Goal: Task Accomplishment & Management: Manage account settings

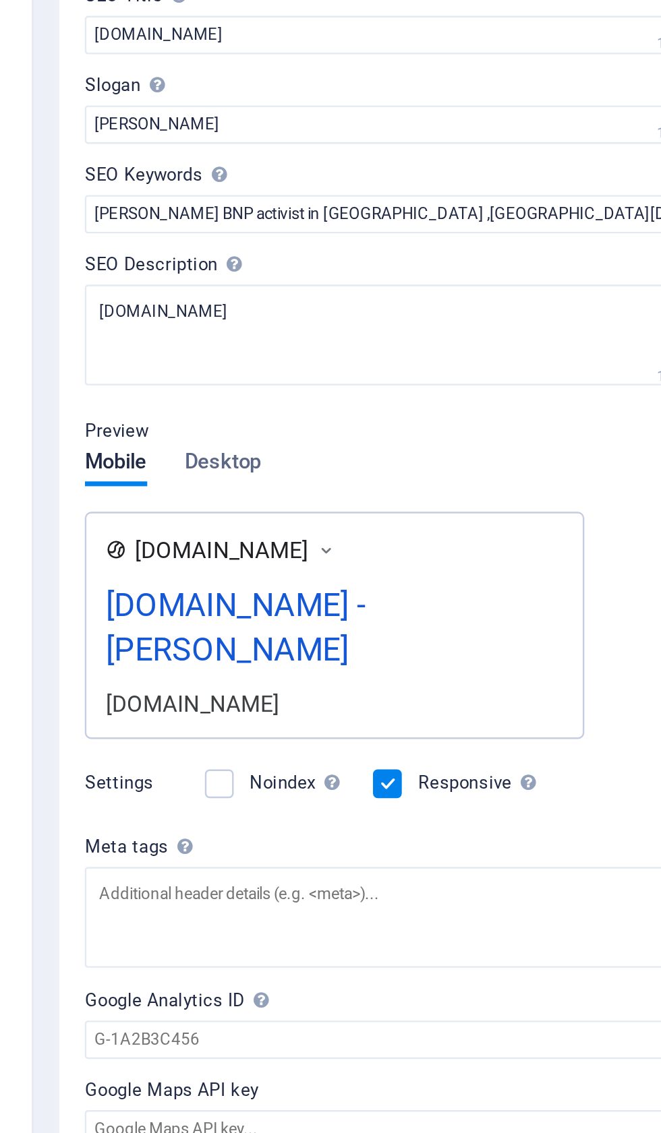
scroll to position [0, 453]
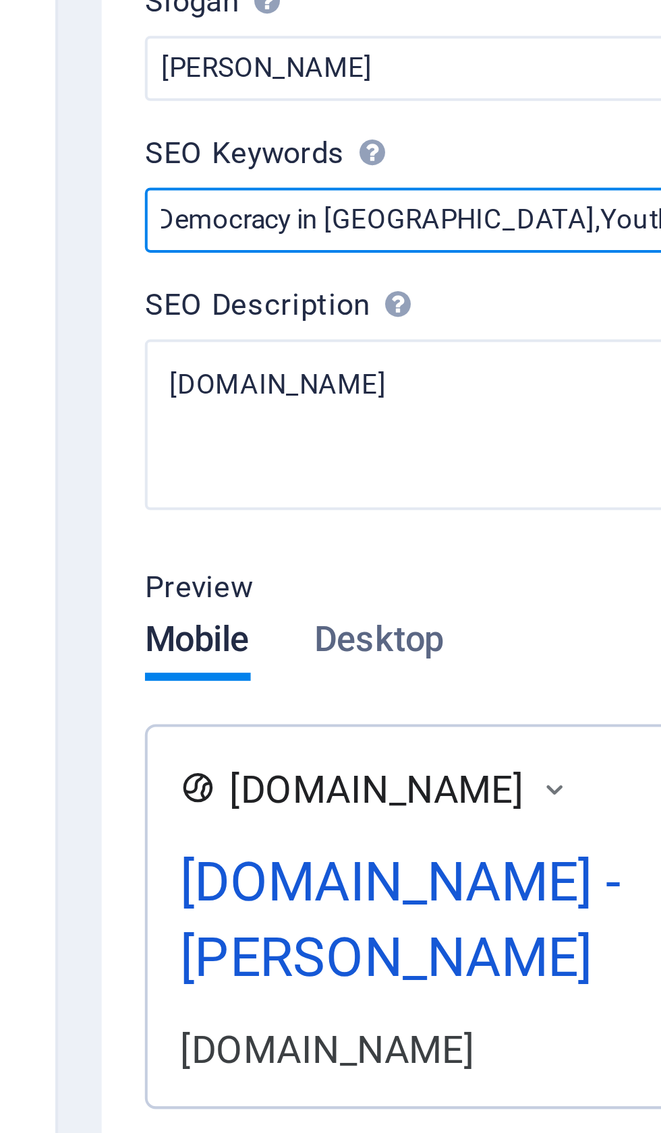
type input "Iqbal Hasan BNP activist in Bangladesh ,Bangladesh Nationalist Party (BNP),Poli…"
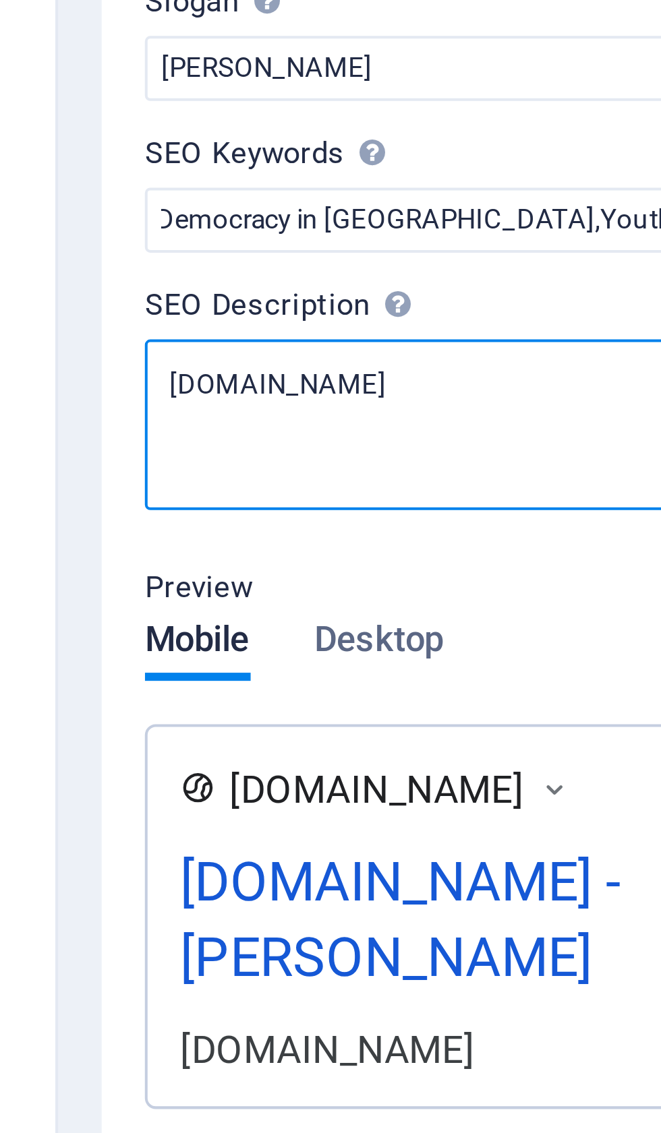
click at [352, 259] on textarea "[DOMAIN_NAME]" at bounding box center [495, 280] width 286 height 42
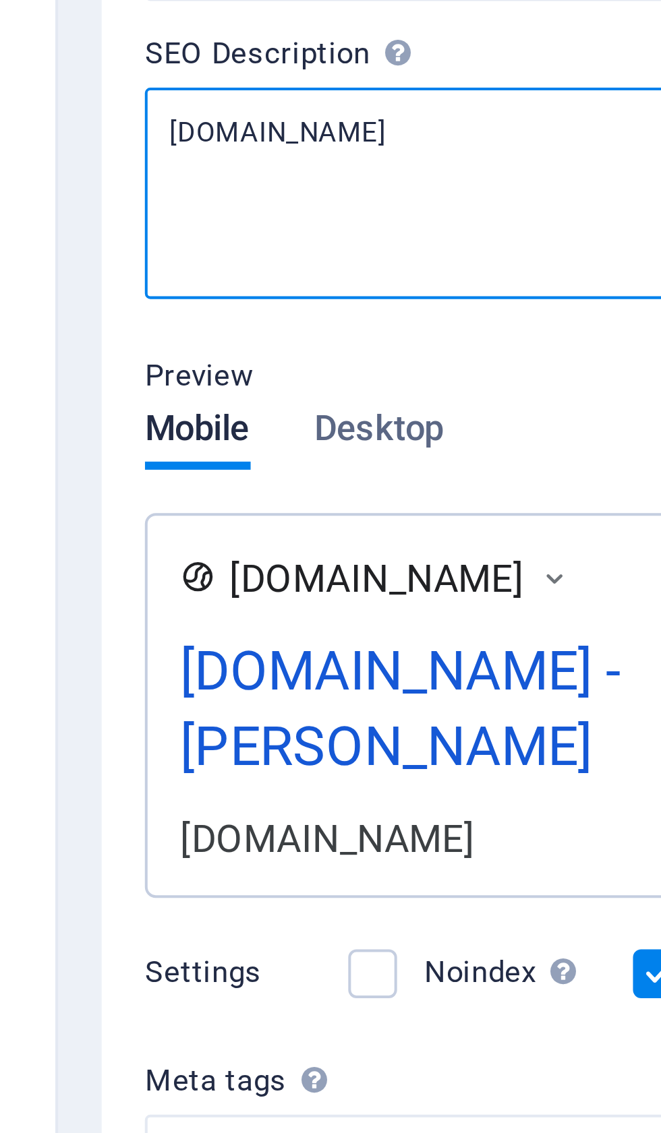
click at [352, 259] on textarea "[DOMAIN_NAME]" at bounding box center [495, 285] width 286 height 53
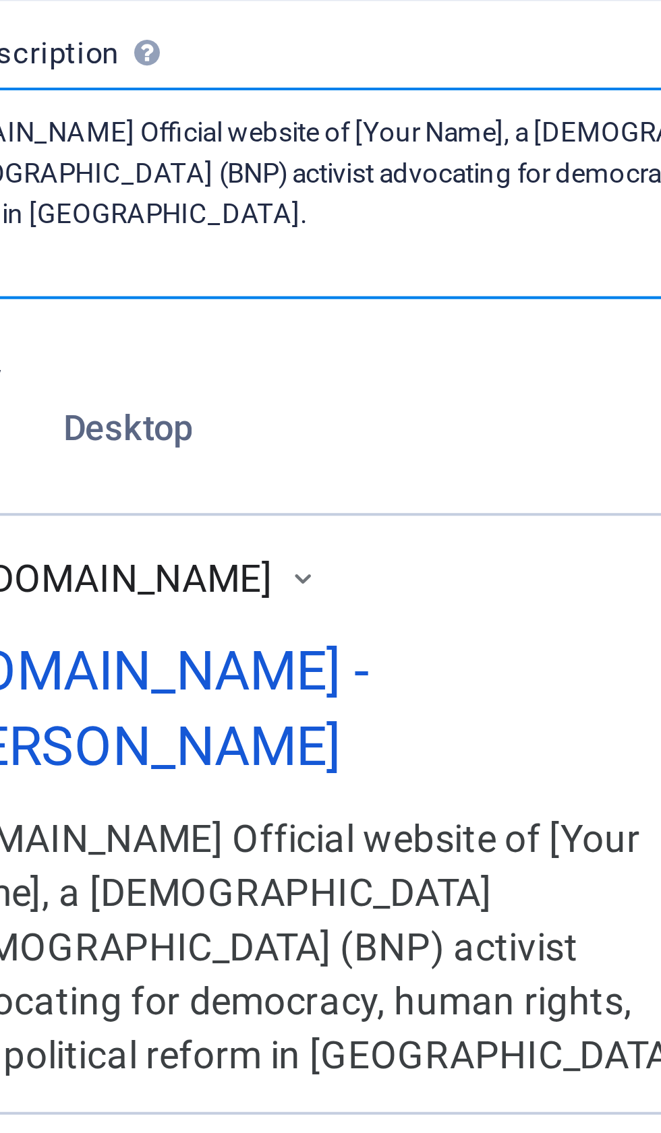
click at [352, 259] on textarea "[DOMAIN_NAME] Official website of [Your Name], a [DEMOGRAPHIC_DATA] [DEMOGRAPHI…" at bounding box center [495, 285] width 286 height 53
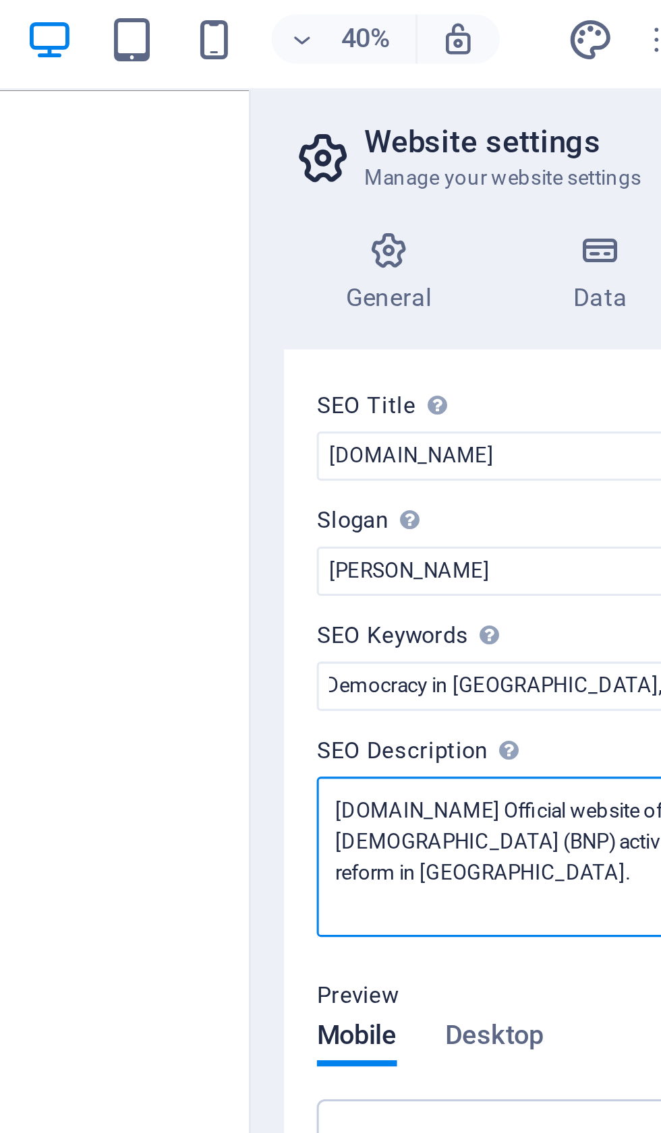
type textarea "[DOMAIN_NAME] Official website of [PERSON_NAME] , a [DEMOGRAPHIC_DATA] [DEMOGRA…"
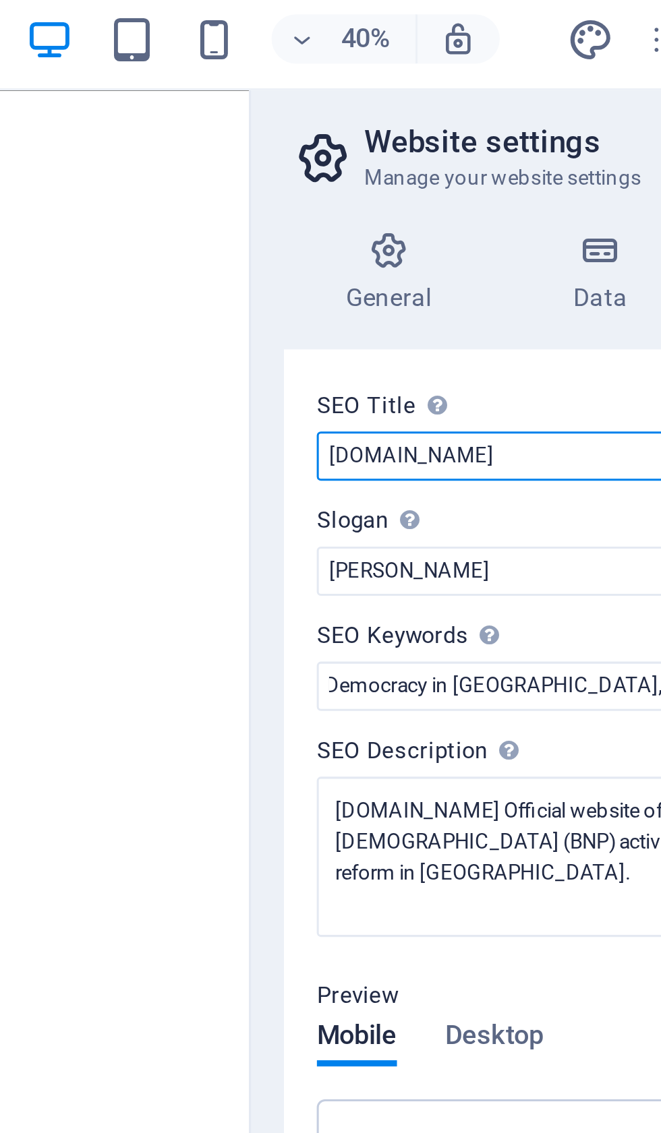
click at [352, 156] on input "[DOMAIN_NAME]" at bounding box center [495, 154] width 286 height 16
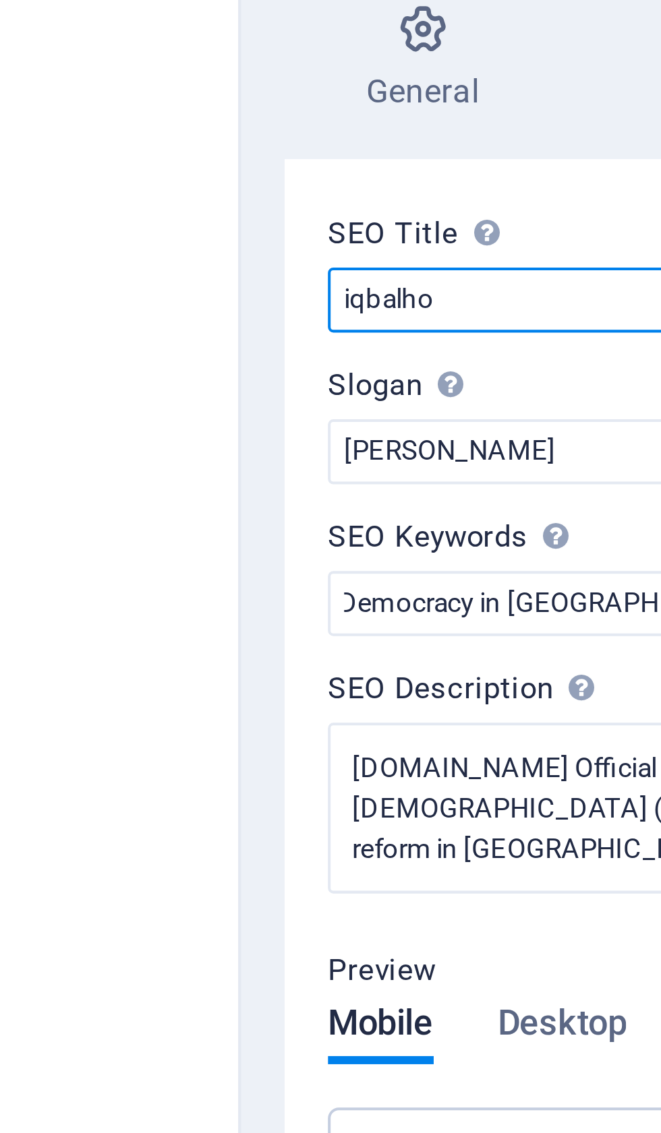
type input "iqbalh"
click at [352, 146] on input "Iqbal Hasan – BNP Political Activist" at bounding box center [495, 154] width 286 height 16
type input "Iqbal Hasan–BNP Political Activist"
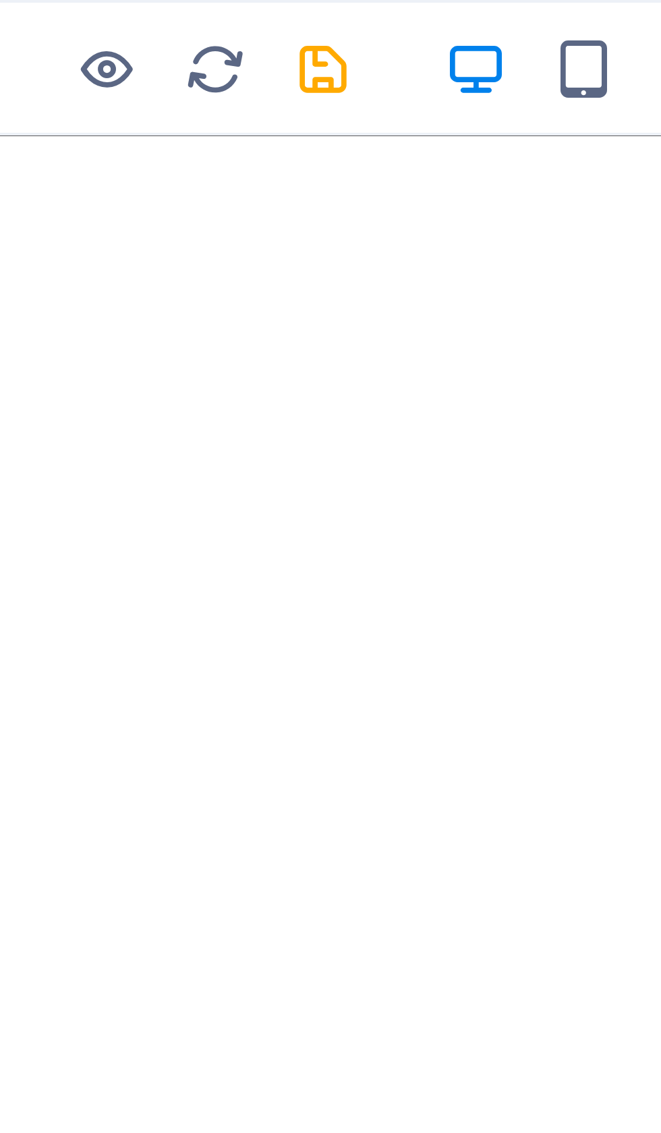
click at [220, 16] on icon "save" at bounding box center [228, 17] width 16 height 16
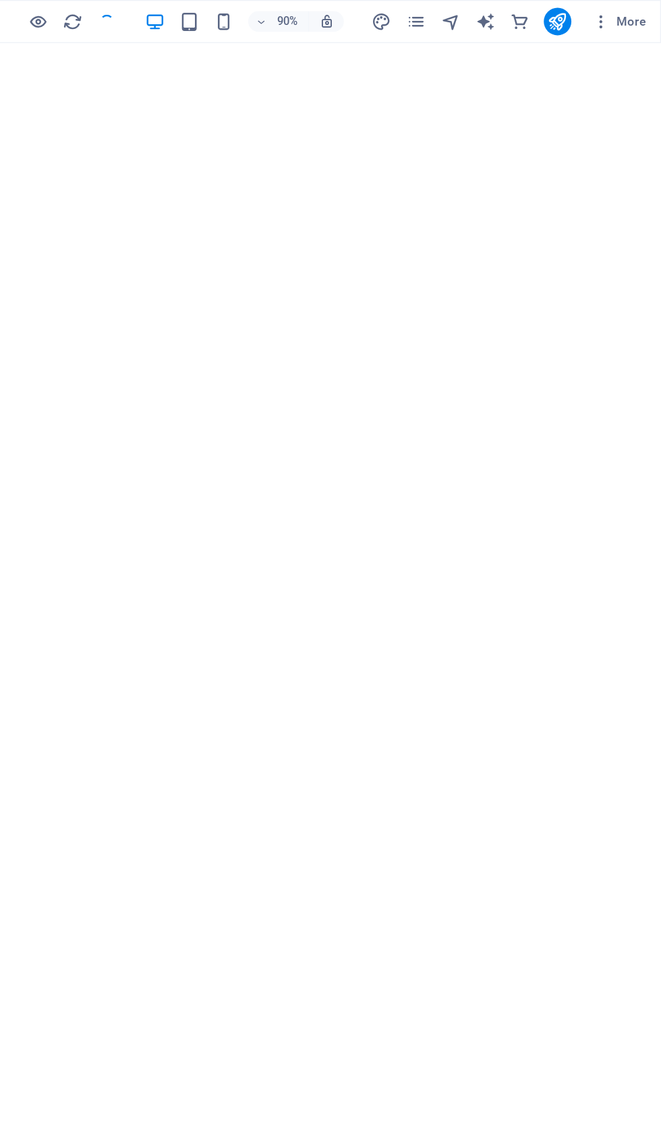
click at [607, 22] on span "More" at bounding box center [628, 16] width 42 height 13
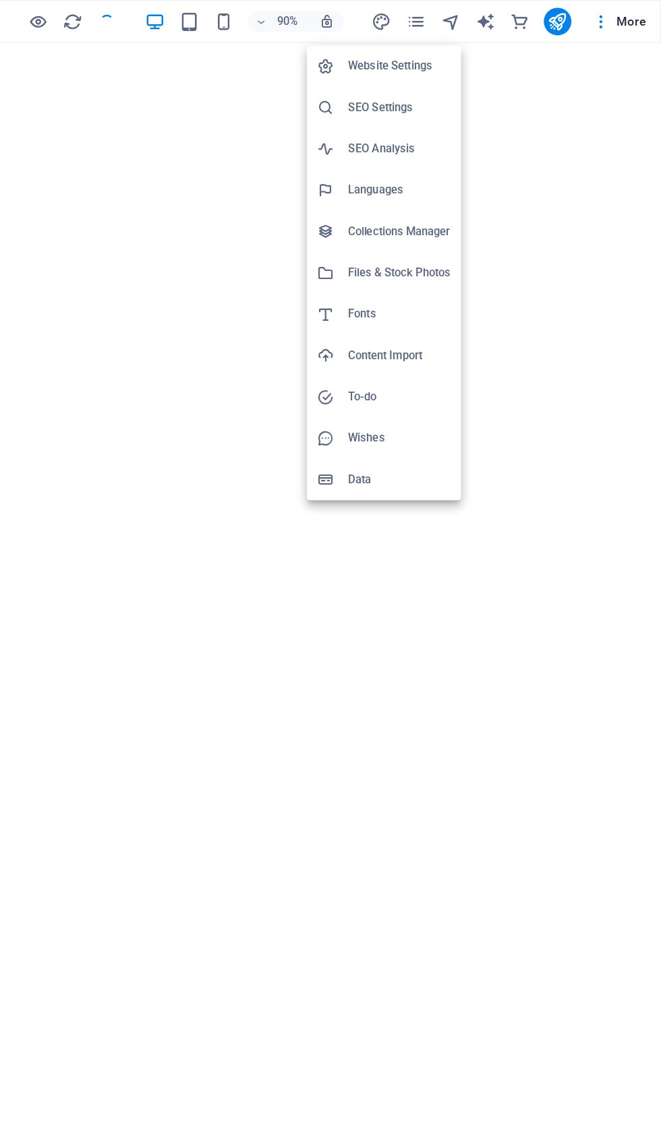
click at [416, 56] on h6 "Website Settings" at bounding box center [456, 52] width 80 height 16
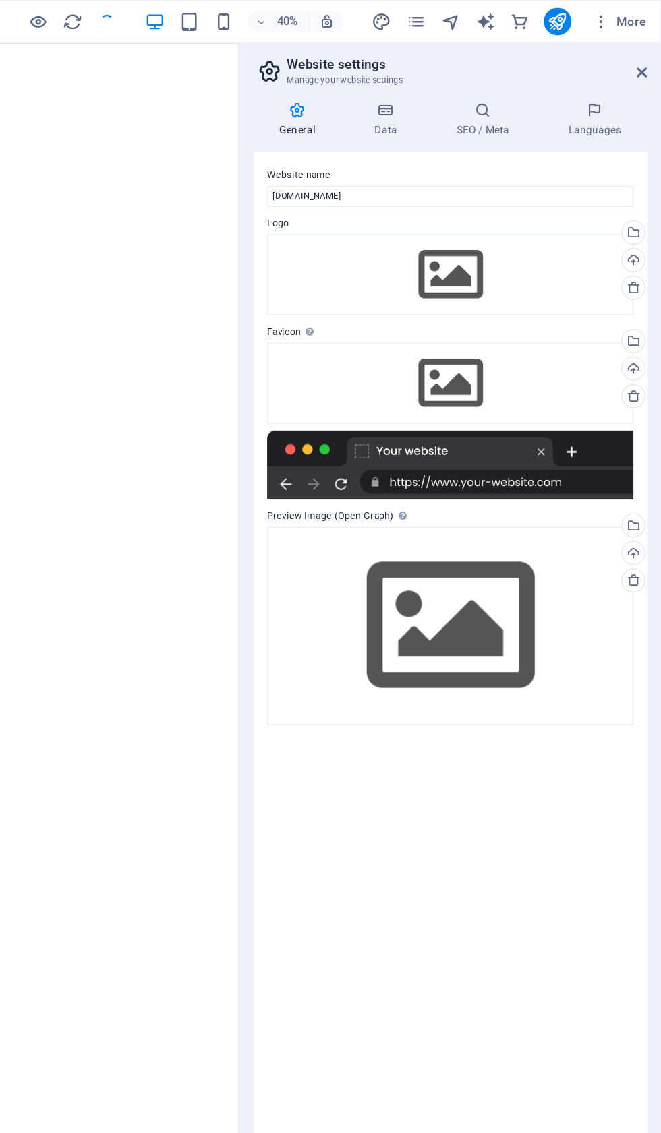
click at [480, 88] on icon at bounding box center [521, 86] width 82 height 13
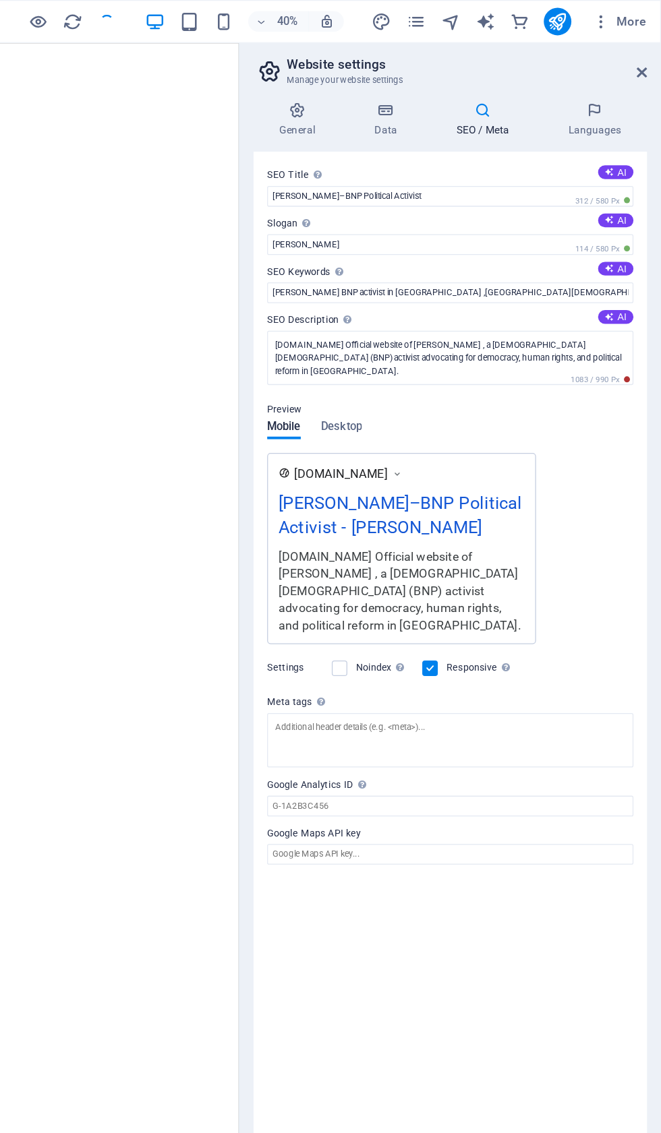
click at [342, 84] on icon at bounding box center [376, 86] width 69 height 13
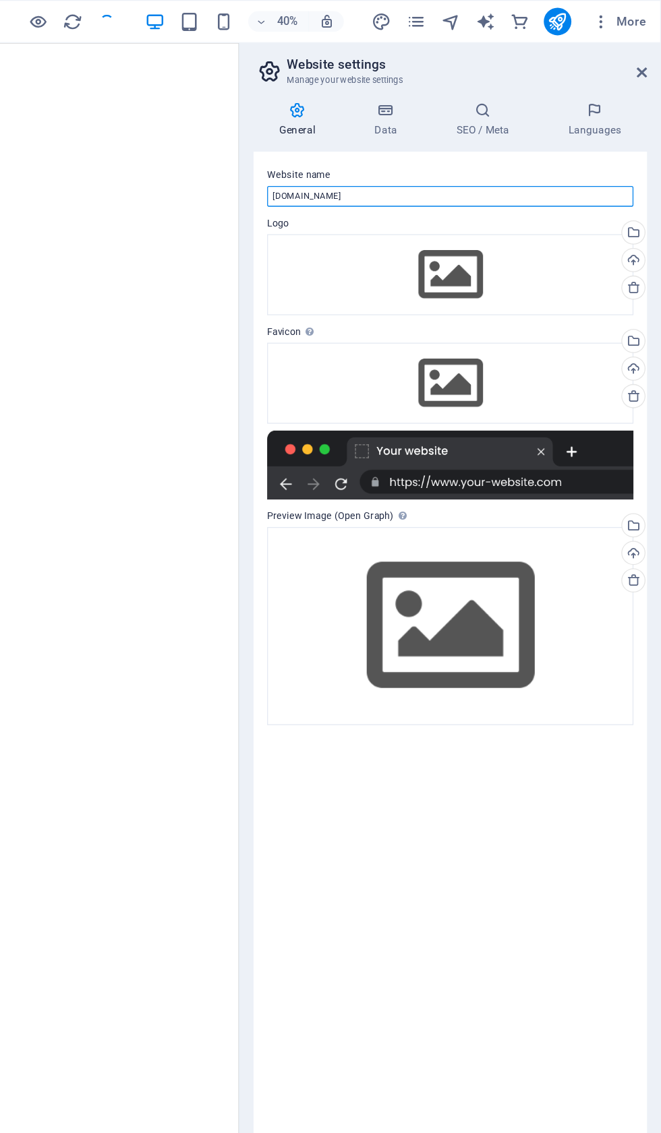
click at [352, 155] on input "[DOMAIN_NAME]" at bounding box center [495, 154] width 286 height 16
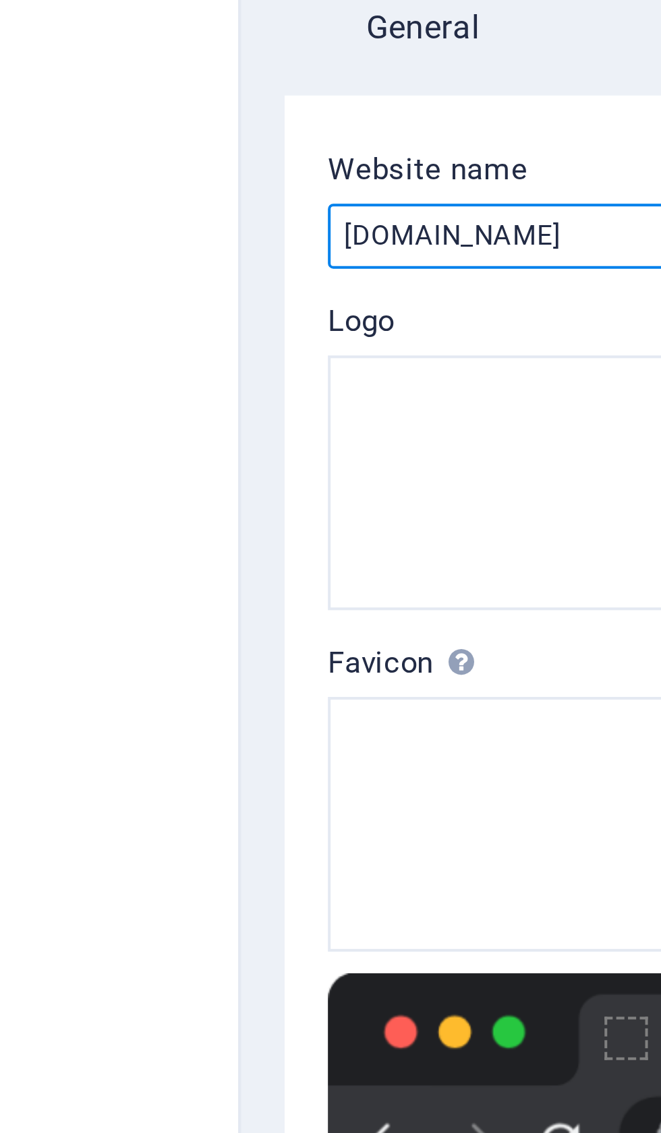
click at [352, 146] on input "[DOMAIN_NAME]" at bounding box center [495, 154] width 286 height 16
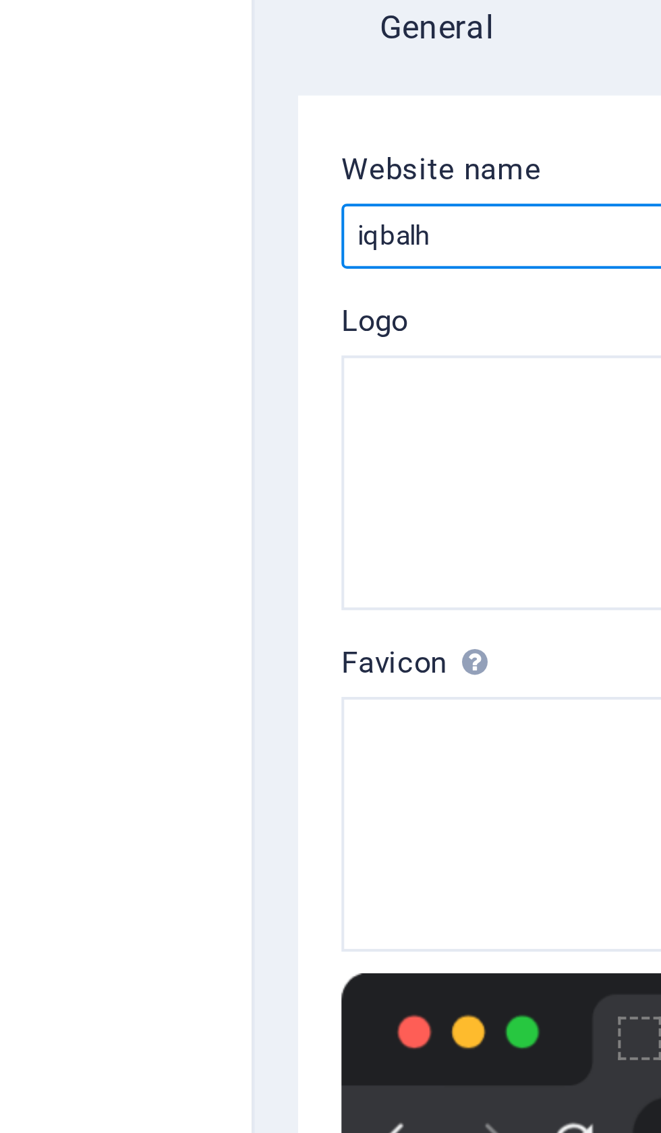
type input "iqbal"
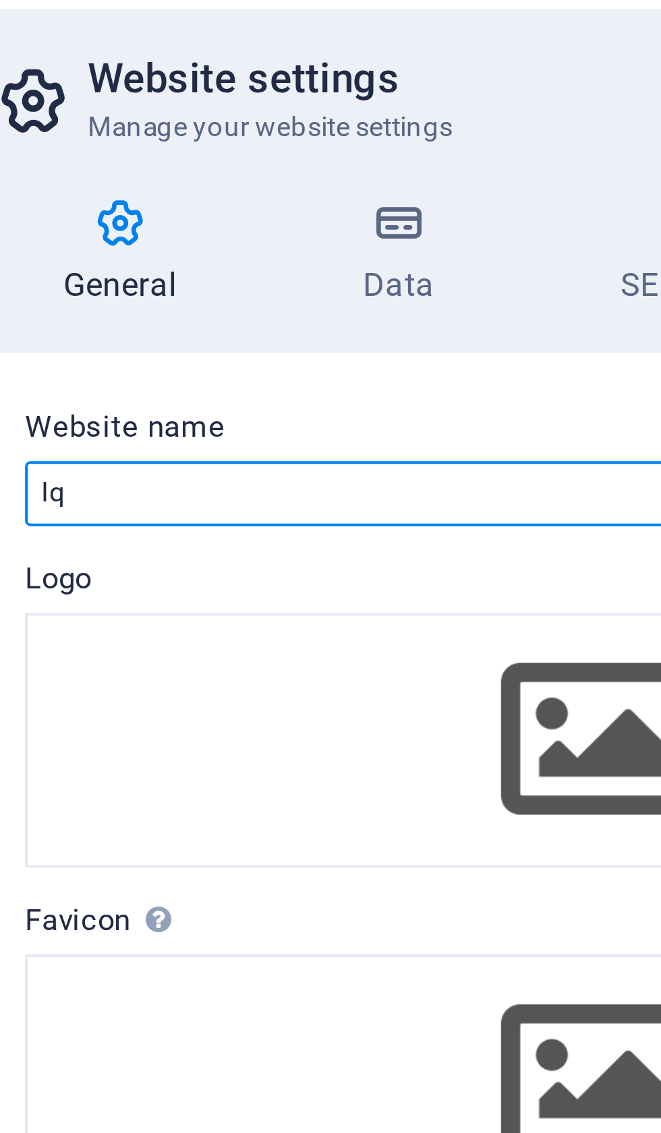
type input "I"
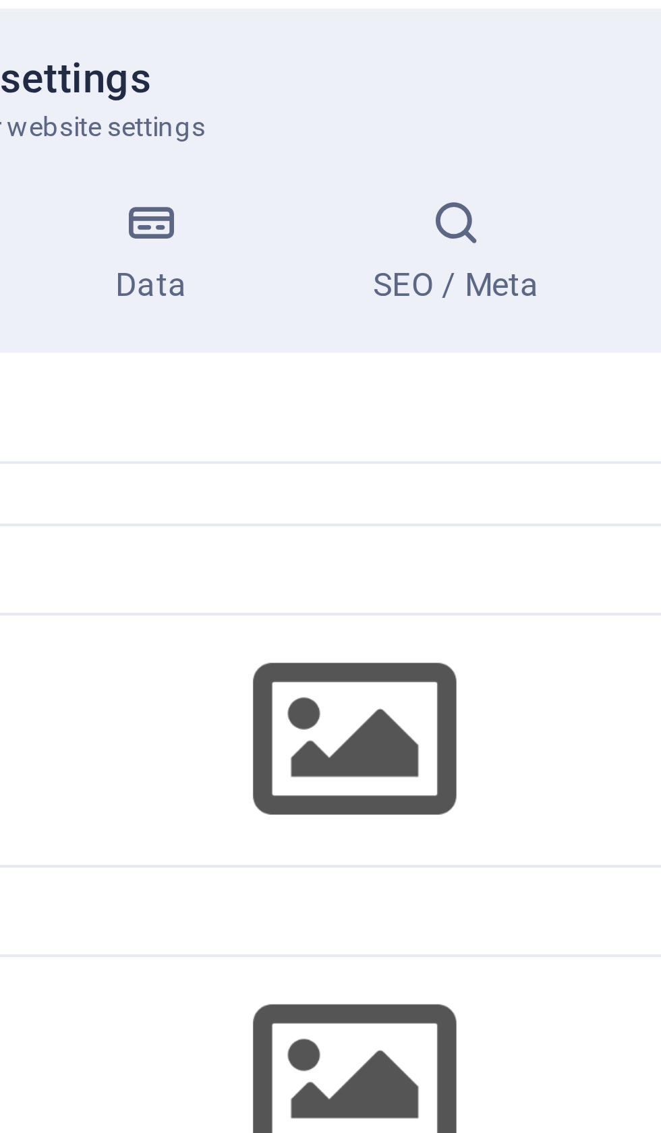
click at [480, 80] on icon at bounding box center [521, 86] width 82 height 13
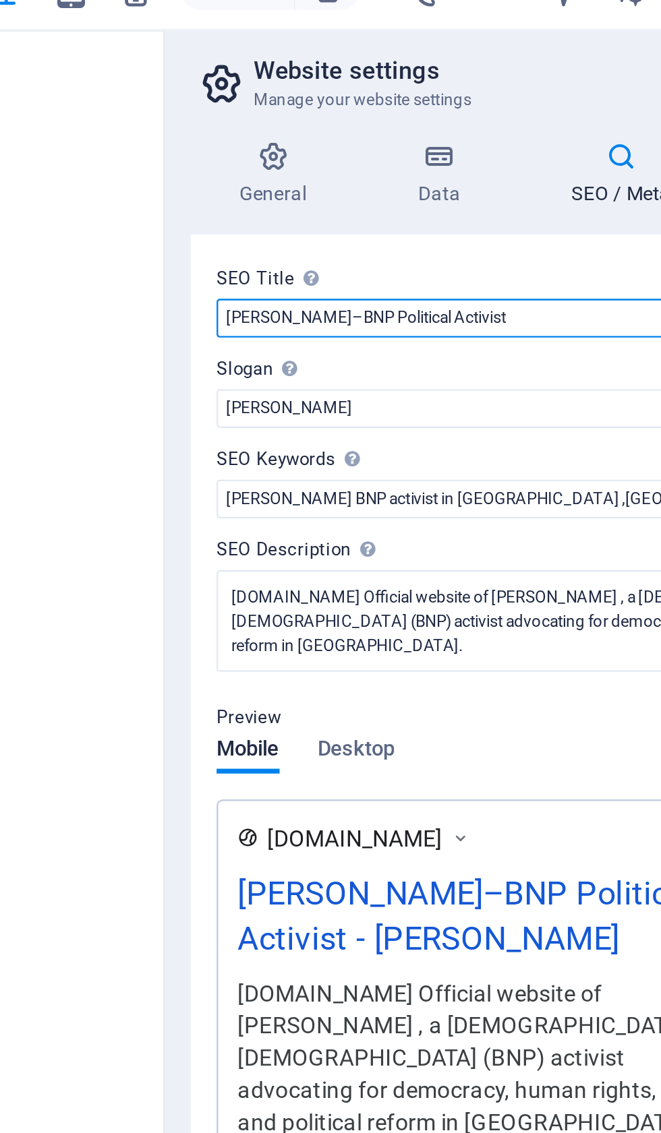
click at [352, 146] on input "Iqbal Hasan–BNP Political Activist" at bounding box center [495, 154] width 286 height 16
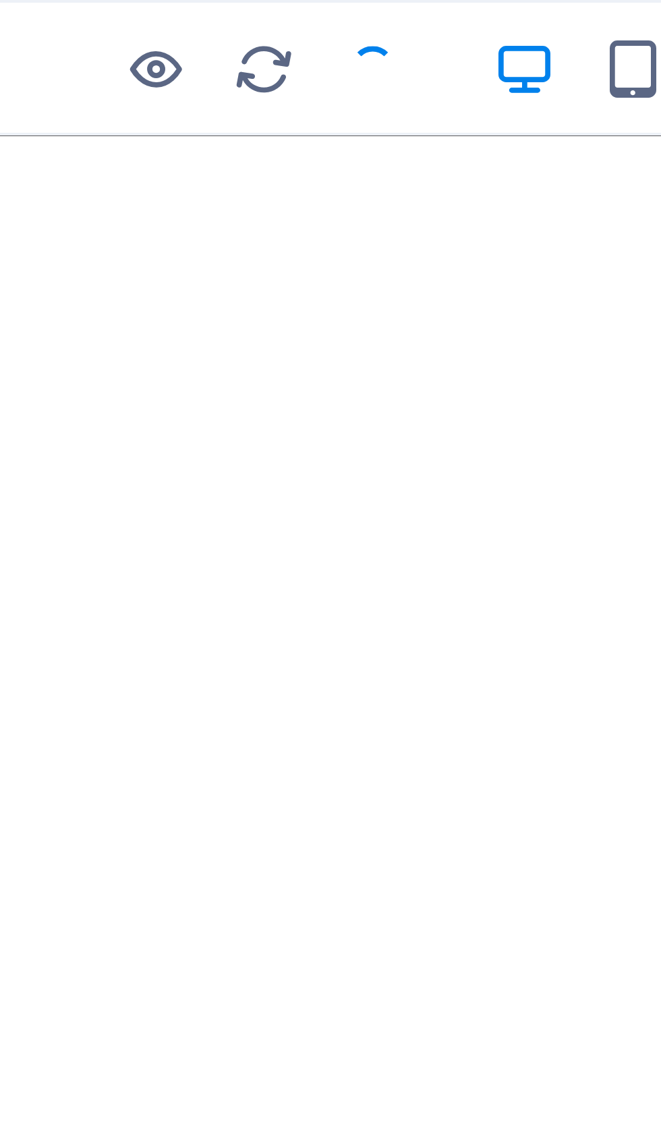
type input "Iqbal Hasan–BNP Political Activist/iqbalhossain.net"
click at [91, 13] on div at bounding box center [159, 17] width 151 height 22
click at [99, 14] on div at bounding box center [159, 17] width 151 height 22
click at [193, 13] on icon "reload" at bounding box center [201, 17] width 16 height 16
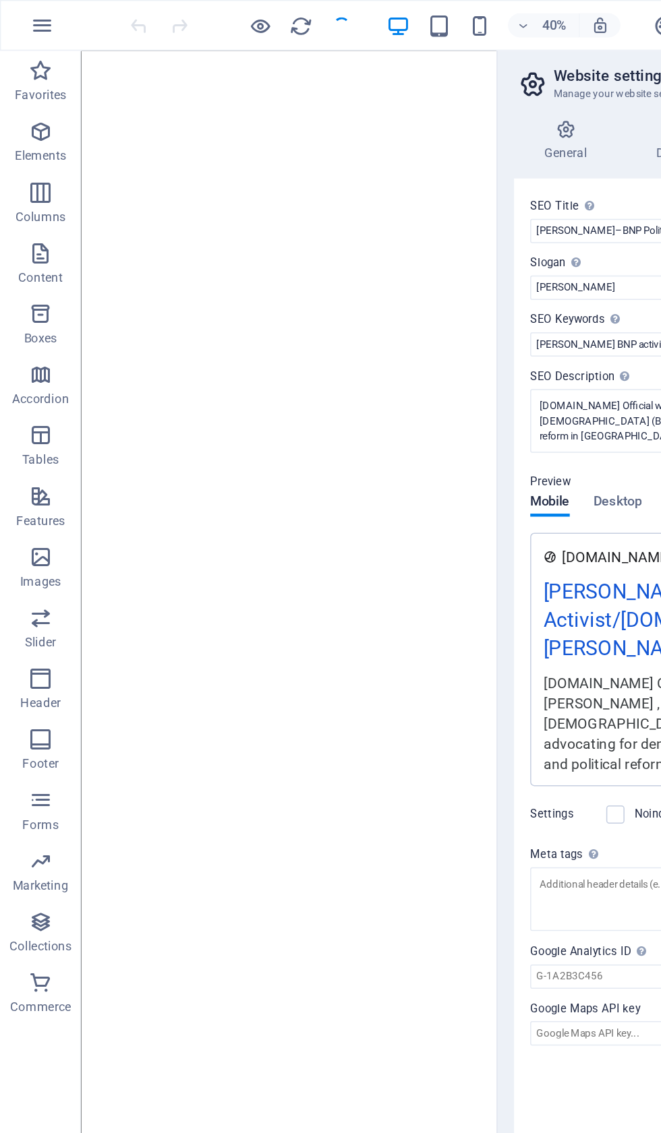
click at [237, 15] on div "40% More" at bounding box center [369, 17] width 570 height 22
click at [231, 20] on div at bounding box center [159, 17] width 151 height 22
click at [275, 7] on div "40%" at bounding box center [335, 17] width 156 height 22
click at [237, 24] on div "40% More" at bounding box center [369, 17] width 570 height 22
click at [212, 12] on div at bounding box center [159, 17] width 151 height 22
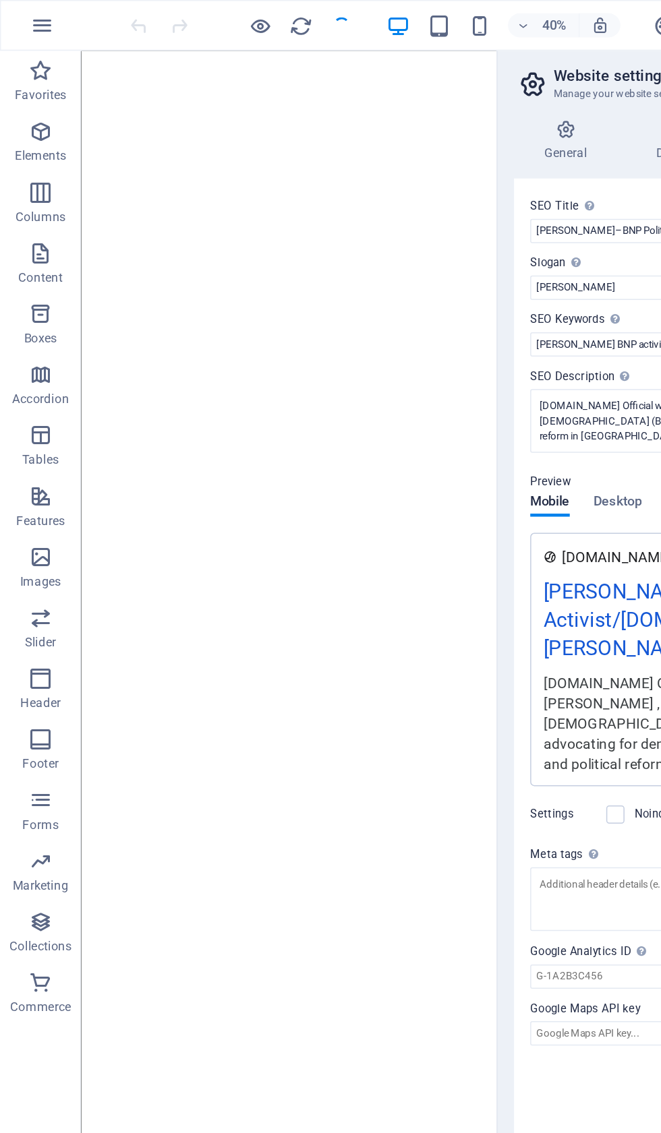
click at [210, 11] on div at bounding box center [159, 17] width 151 height 22
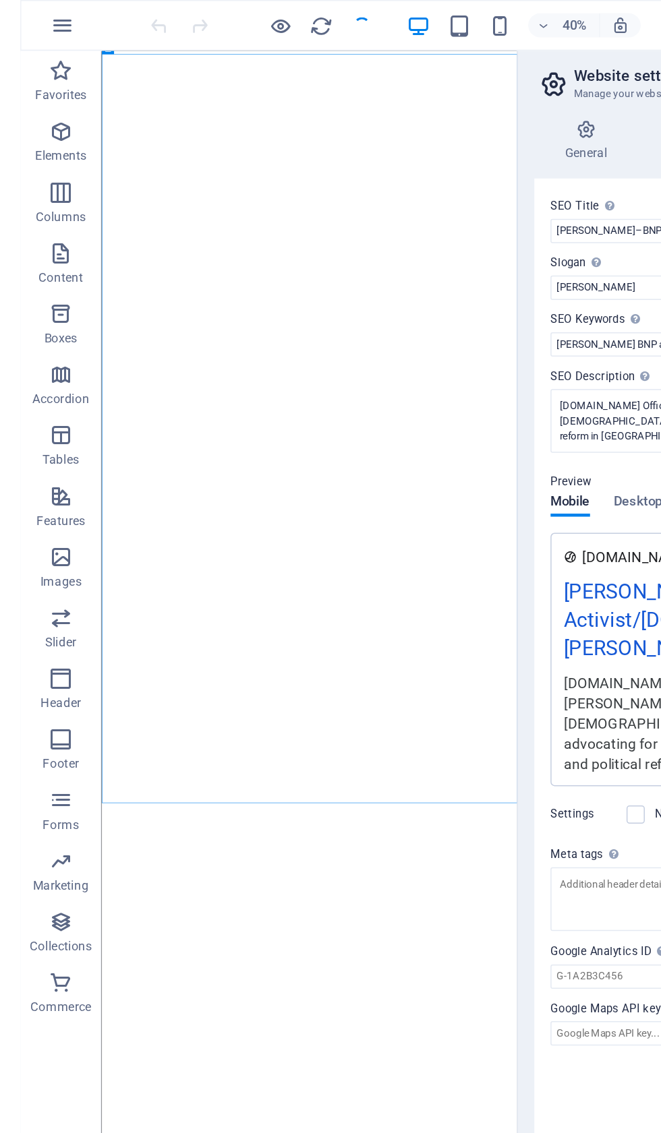
click at [542, 185] on html "Iqbal Hasan - Political activist Bangladesh nationalist party BNP Home Favorite…" at bounding box center [330, 566] width 661 height 1133
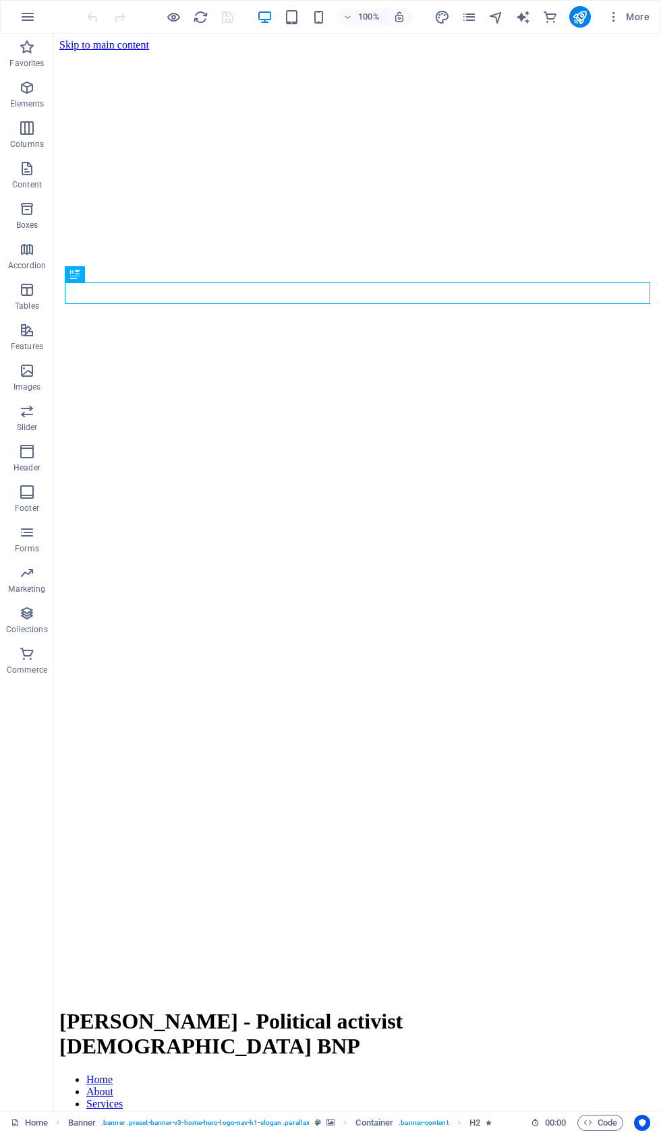
click at [634, 15] on span "More" at bounding box center [628, 16] width 42 height 13
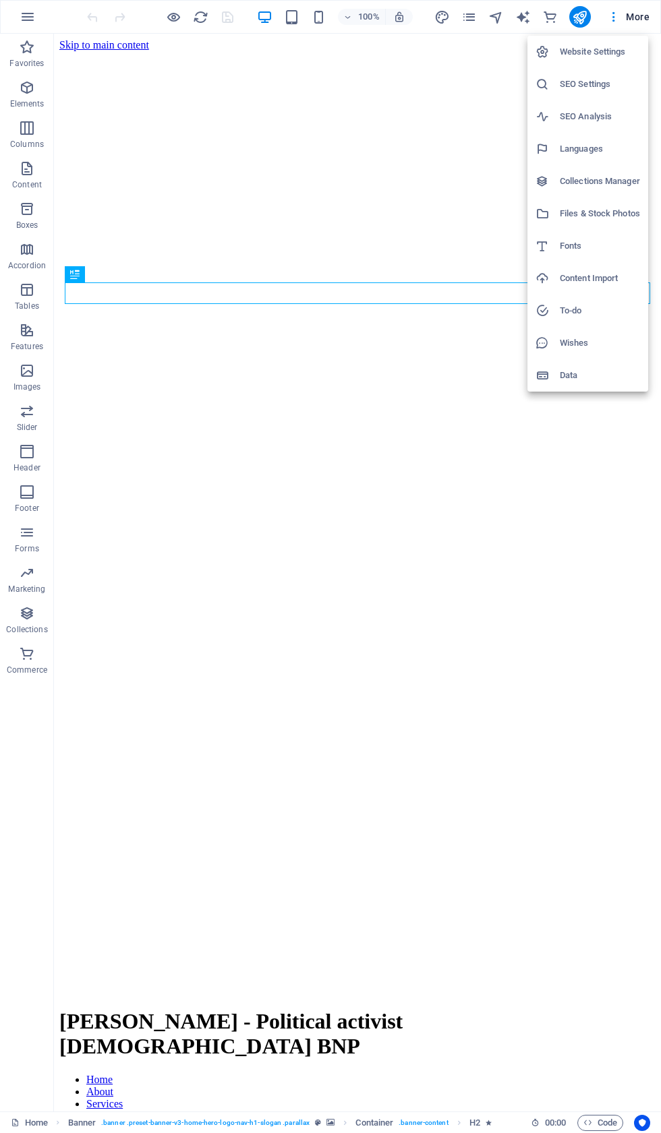
click at [620, 53] on h6 "Website Settings" at bounding box center [599, 52] width 80 height 16
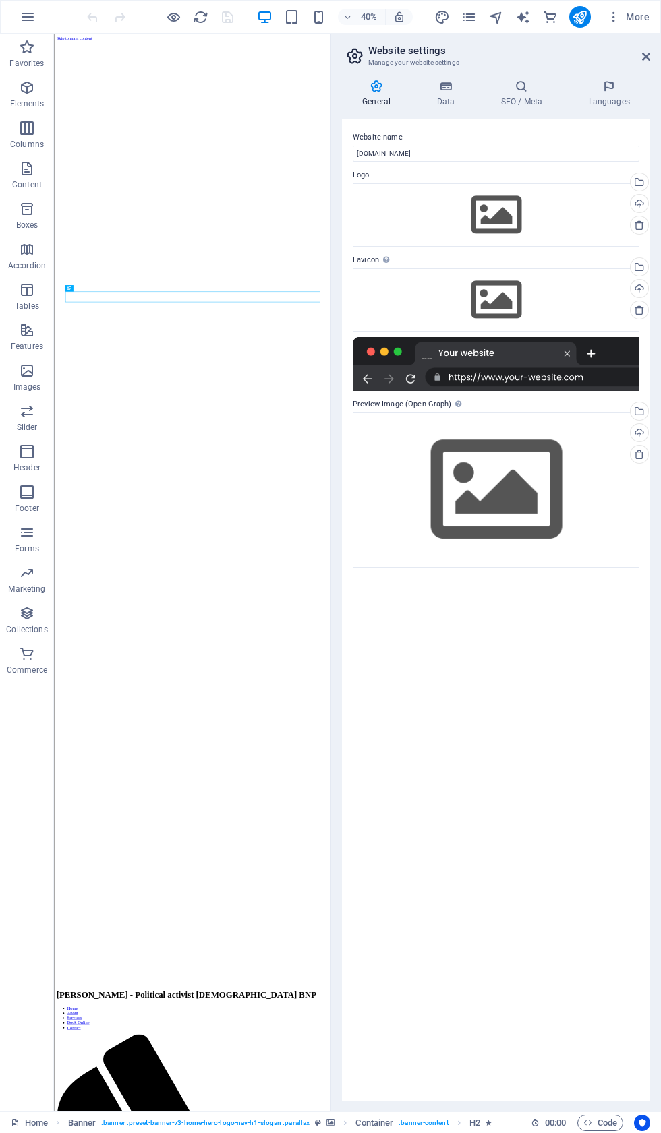
click at [539, 84] on icon at bounding box center [521, 86] width 82 height 13
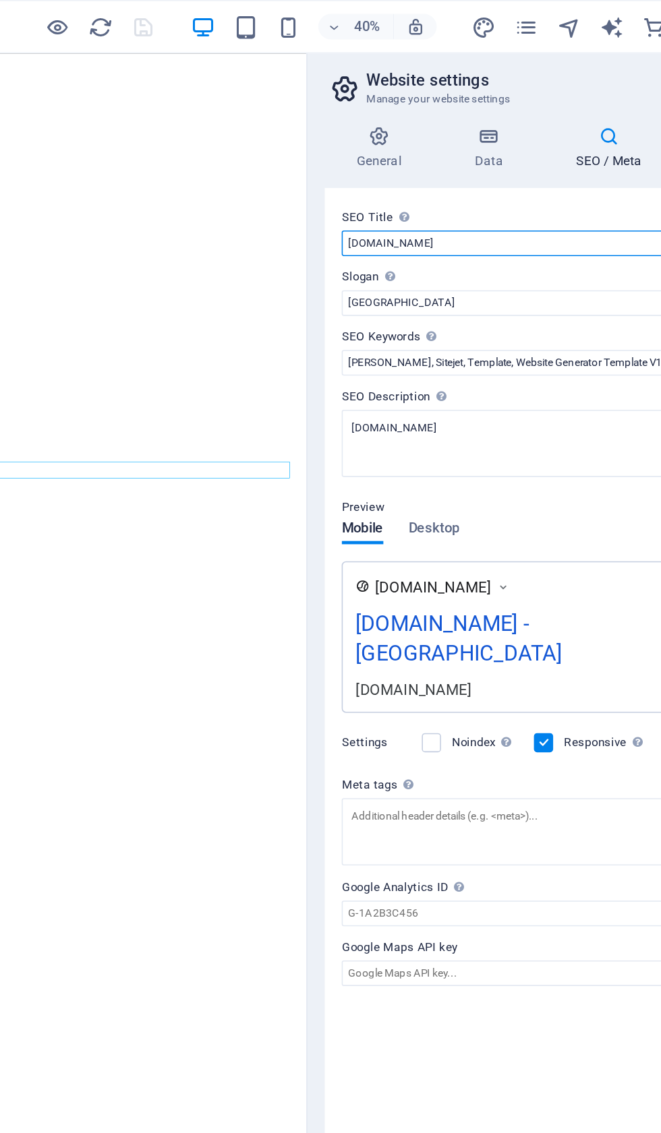
click at [352, 160] on input "[DOMAIN_NAME]" at bounding box center [495, 154] width 286 height 16
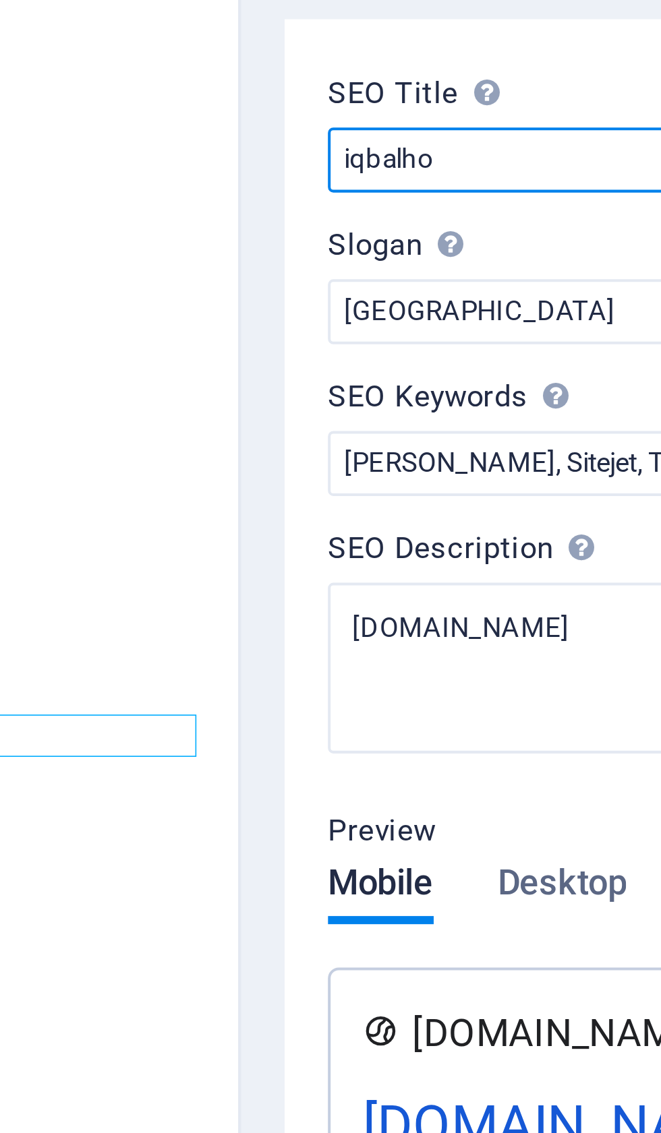
type input "iqbalh"
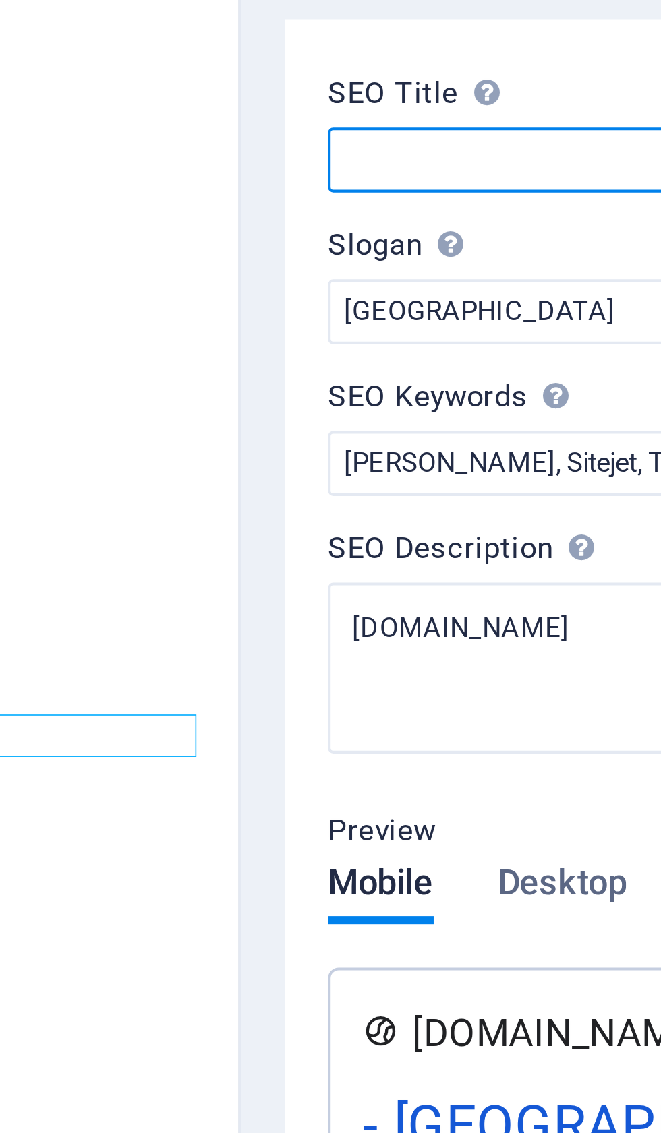
paste input "Iqbal Hasan – BNP Political Activist | iqbalhossain.net"
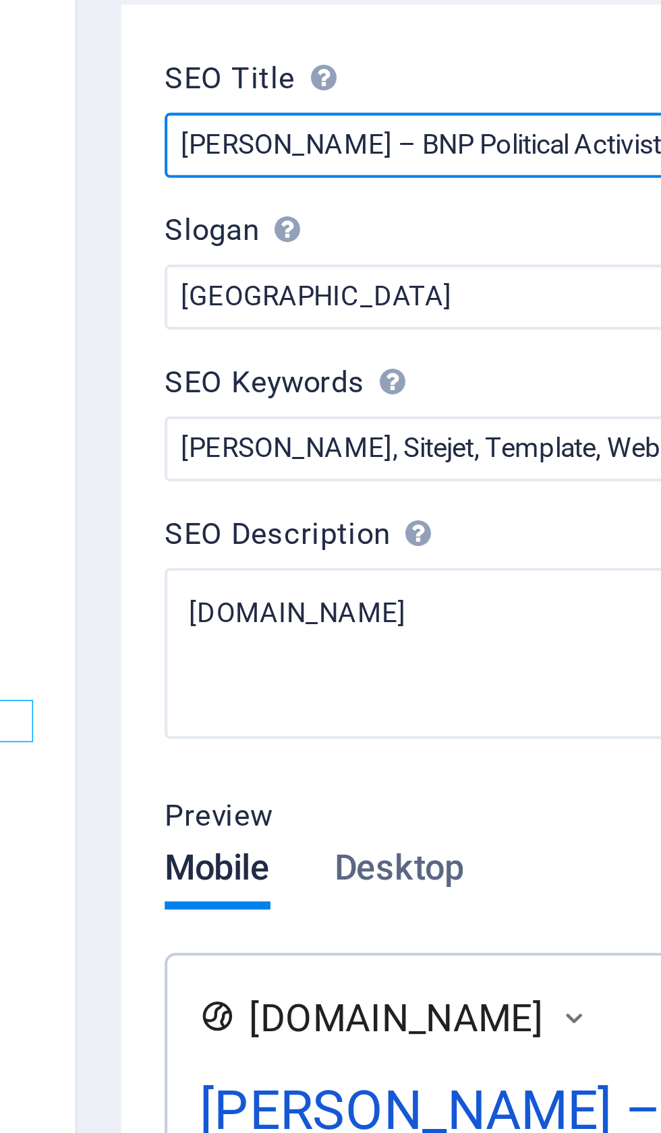
type input "Iqbal Hasan – BNP Political Activist | iqbalhossain.net"
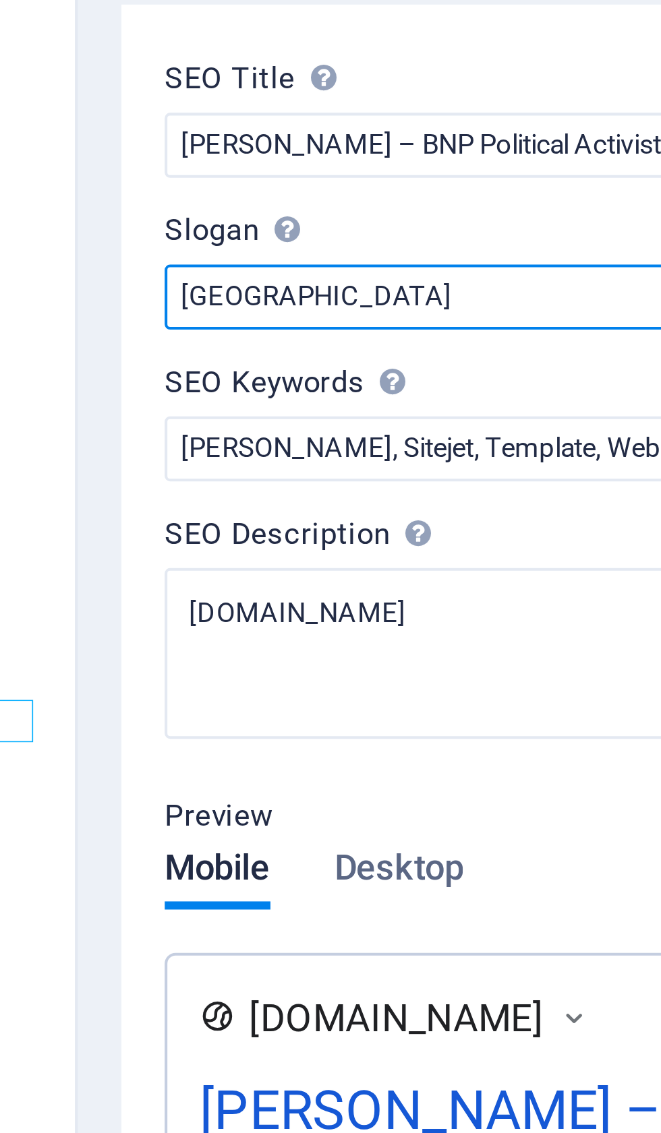
click at [352, 183] on input "[GEOGRAPHIC_DATA]" at bounding box center [495, 191] width 286 height 16
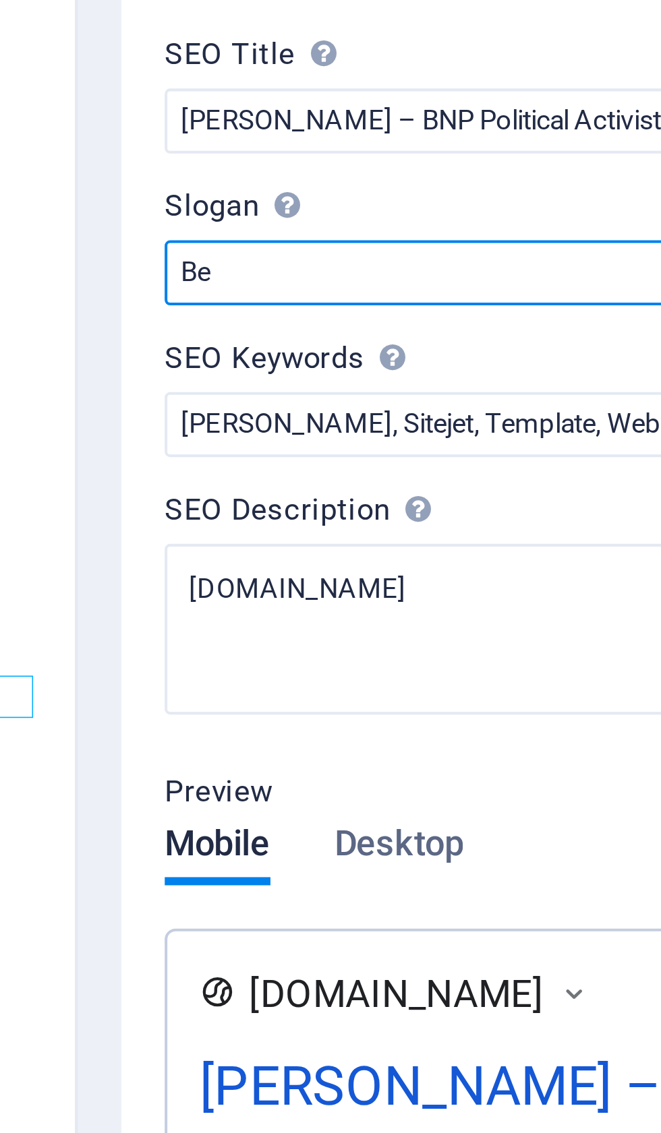
type input "B"
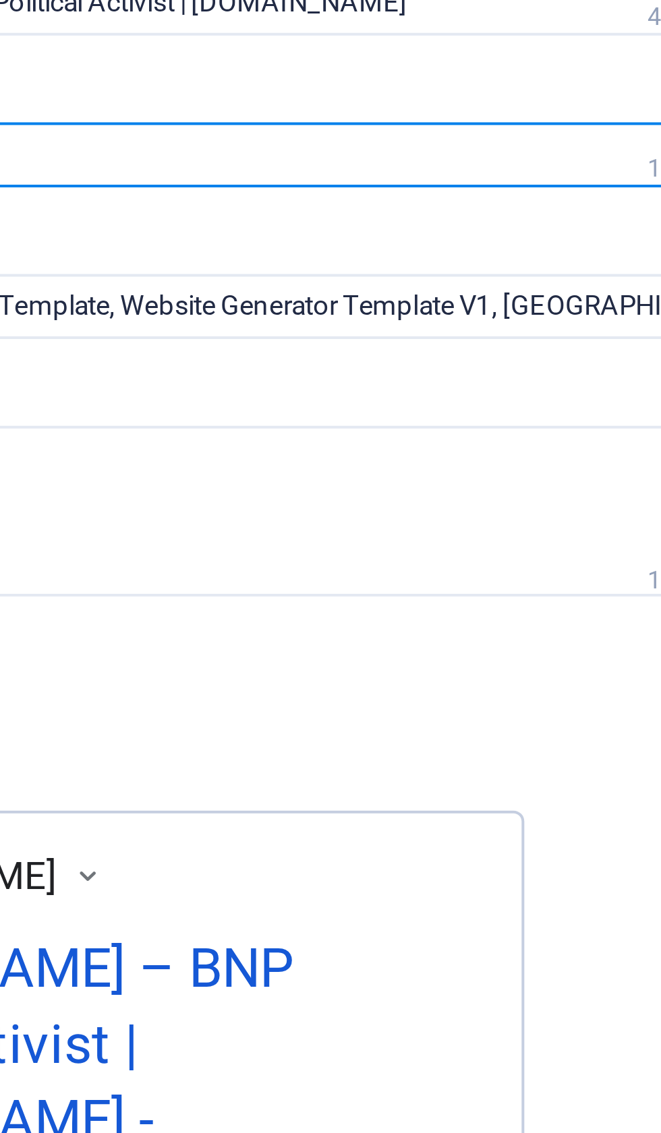
type input "[PERSON_NAME]"
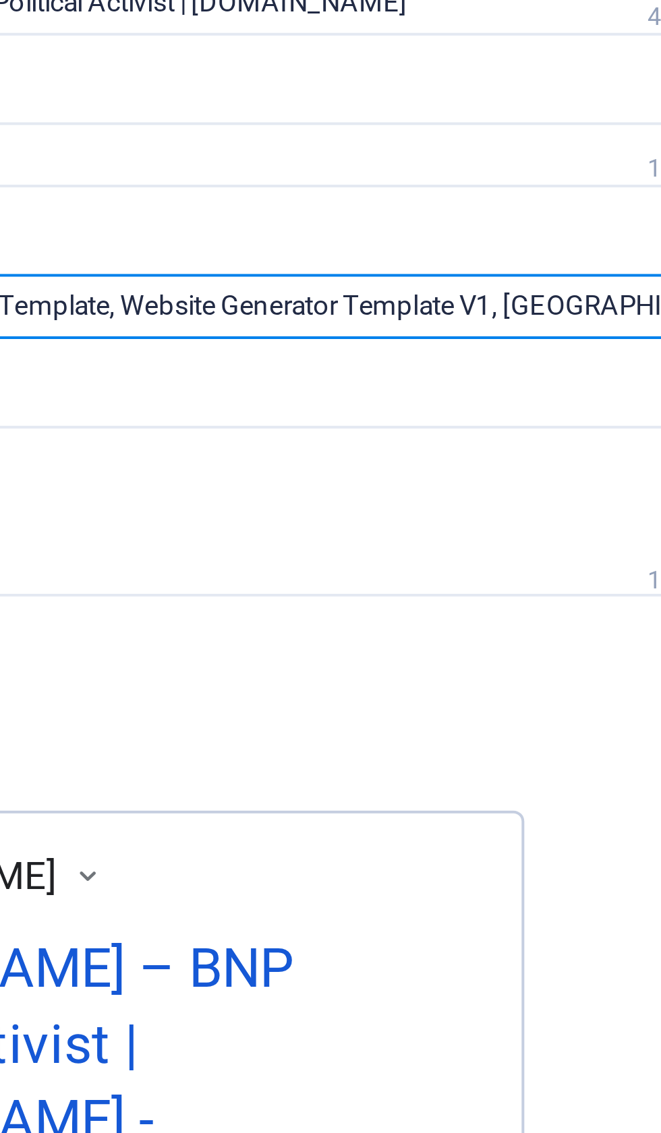
click at [352, 221] on input "[PERSON_NAME], Sitejet, Template, Website Generator Template V1, [GEOGRAPHIC_DA…" at bounding box center [495, 229] width 286 height 16
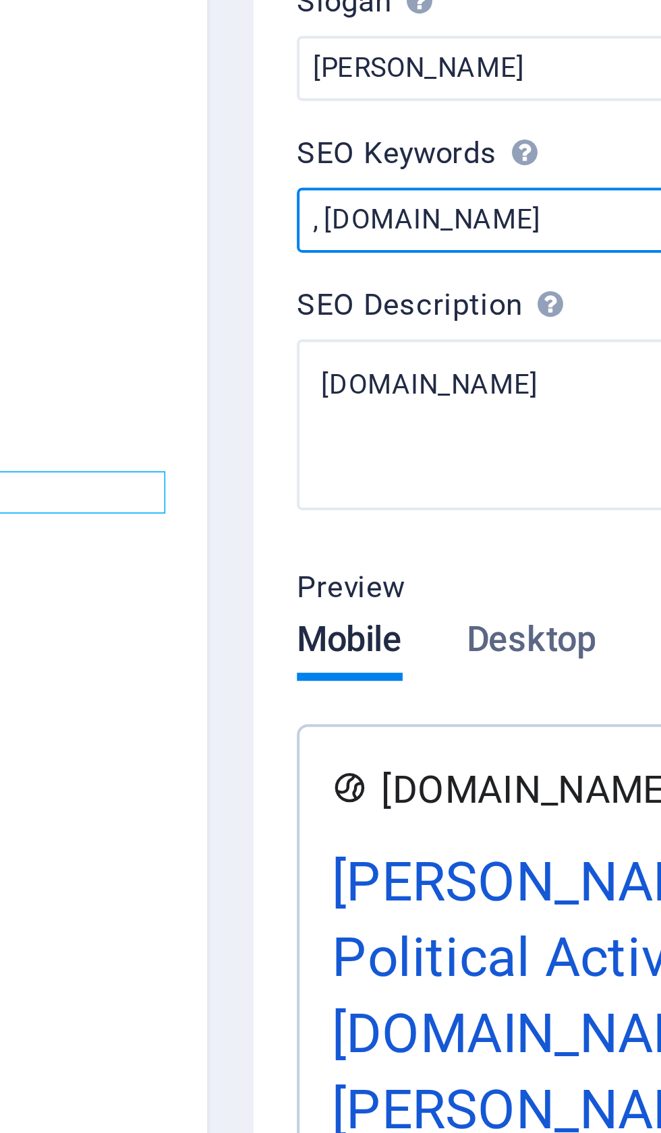
paste input "[PERSON_NAME] BNP activist in [GEOGRAPHIC_DATA],[GEOGRAPHIC_DATA][DEMOGRAPHIC_D…"
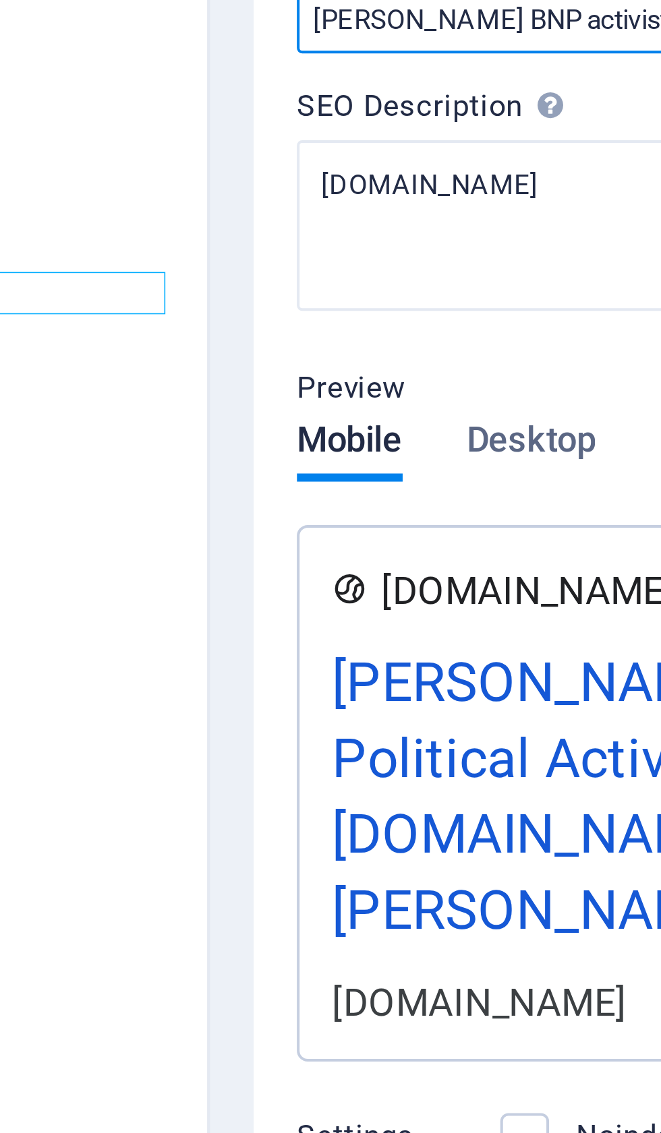
type input "[PERSON_NAME] BNP activist in [GEOGRAPHIC_DATA],[GEOGRAPHIC_DATA][DEMOGRAPHIC_D…"
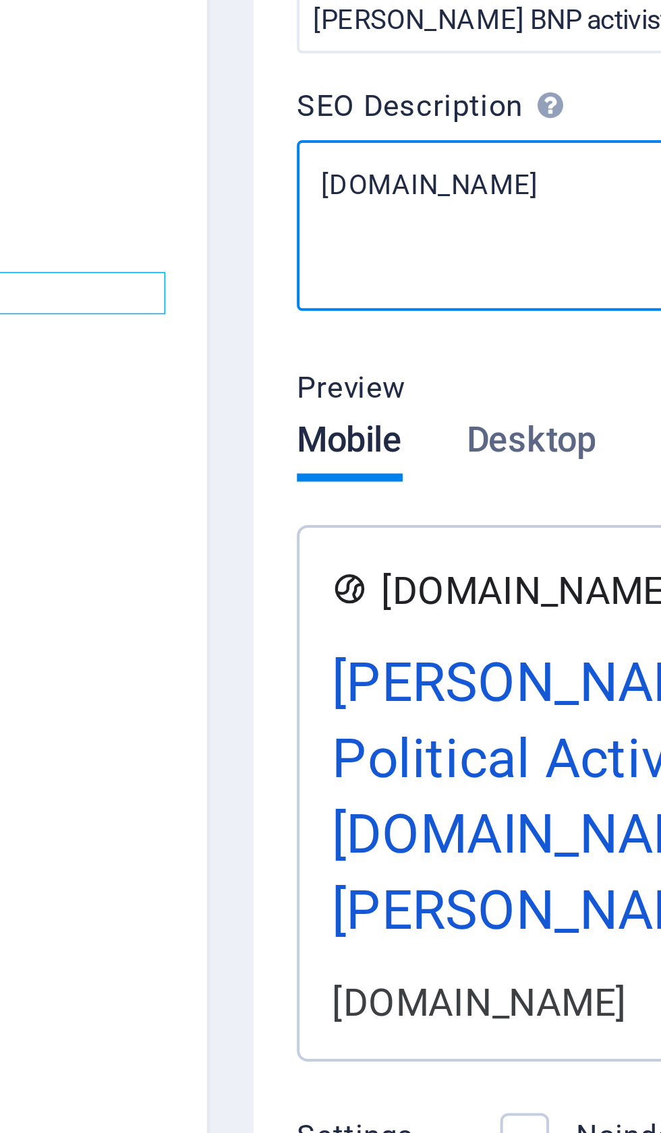
click at [352, 259] on textarea "[DOMAIN_NAME]" at bounding box center [495, 280] width 286 height 42
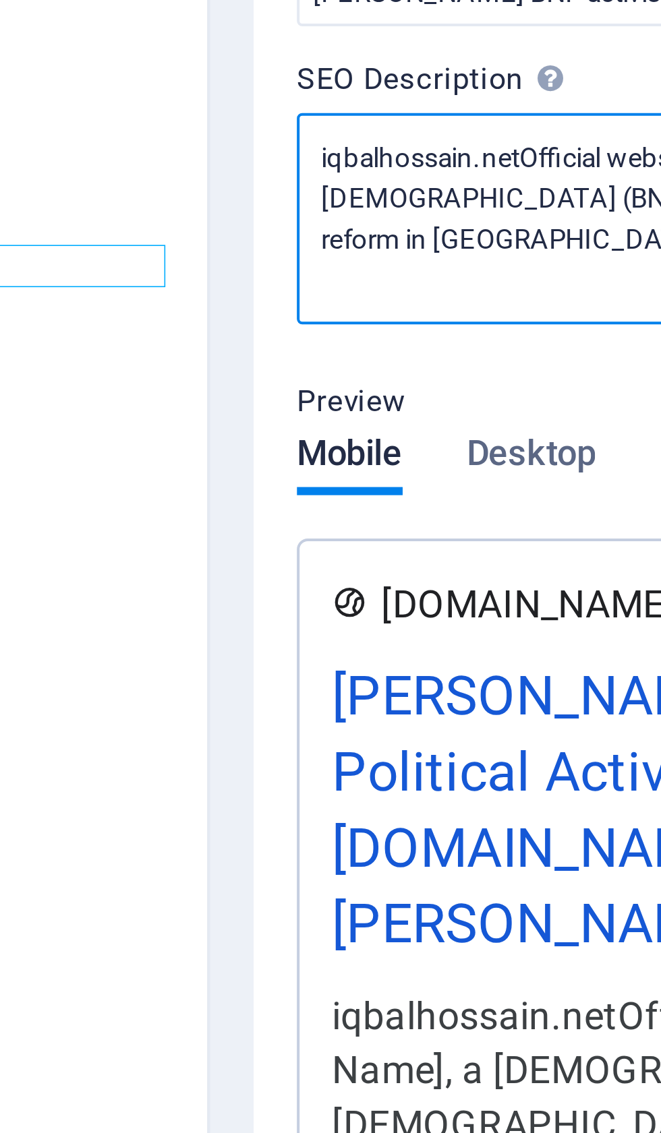
click at [352, 259] on textarea "iqbalhossain.netOfficial website of [Your Name], a [DEMOGRAPHIC_DATA] [DEMOGRAP…" at bounding box center [495, 285] width 286 height 53
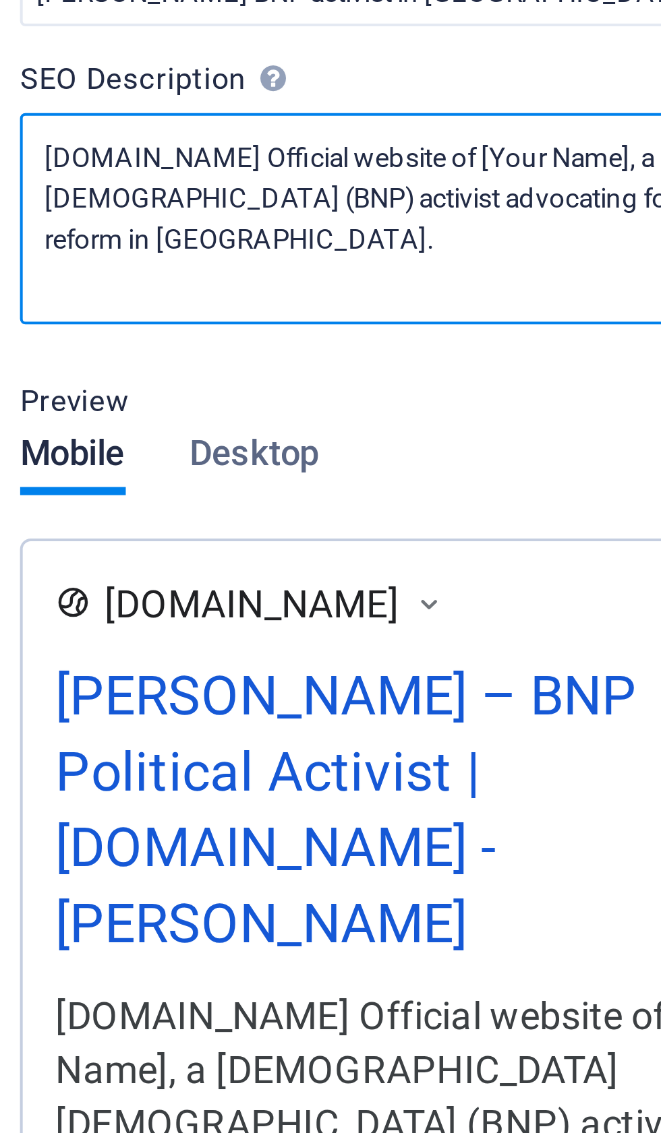
click at [352, 259] on textarea "[DOMAIN_NAME] Official website of [Your Name], a [DEMOGRAPHIC_DATA] [DEMOGRAPHI…" at bounding box center [495, 285] width 286 height 53
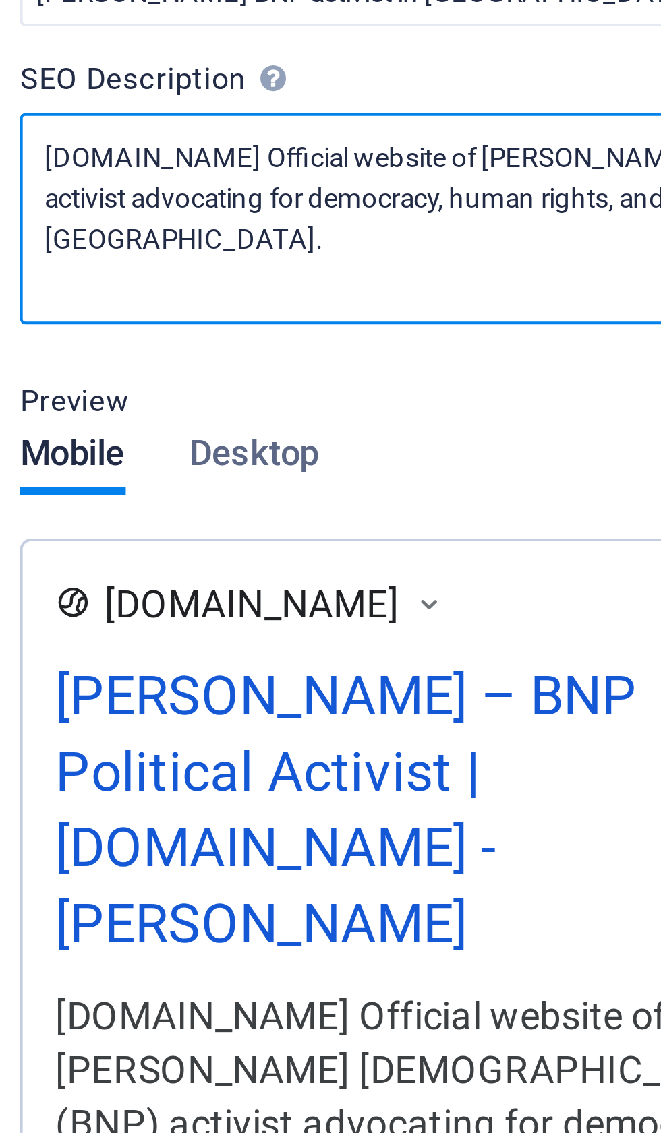
type textarea "iqbalhossain.net Official website of Iqbal Hasan,a Bangladesh Nationalist Party…"
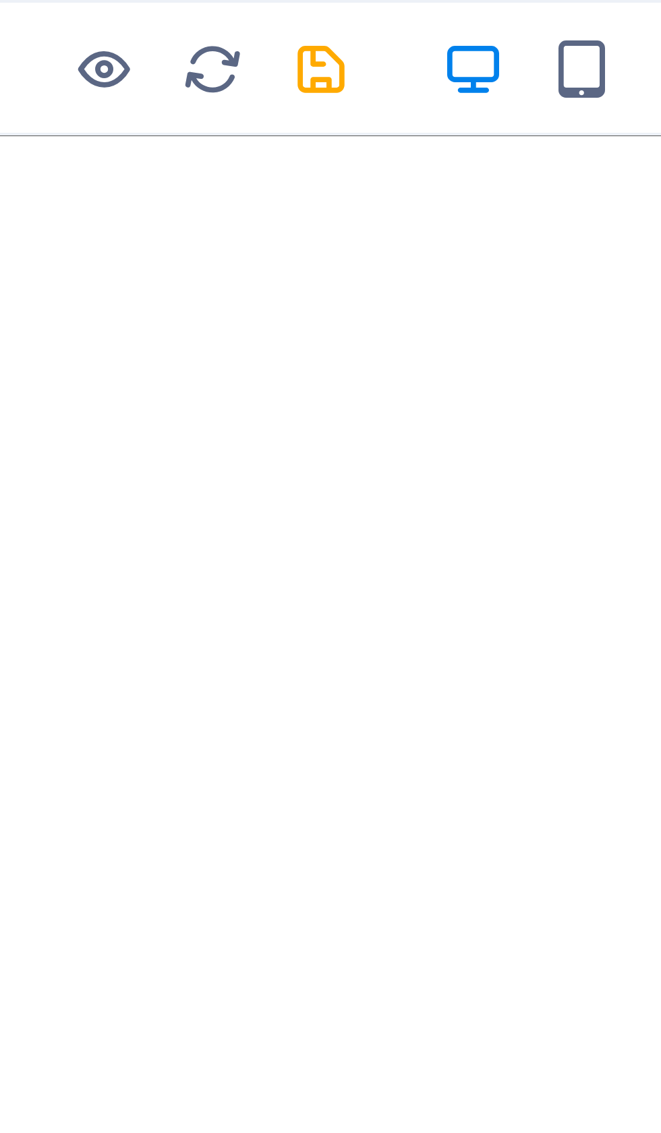
click at [220, 16] on icon "save" at bounding box center [228, 17] width 16 height 16
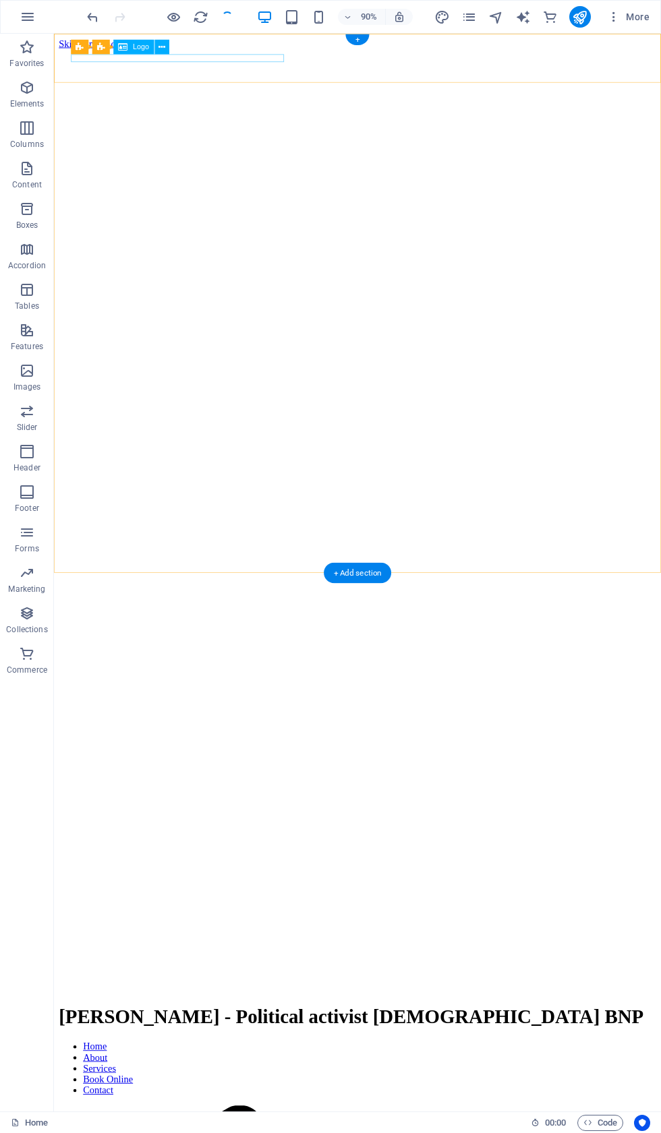
click at [278, 1113] on div "[PERSON_NAME] - Political activist [DEMOGRAPHIC_DATA] BNP" at bounding box center [390, 1125] width 663 height 25
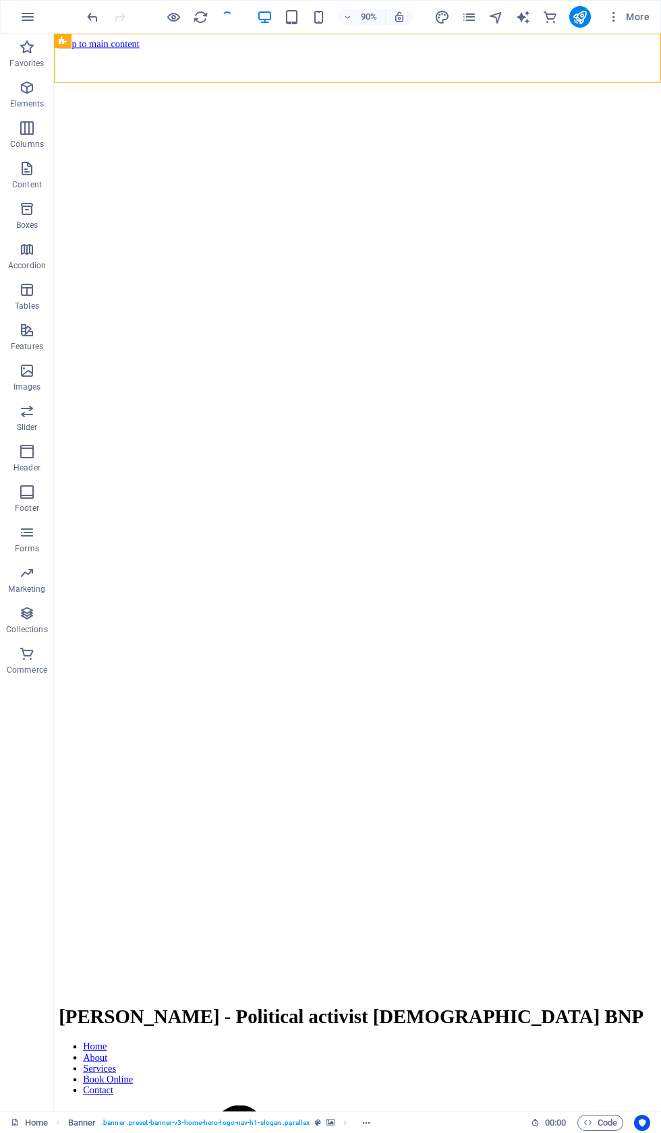
click at [27, 436] on button "Slider" at bounding box center [27, 418] width 54 height 40
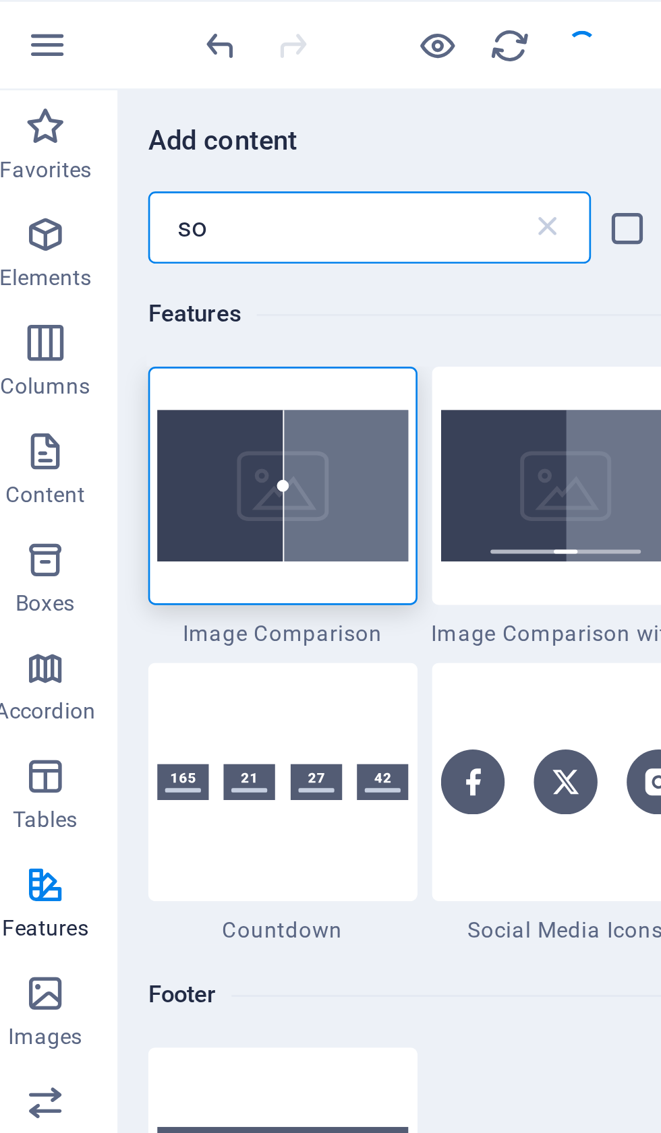
type input "s"
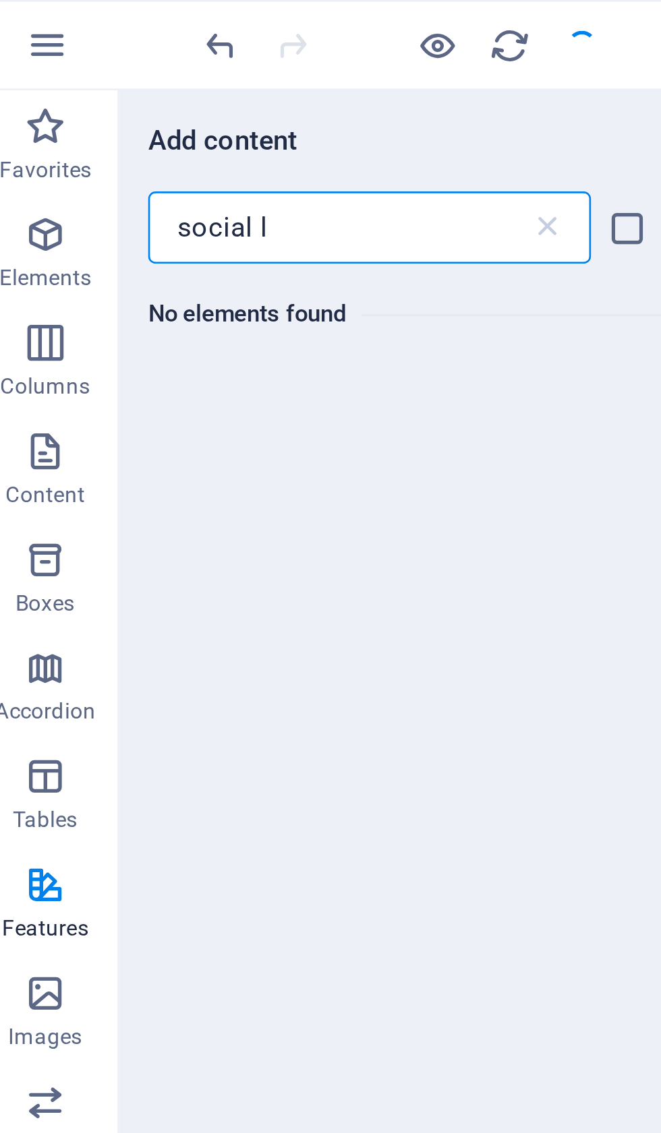
type input "social"
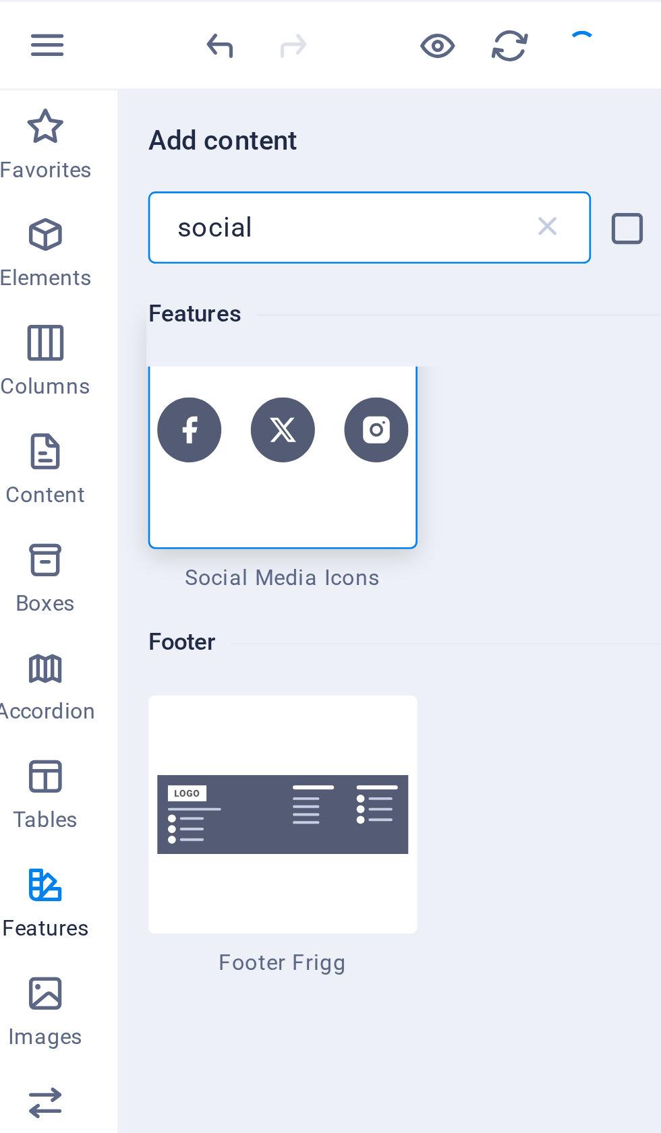
scroll to position [20, 0]
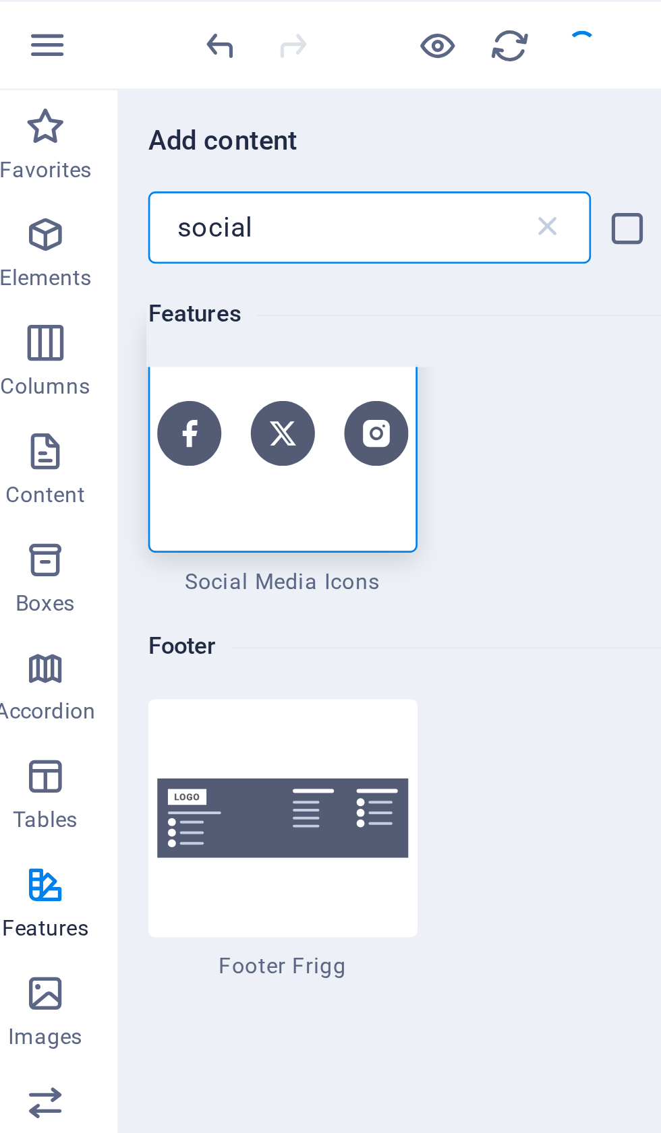
click at [108, 164] on img at bounding box center [116, 162] width 94 height 24
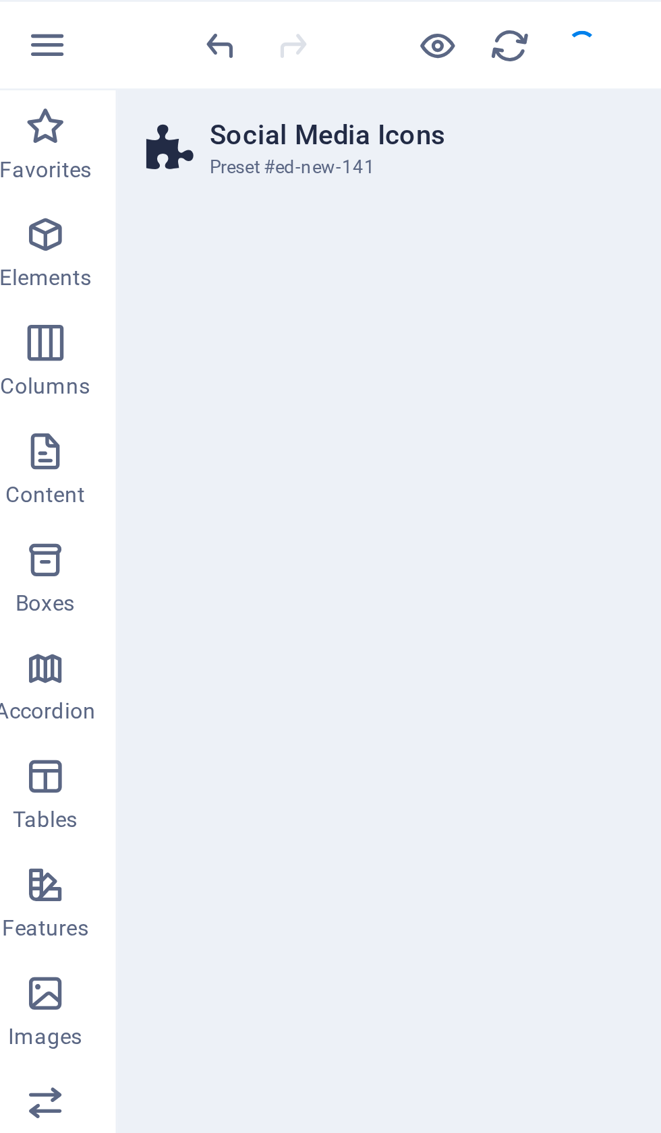
select select "rem"
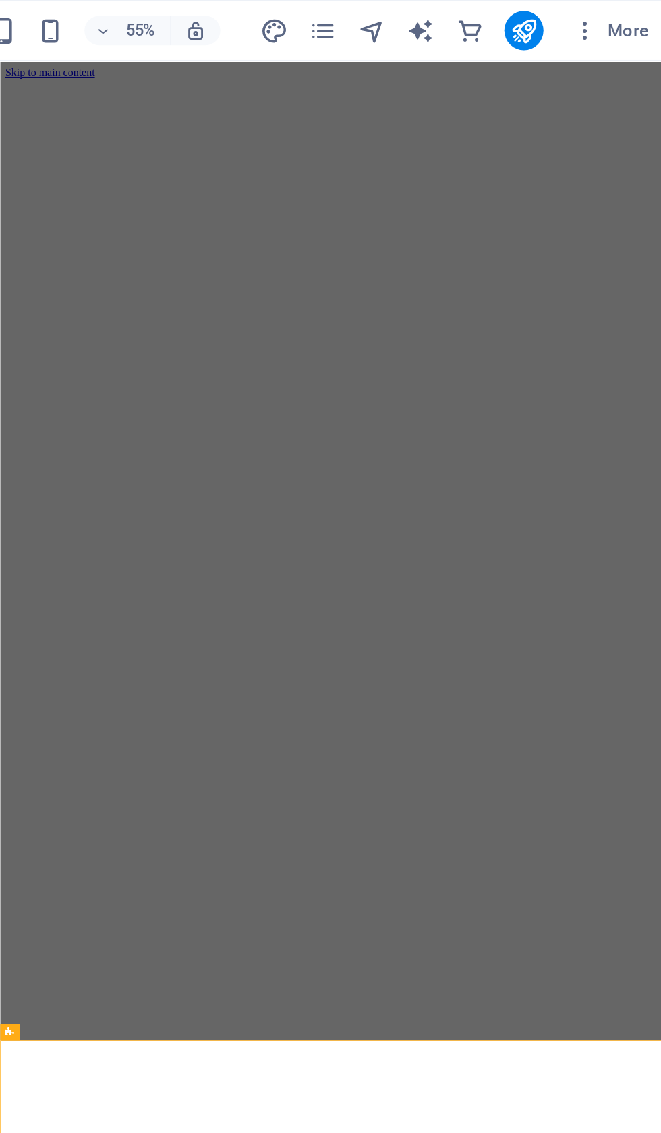
scroll to position [0, 0]
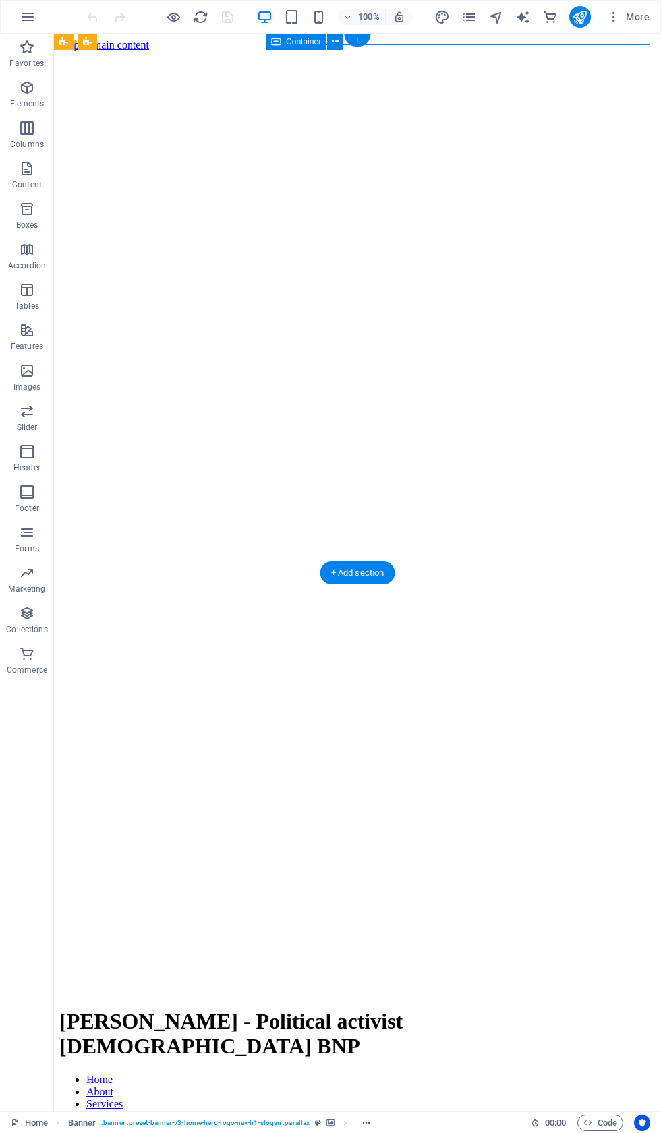
click at [335, 47] on icon at bounding box center [335, 42] width 7 height 14
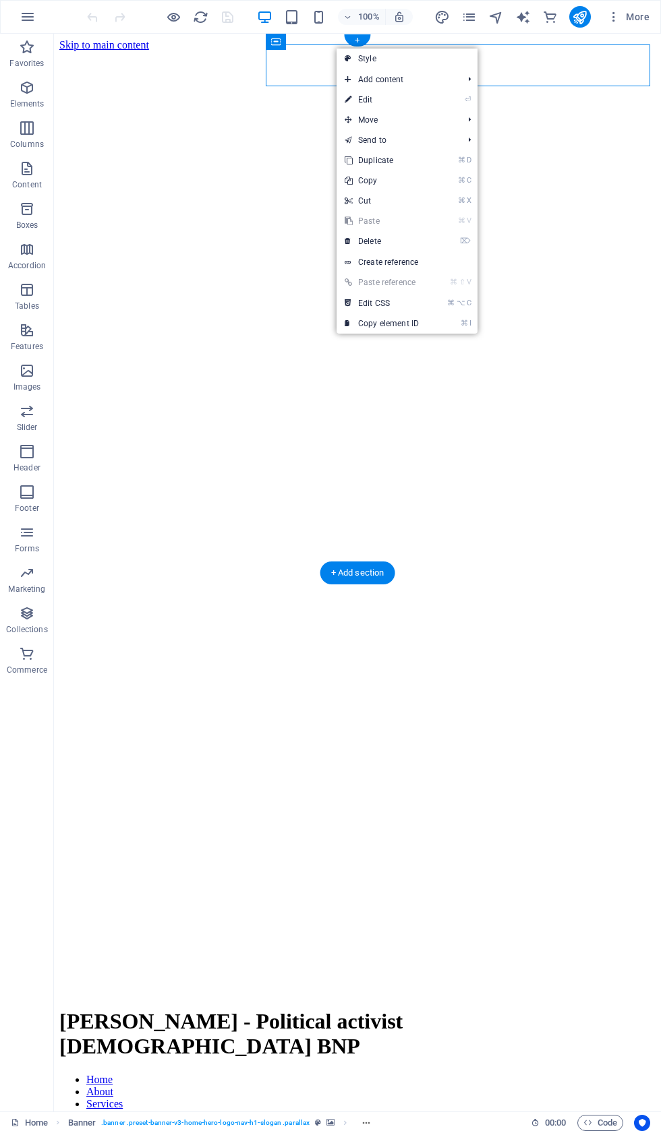
click at [383, 91] on link "⏎ Edit" at bounding box center [381, 100] width 90 height 20
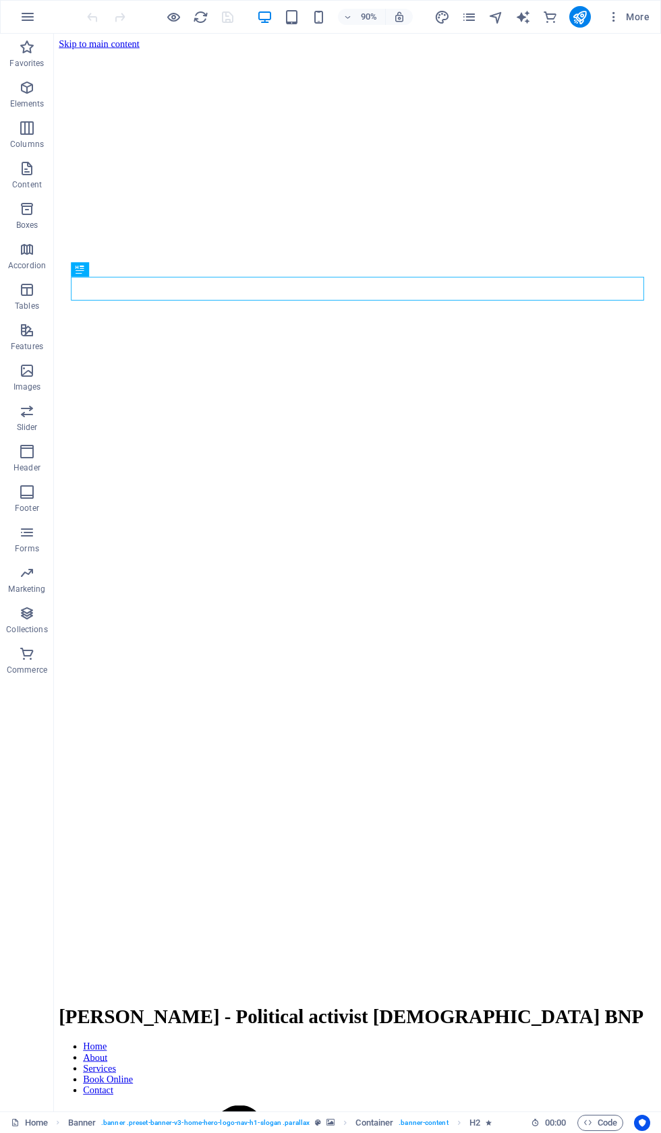
click at [628, 27] on button "More" at bounding box center [627, 17] width 53 height 22
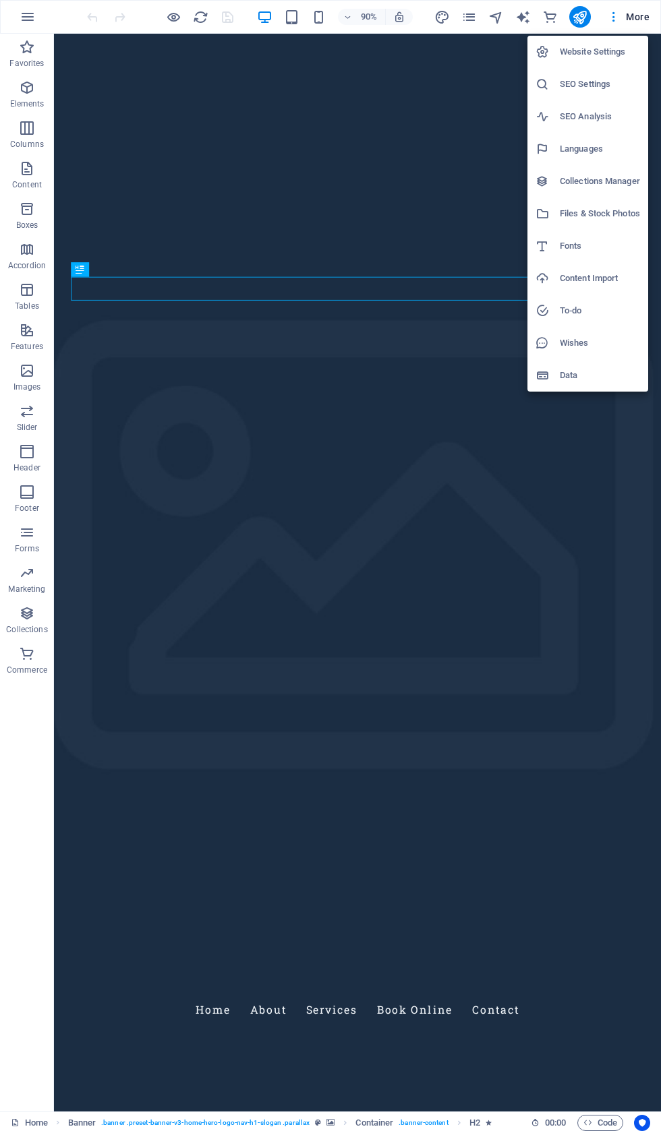
click at [614, 55] on h6 "Website Settings" at bounding box center [599, 52] width 80 height 16
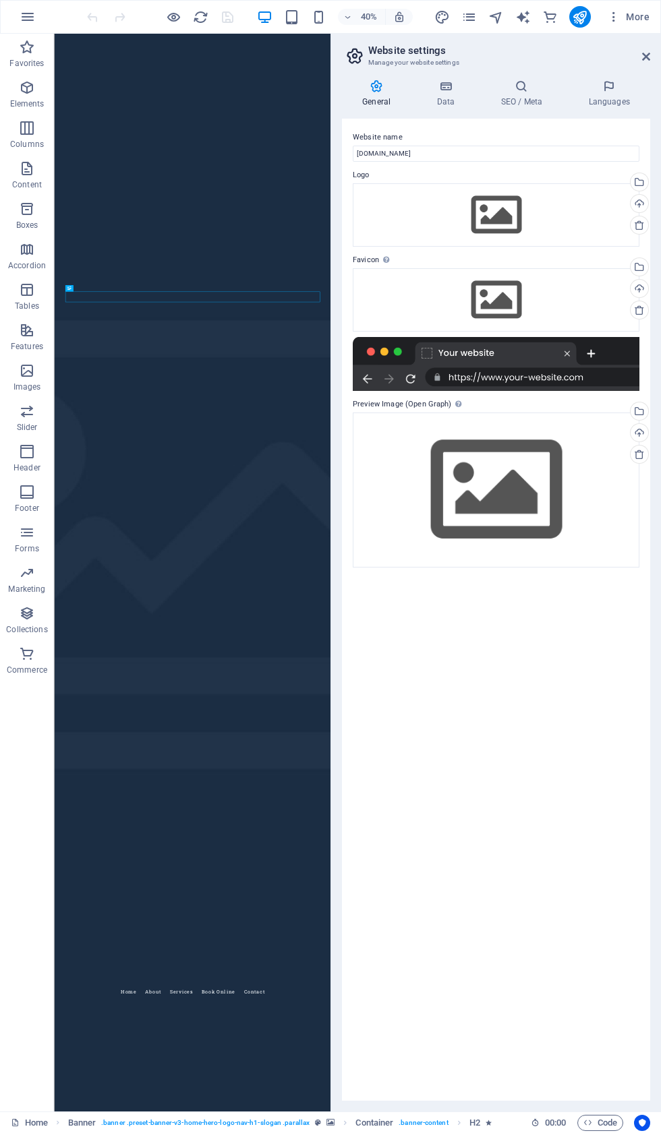
click at [540, 93] on h4 "SEO / Meta" at bounding box center [524, 94] width 88 height 28
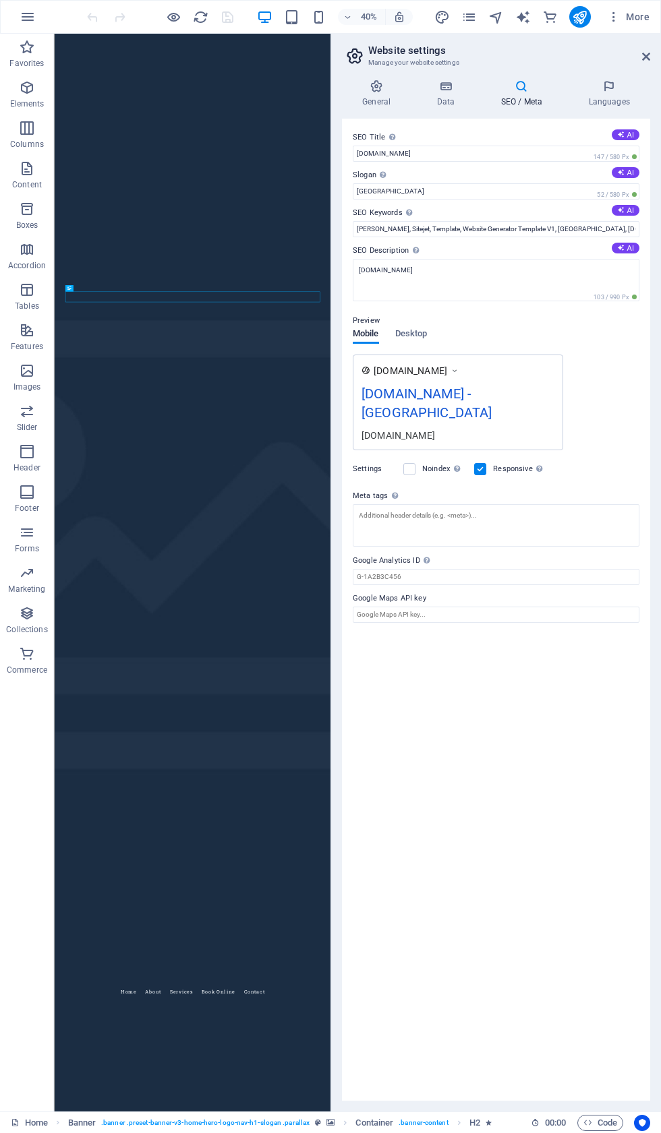
click at [450, 181] on label "Slogan The slogan of your website. AI" at bounding box center [495, 175] width 286 height 16
click at [450, 183] on input "[GEOGRAPHIC_DATA]" at bounding box center [495, 191] width 286 height 16
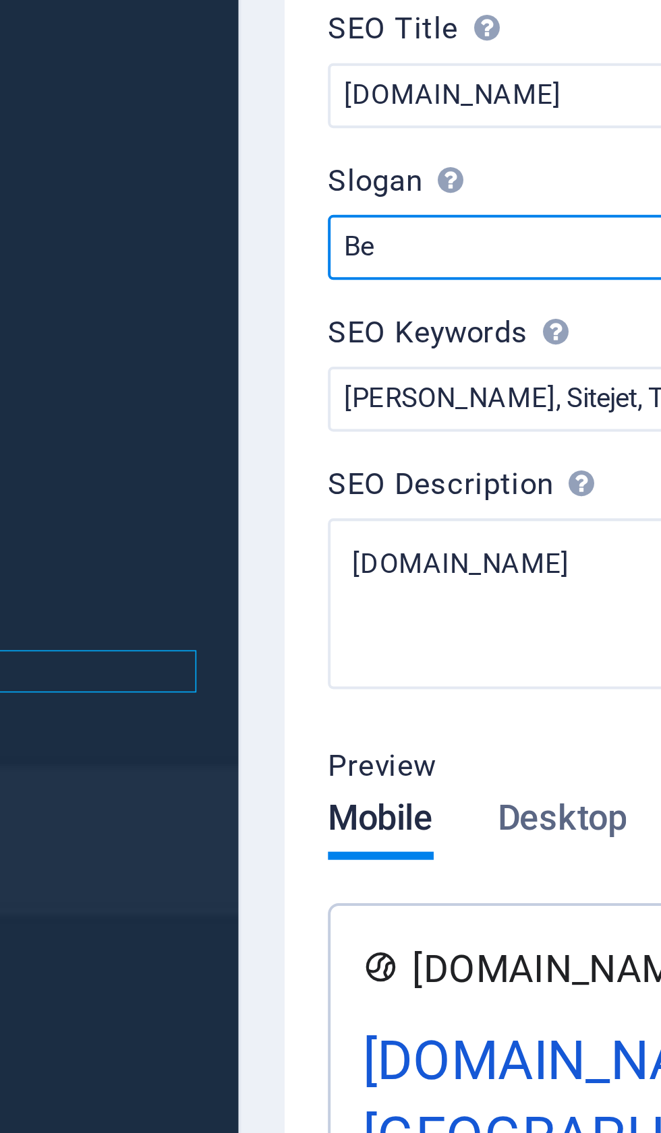
type input "B"
type input "I"
type input "[PERSON_NAME]"
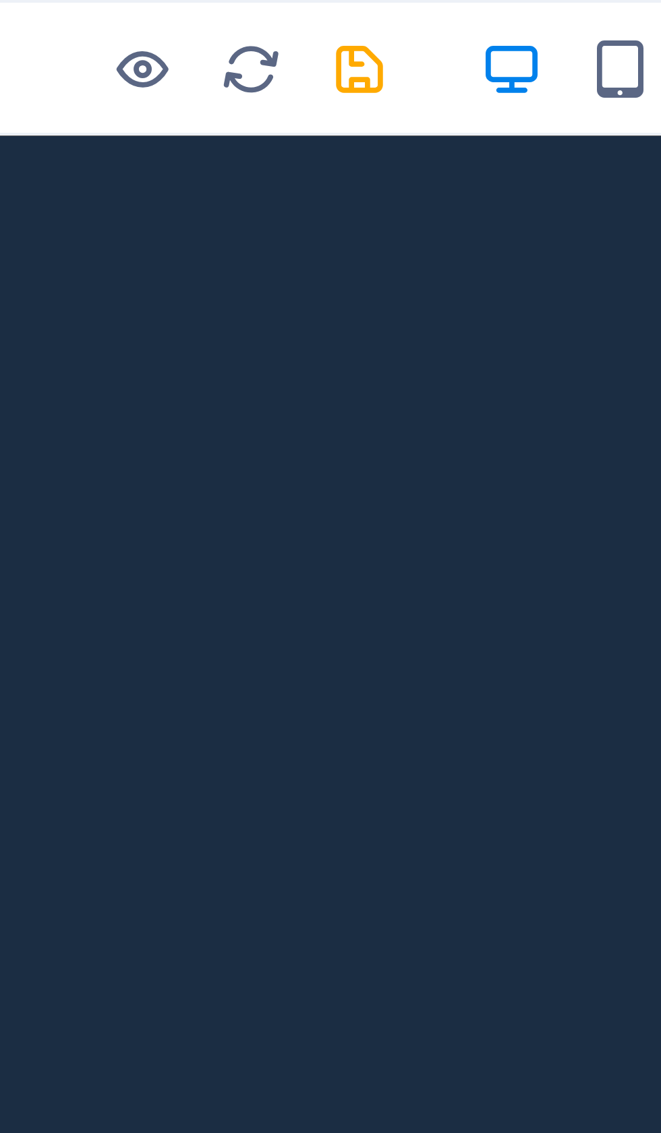
click at [220, 17] on icon "save" at bounding box center [228, 17] width 16 height 16
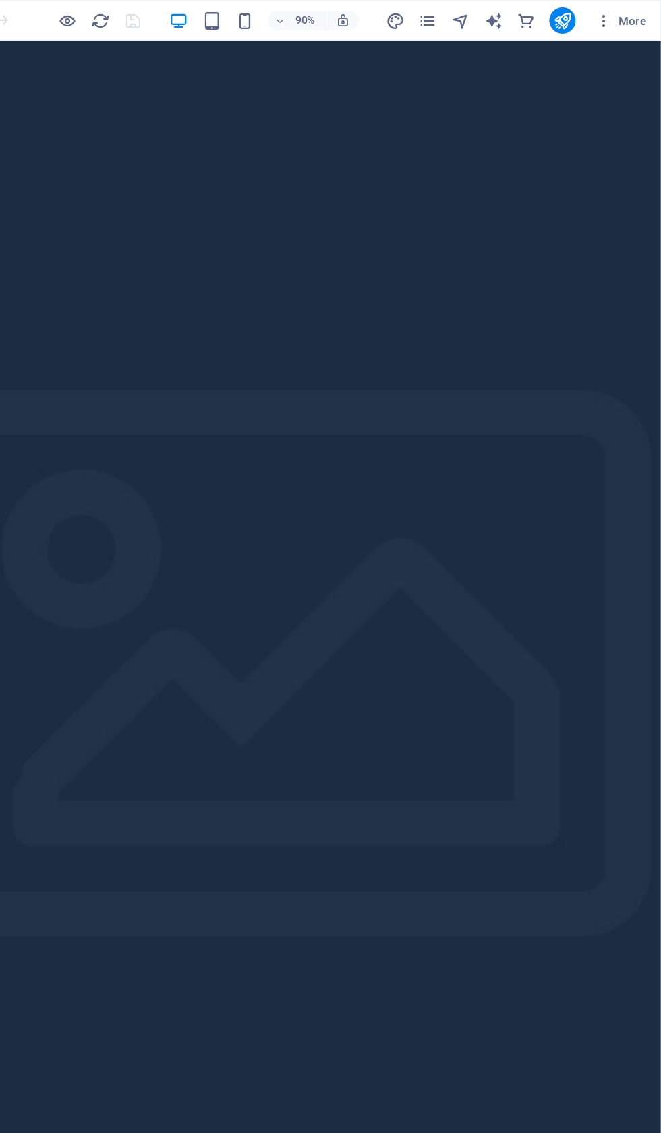
click at [607, 19] on icon "button" at bounding box center [613, 16] width 13 height 13
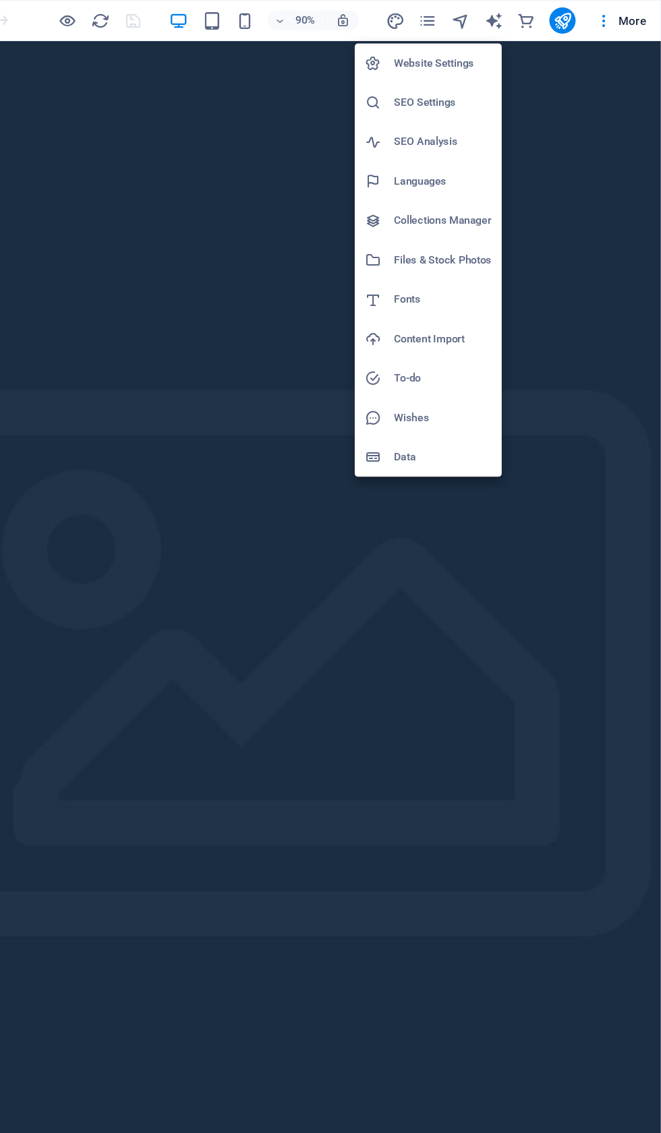
click at [409, 41] on li "Website Settings" at bounding box center [469, 52] width 121 height 32
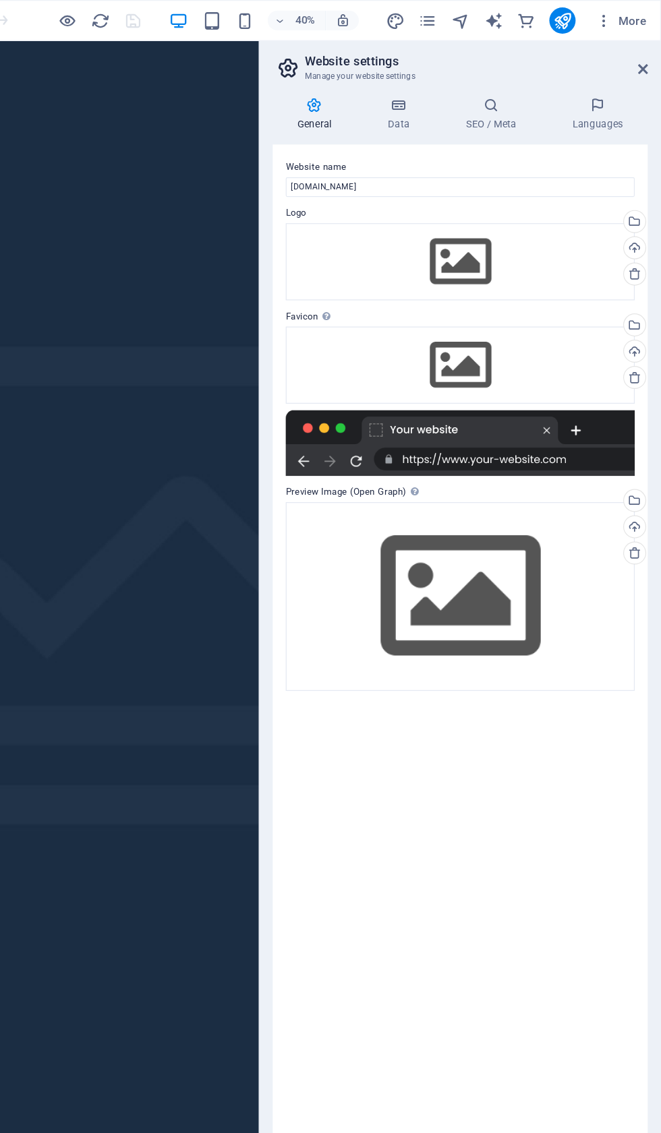
click at [480, 84] on icon at bounding box center [521, 86] width 82 height 13
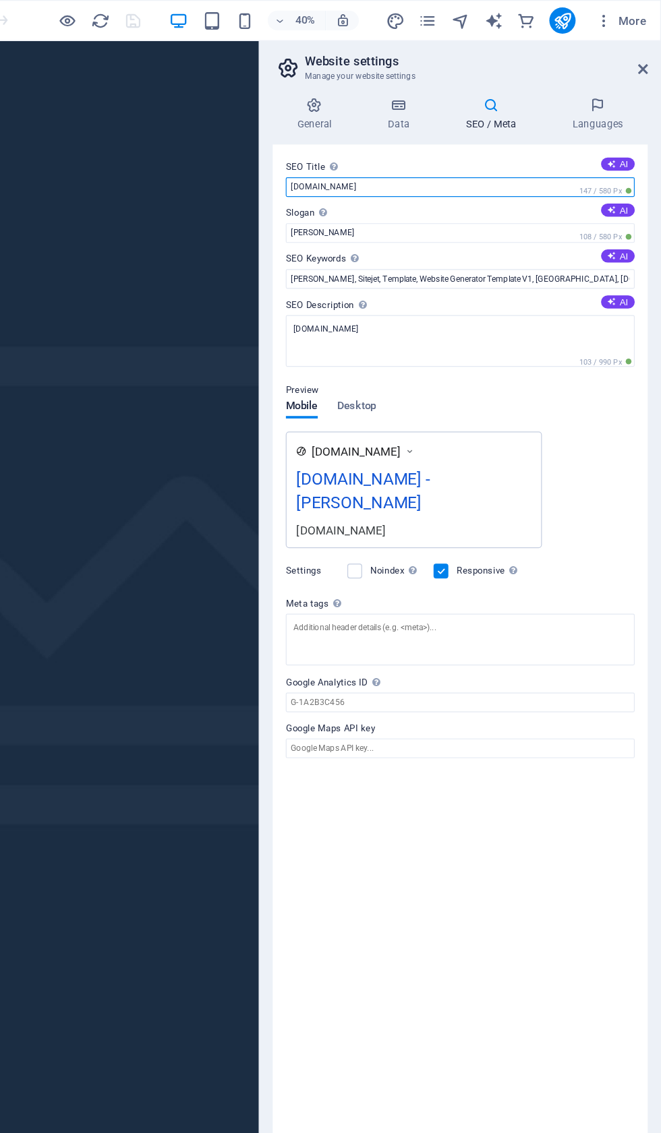
click at [352, 162] on input "[DOMAIN_NAME]" at bounding box center [495, 154] width 286 height 16
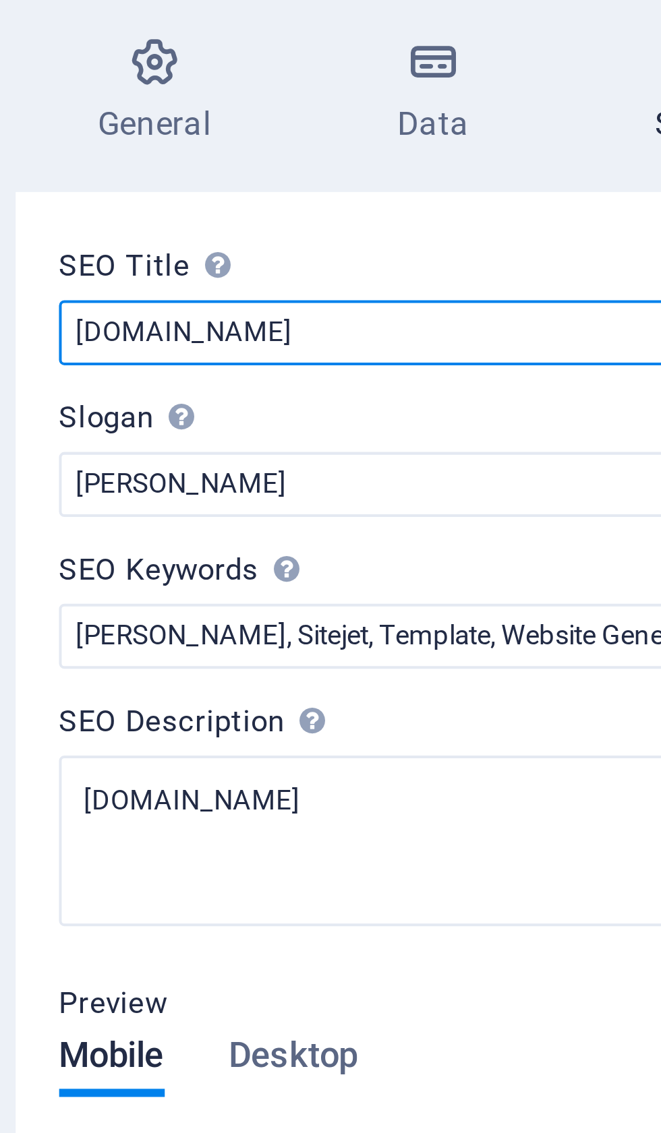
type input "[DOMAIN_NAME]"
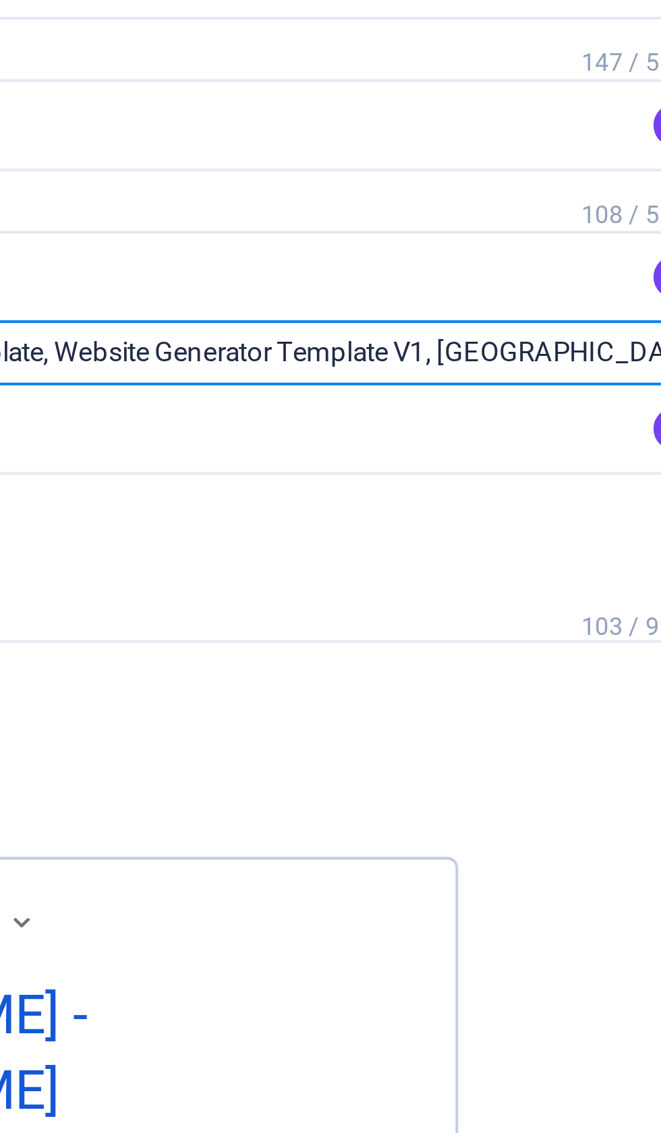
click at [352, 221] on input "[PERSON_NAME], Sitejet, Template, Website Generator Template V1, [GEOGRAPHIC_DA…" at bounding box center [495, 229] width 286 height 16
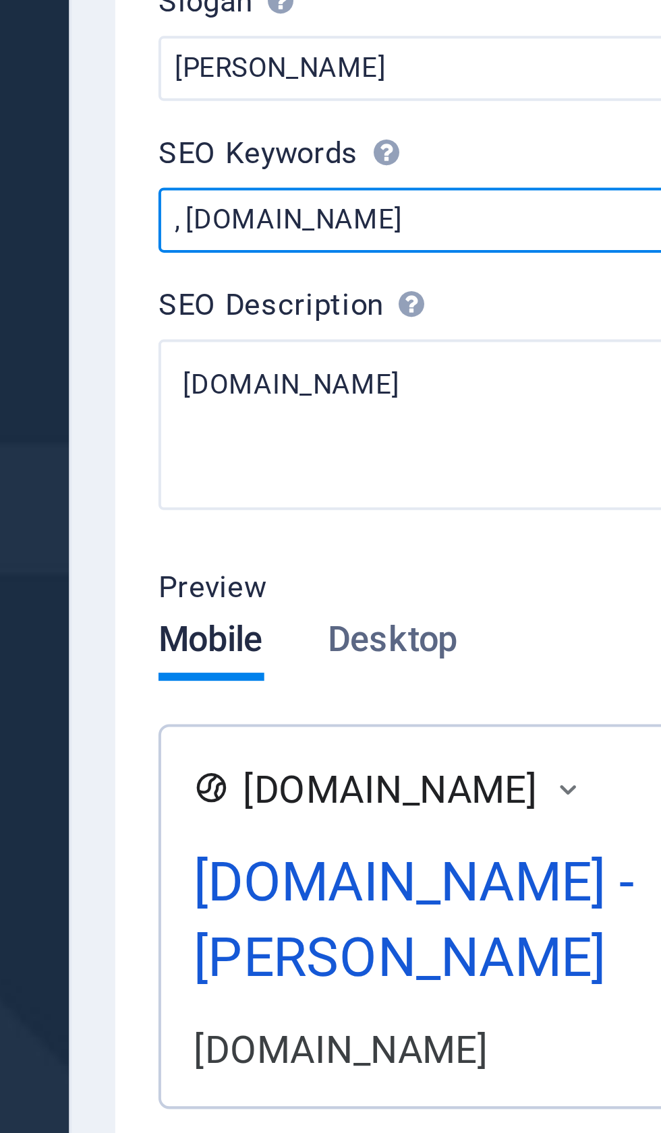
paste input "[PERSON_NAME] BNP activist in [GEOGRAPHIC_DATA],[GEOGRAPHIC_DATA][DEMOGRAPHIC_D…"
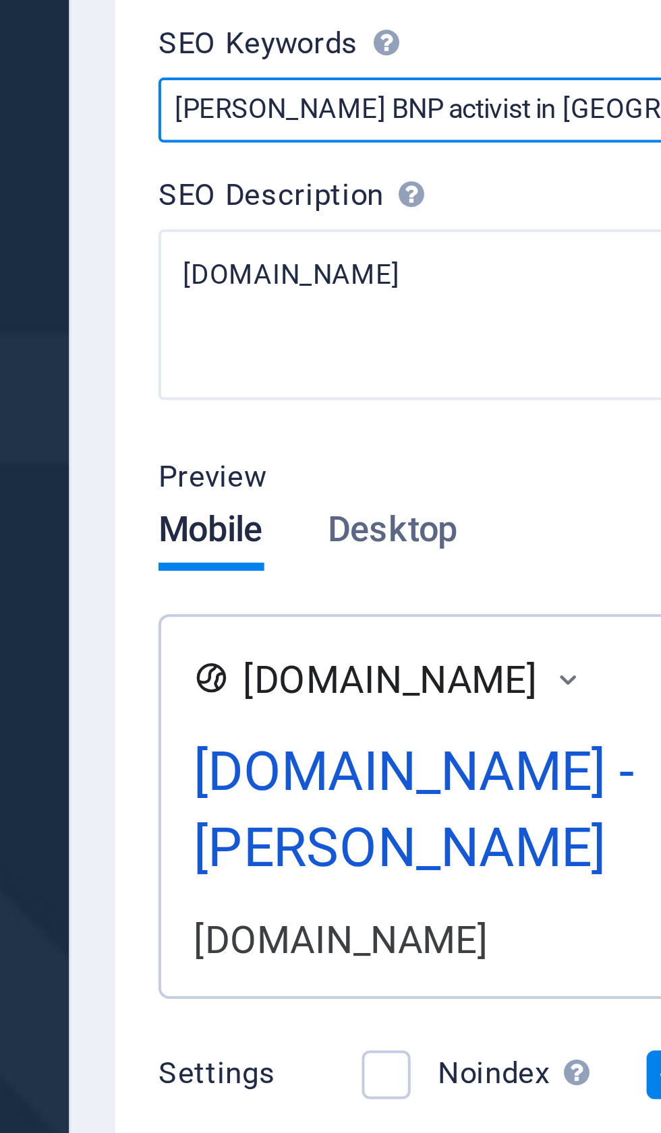
type input "[PERSON_NAME] BNP activist in [GEOGRAPHIC_DATA],[GEOGRAPHIC_DATA][DEMOGRAPHIC_D…"
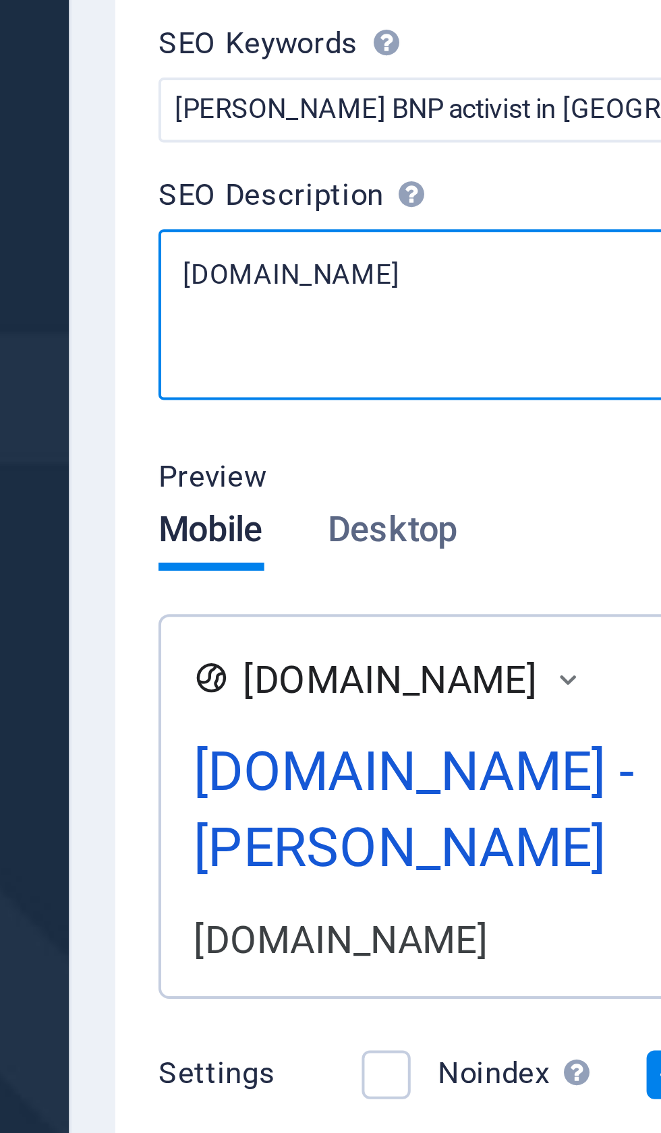
click at [352, 259] on textarea "[DOMAIN_NAME]" at bounding box center [495, 280] width 286 height 42
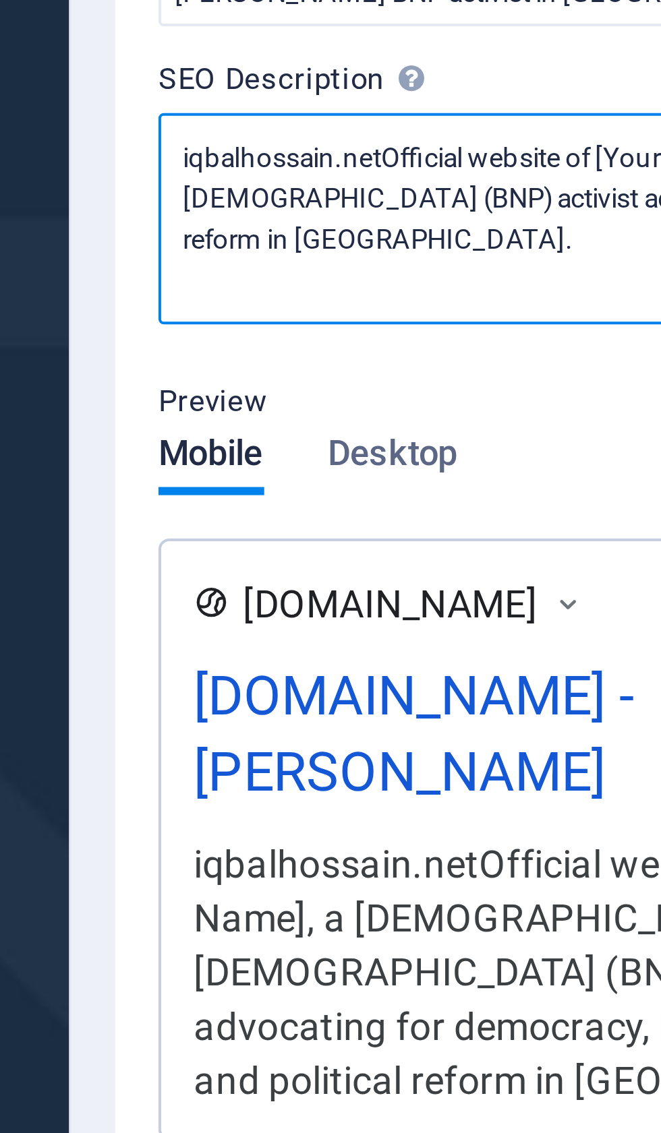
click at [352, 259] on textarea "iqbalhossain.netOfficial website of [Your Name], a [DEMOGRAPHIC_DATA] [DEMOGRAP…" at bounding box center [495, 285] width 286 height 53
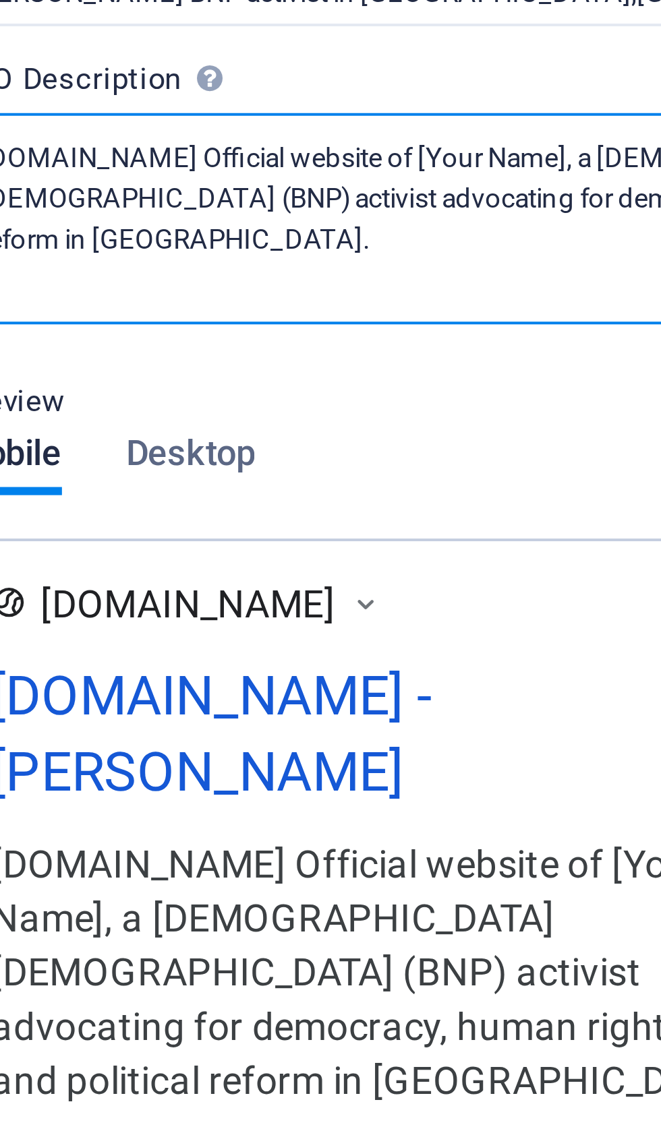
click at [352, 259] on textarea "[DOMAIN_NAME] Official website of [Your Name], a [DEMOGRAPHIC_DATA] [DEMOGRAPHI…" at bounding box center [495, 285] width 286 height 53
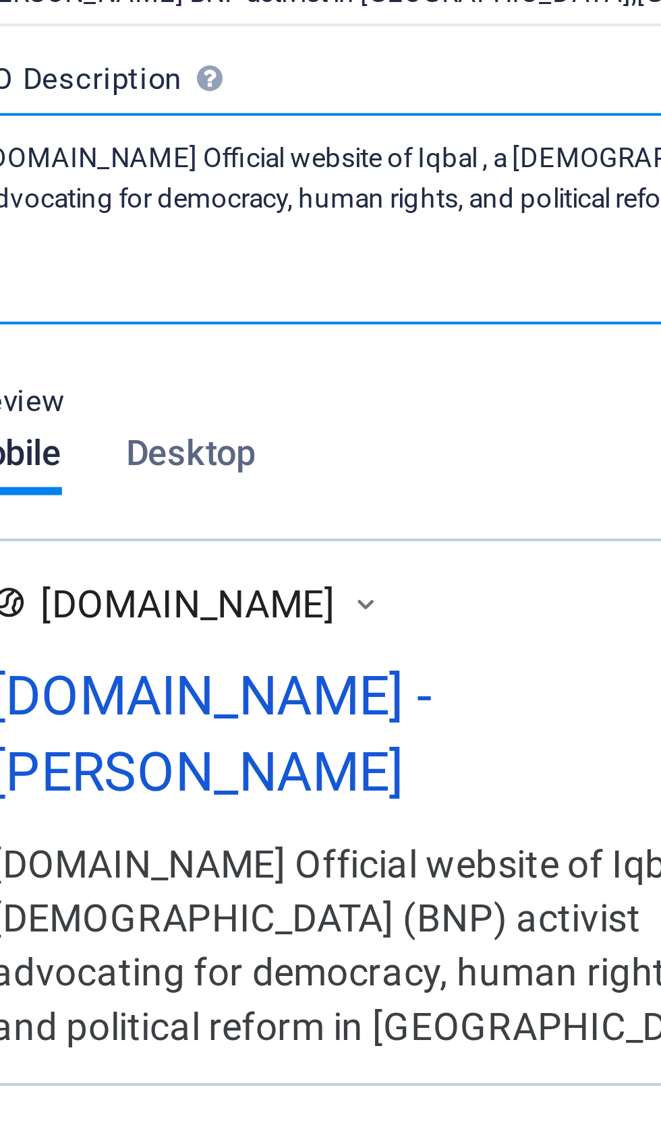
type textarea "[DOMAIN_NAME] Official website of [PERSON_NAME] , a [DEMOGRAPHIC_DATA] [DEMOGRA…"
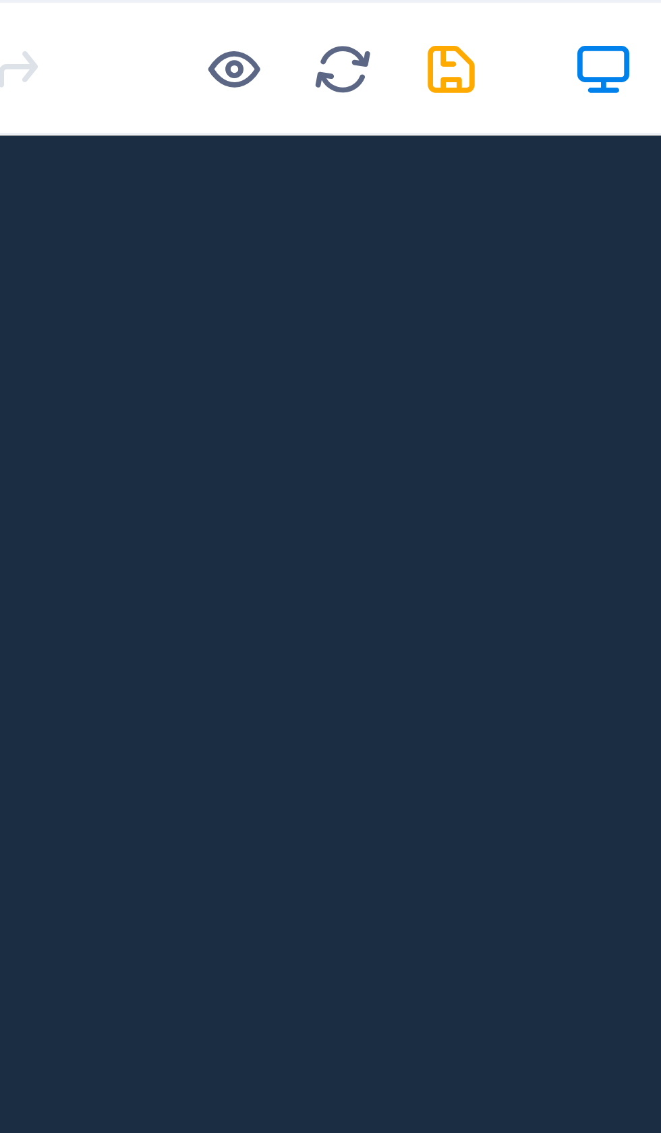
click at [220, 16] on icon "save" at bounding box center [228, 17] width 16 height 16
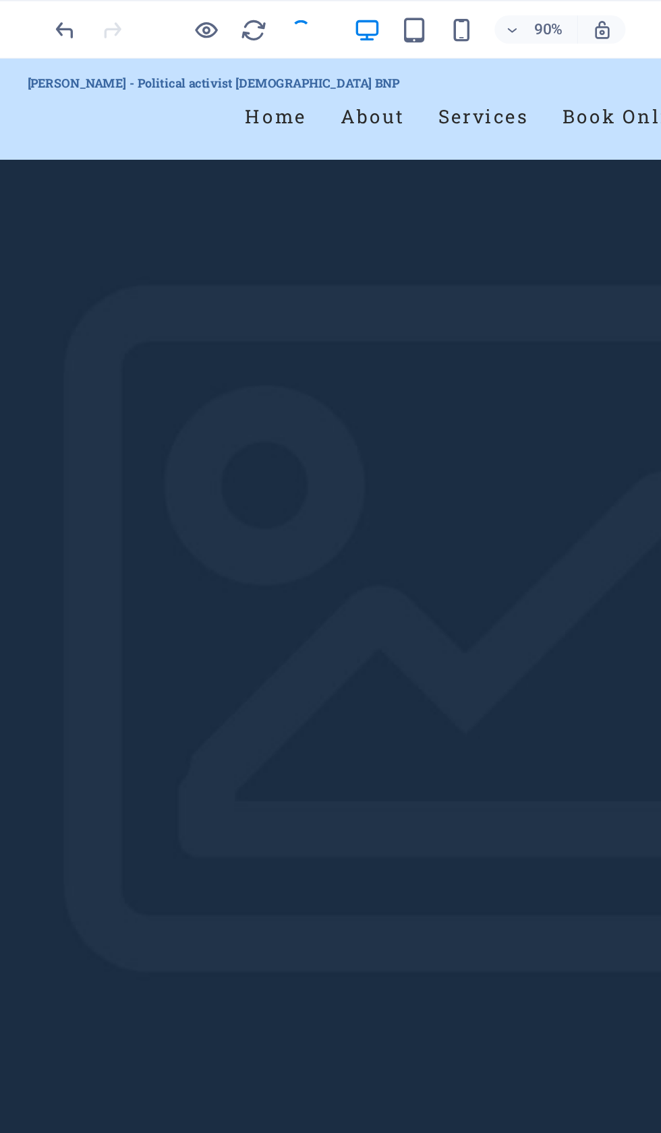
scroll to position [305, 0]
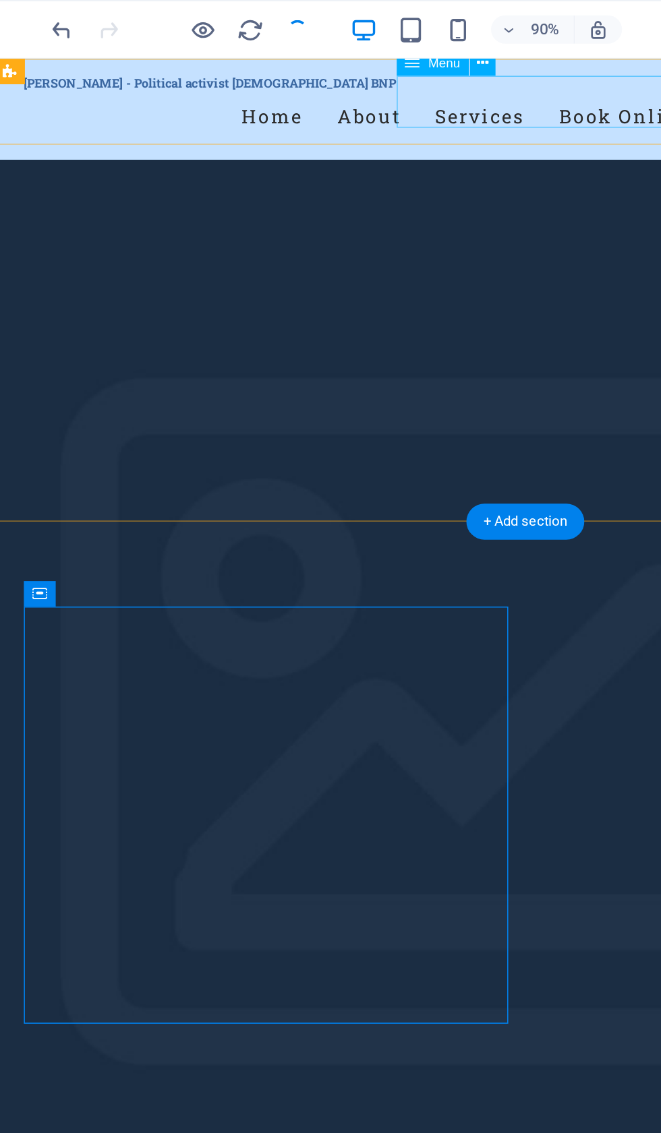
click at [349, 85] on nav "Home About Services Book Online Contact" at bounding box center [331, 96] width 636 height 34
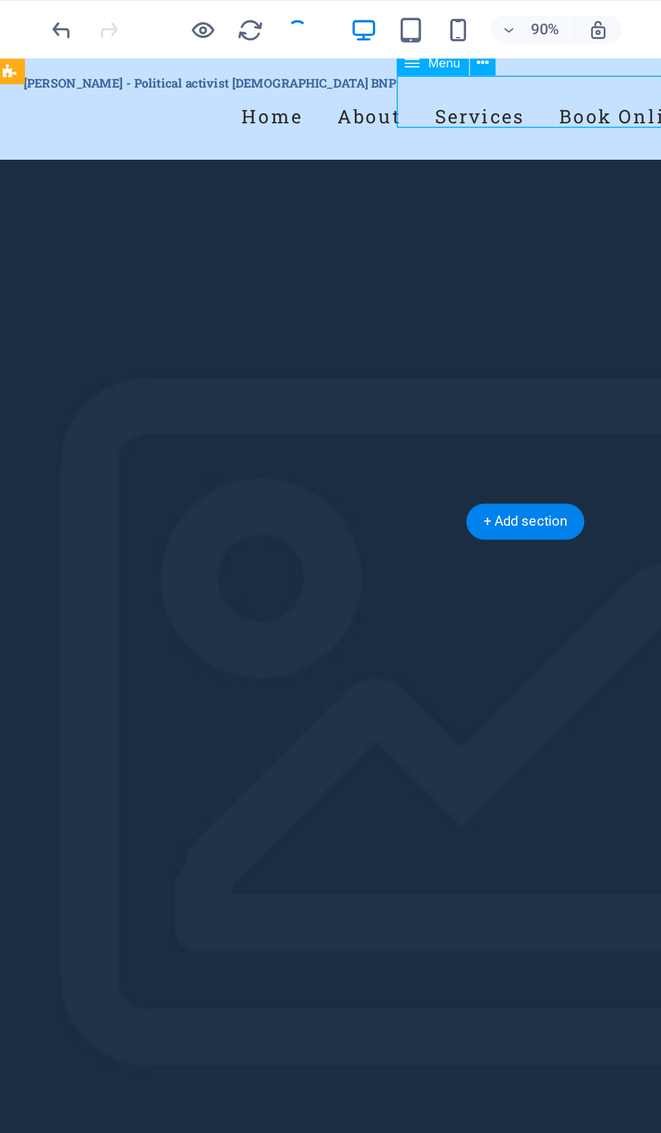
click at [350, 87] on nav "Home About Services Book Online Contact" at bounding box center [331, 96] width 636 height 34
click at [353, 81] on nav "Home About Services Book Online Contact" at bounding box center [331, 96] width 636 height 34
click at [330, 38] on icon at bounding box center [333, 36] width 7 height 13
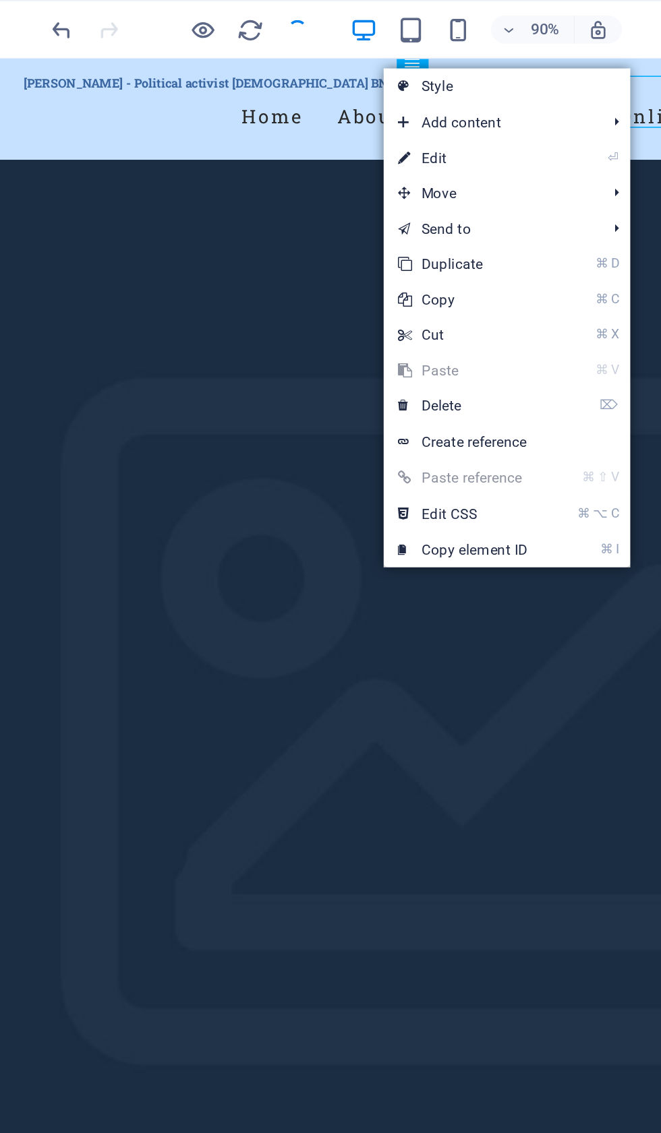
click at [276, 91] on link "⏎ Edit" at bounding box center [321, 90] width 90 height 20
select select
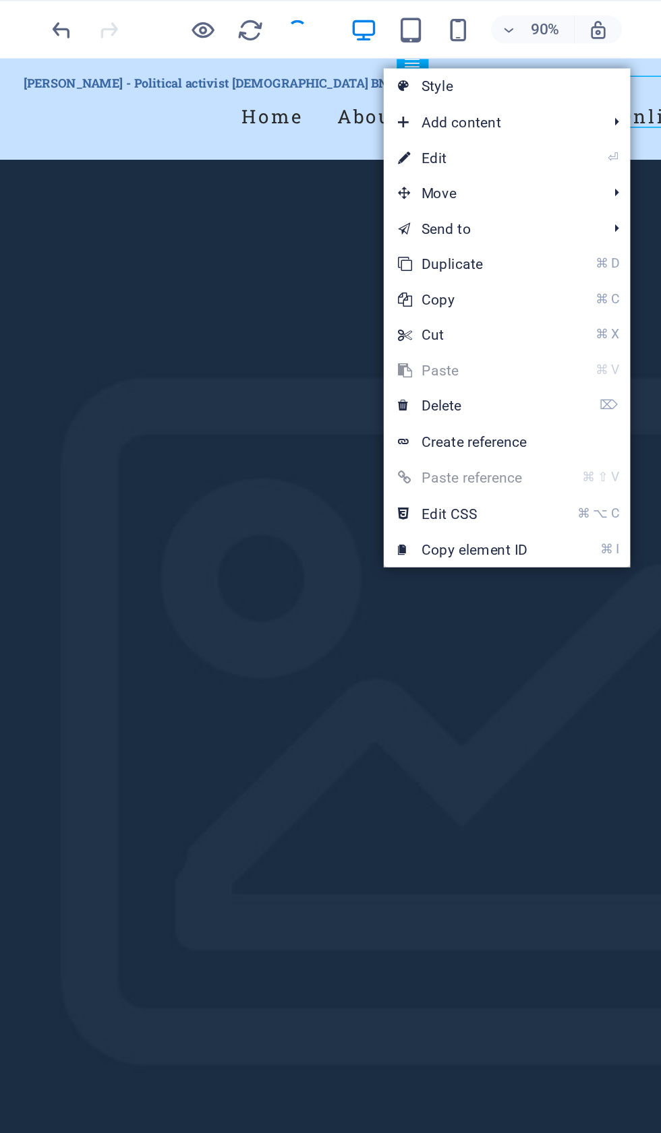
select select
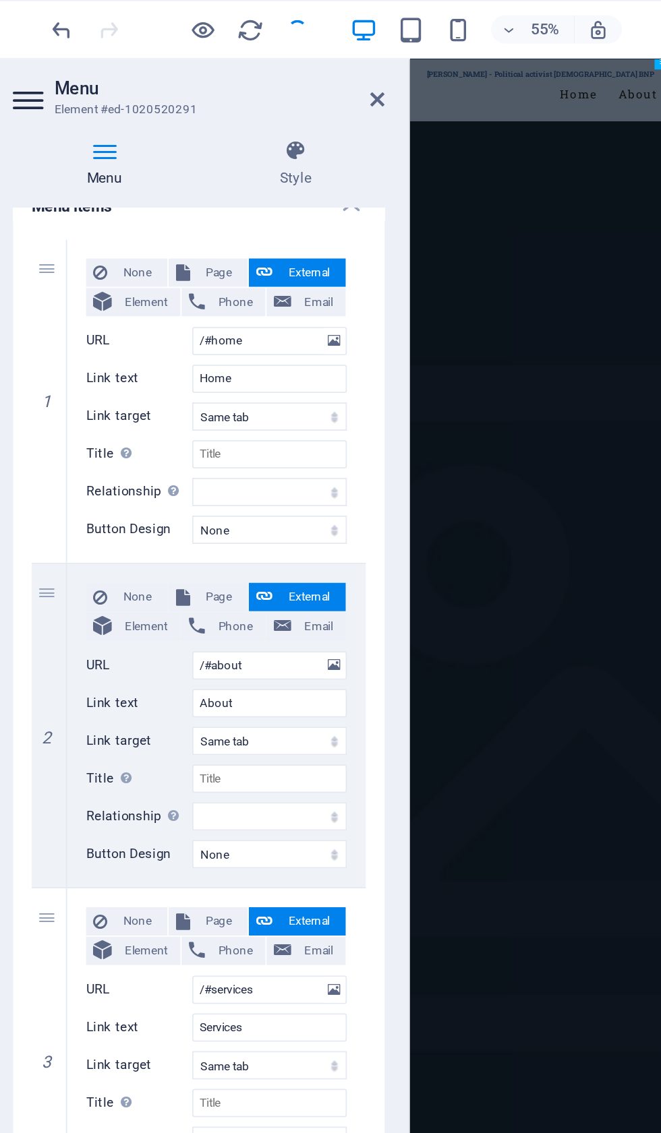
scroll to position [111, 0]
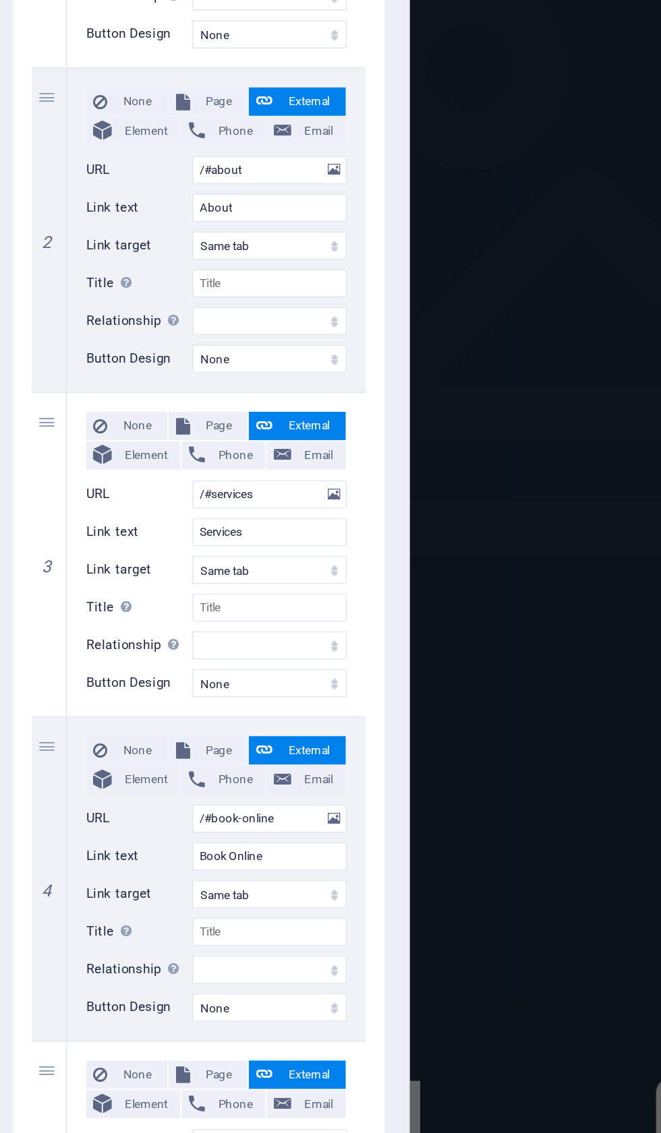
click at [125, 535] on span "Element" at bounding box center [140, 543] width 31 height 16
select select
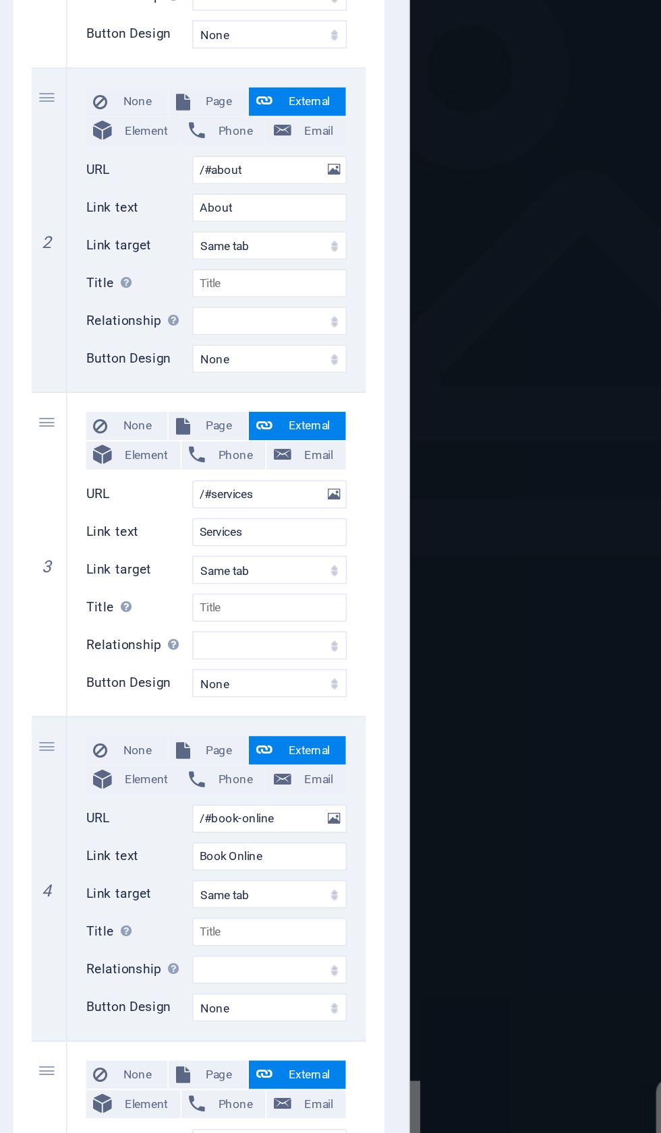
select select
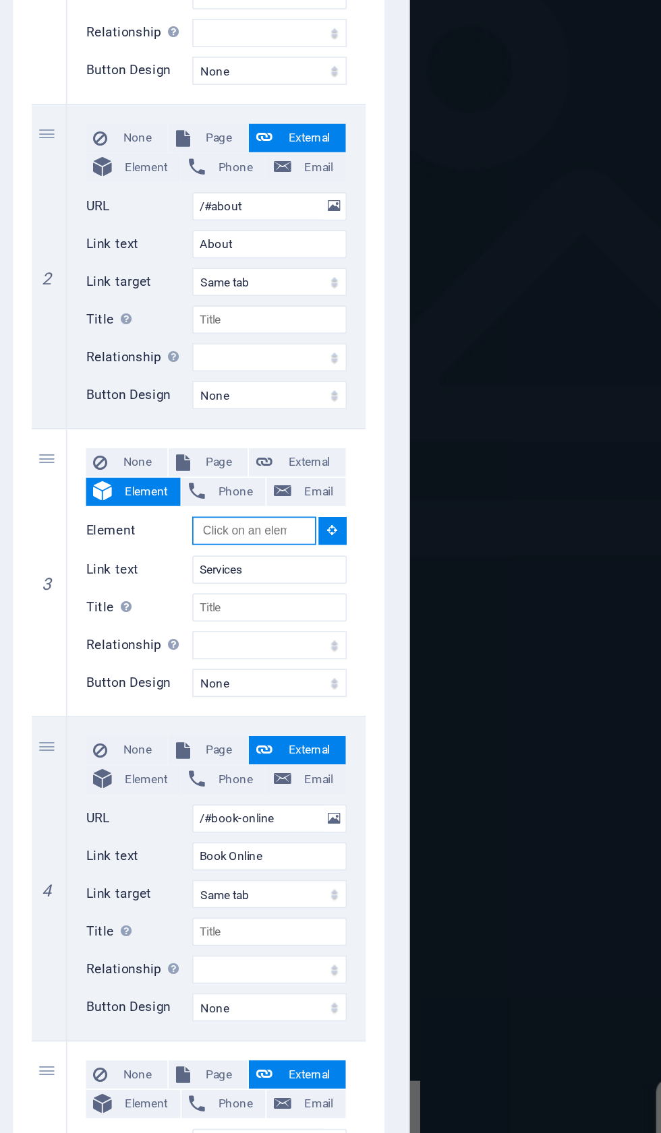
scroll to position [90, 0]
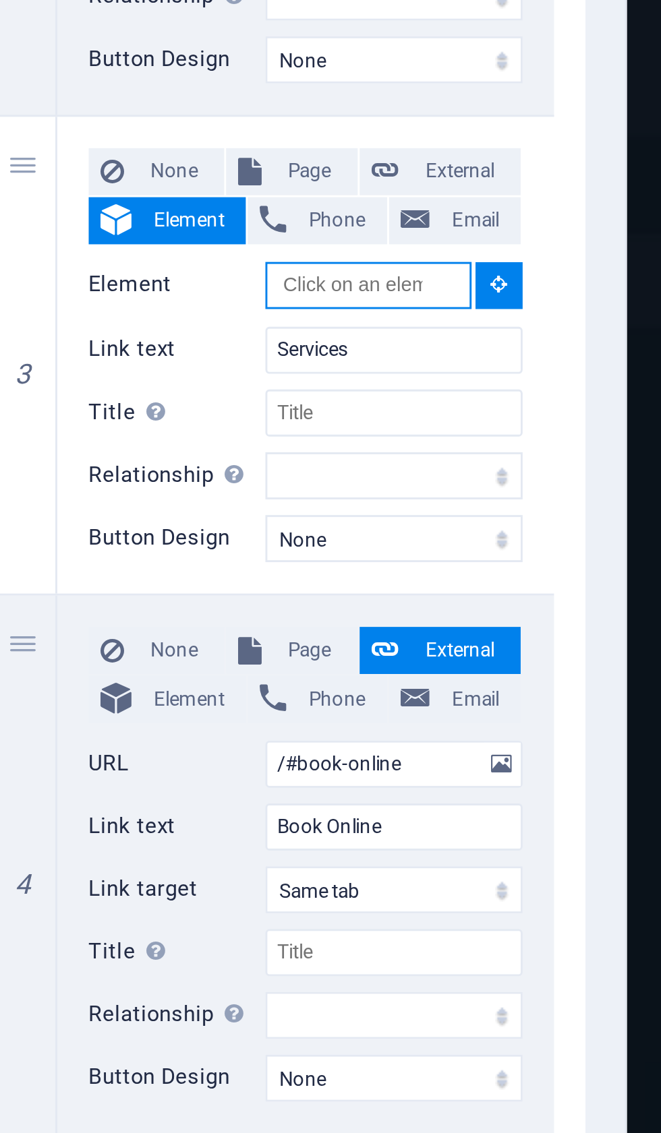
type input "t"
type input "Official website of [Your Name], a [DEMOGRAPHIC_DATA] [DEMOGRAPHIC_DATA] (BNP) …"
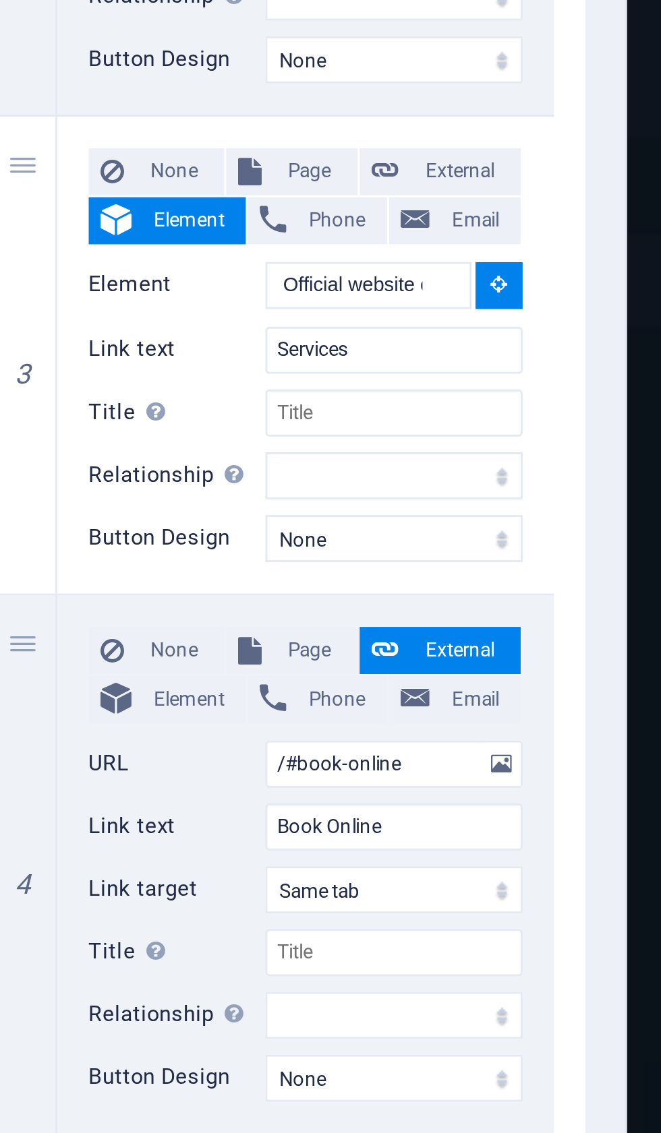
click at [217, 539] on span "External" at bounding box center [234, 547] width 34 height 16
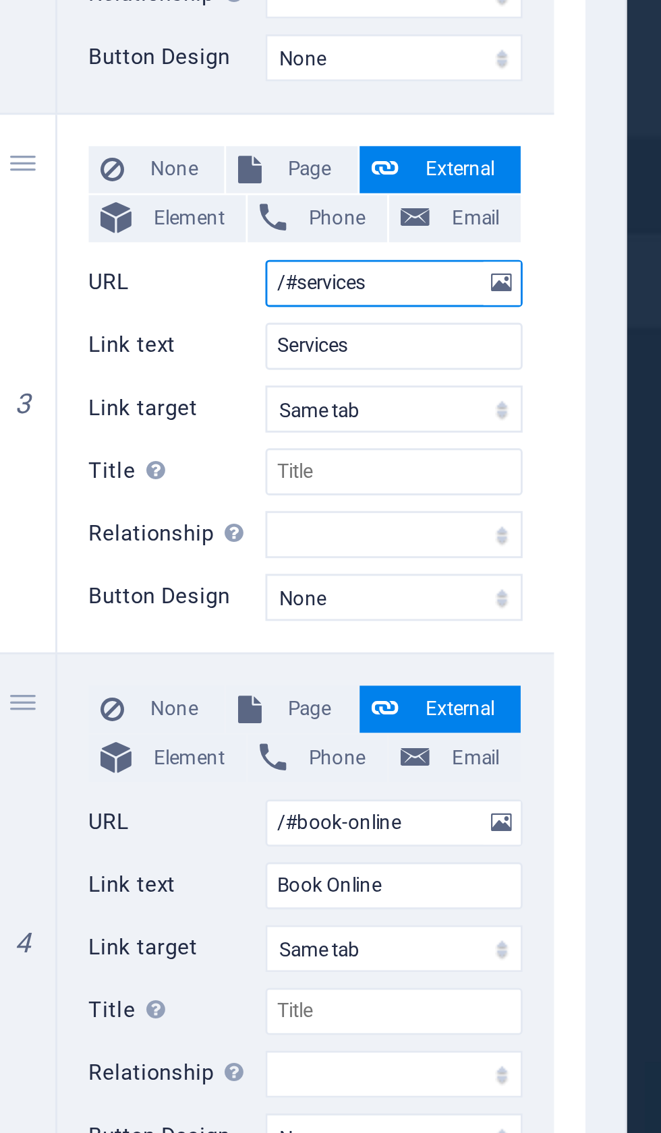
select select
select select "blank"
select select
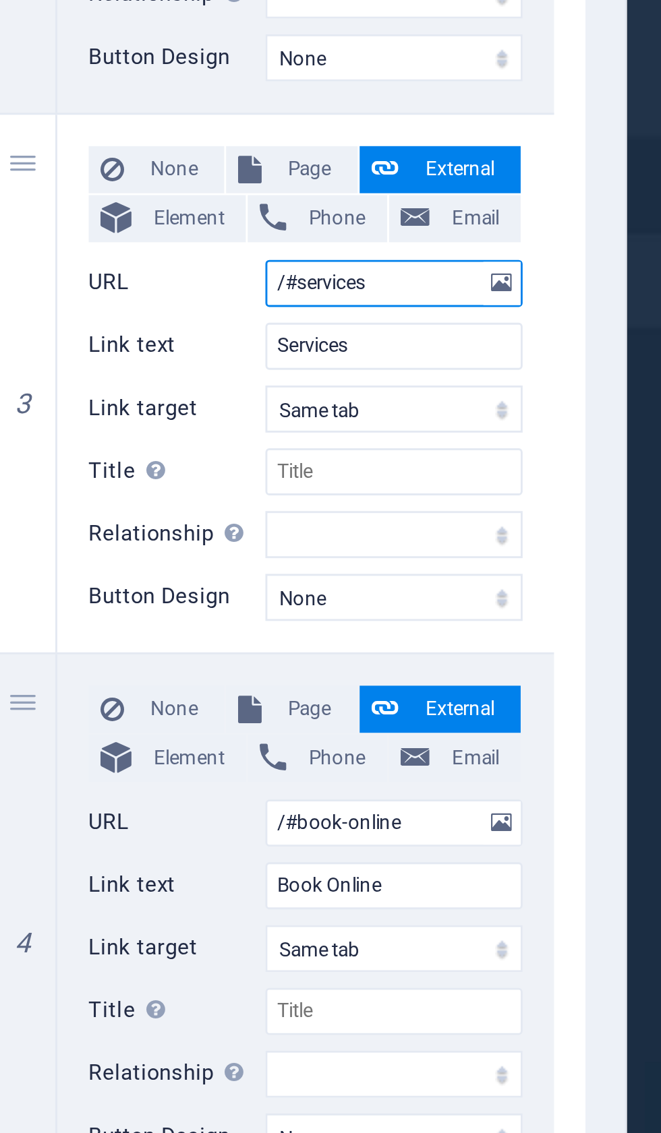
select select
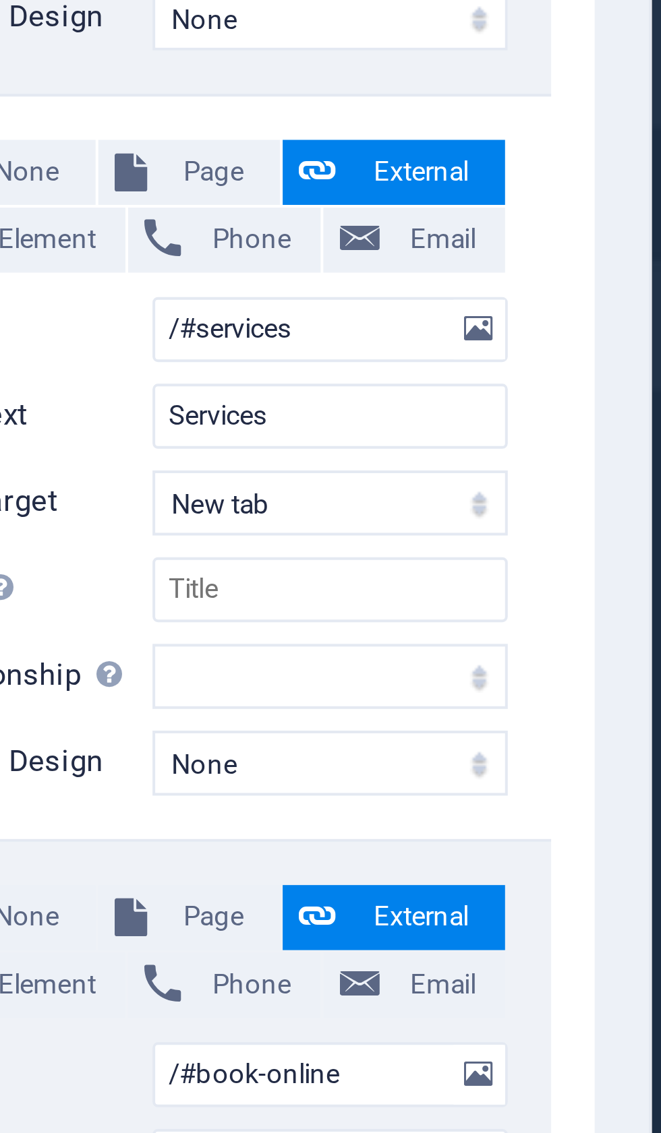
click at [125, 555] on span "Element" at bounding box center [140, 563] width 31 height 16
select select
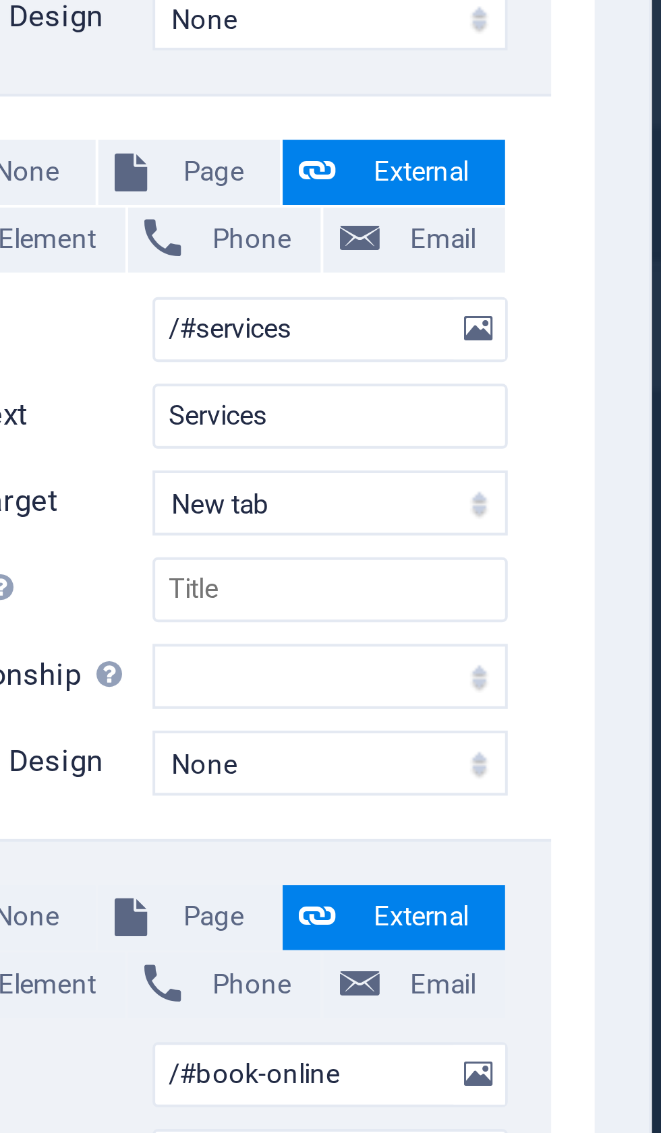
select select
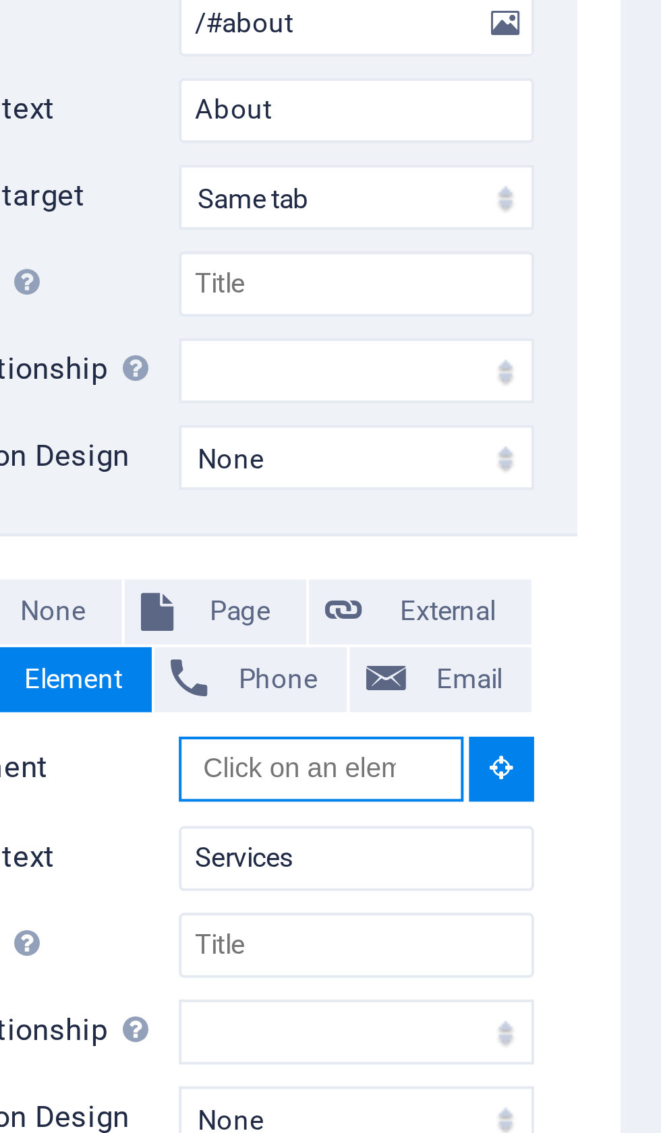
scroll to position [0, 0]
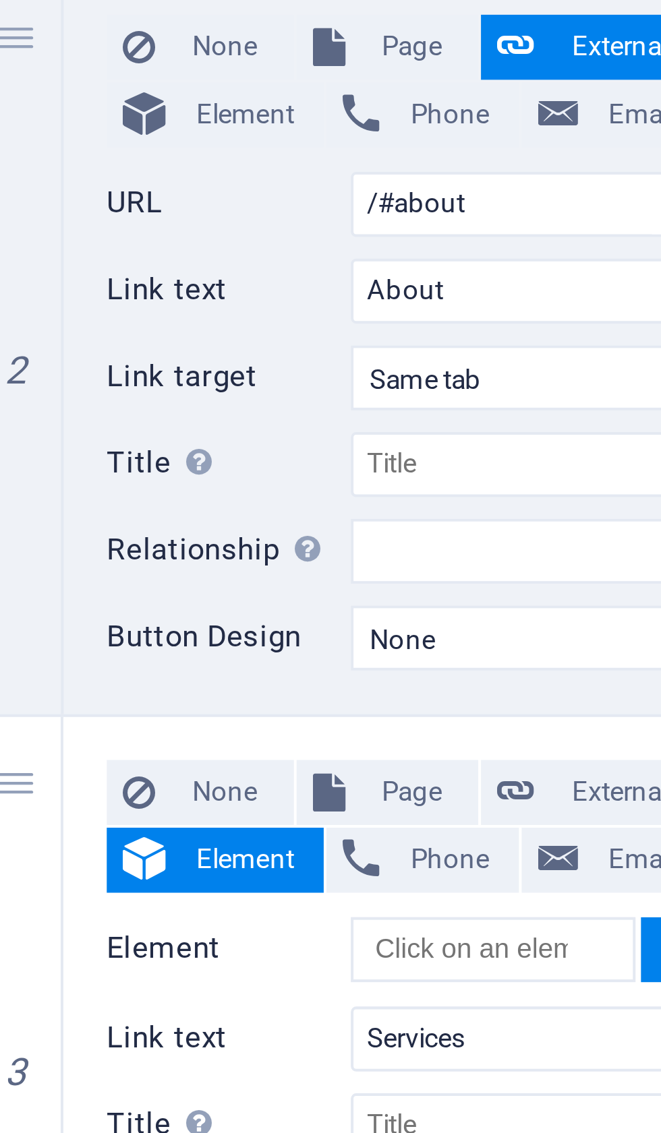
click at [125, 460] on span "Element" at bounding box center [140, 468] width 31 height 16
select select
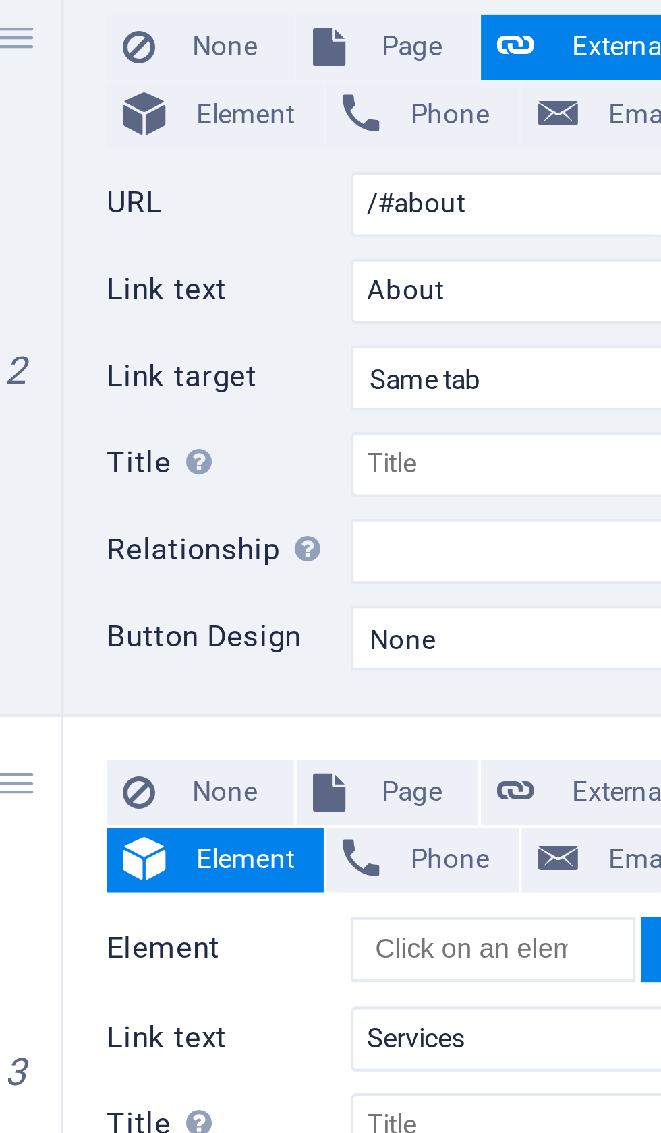
select select
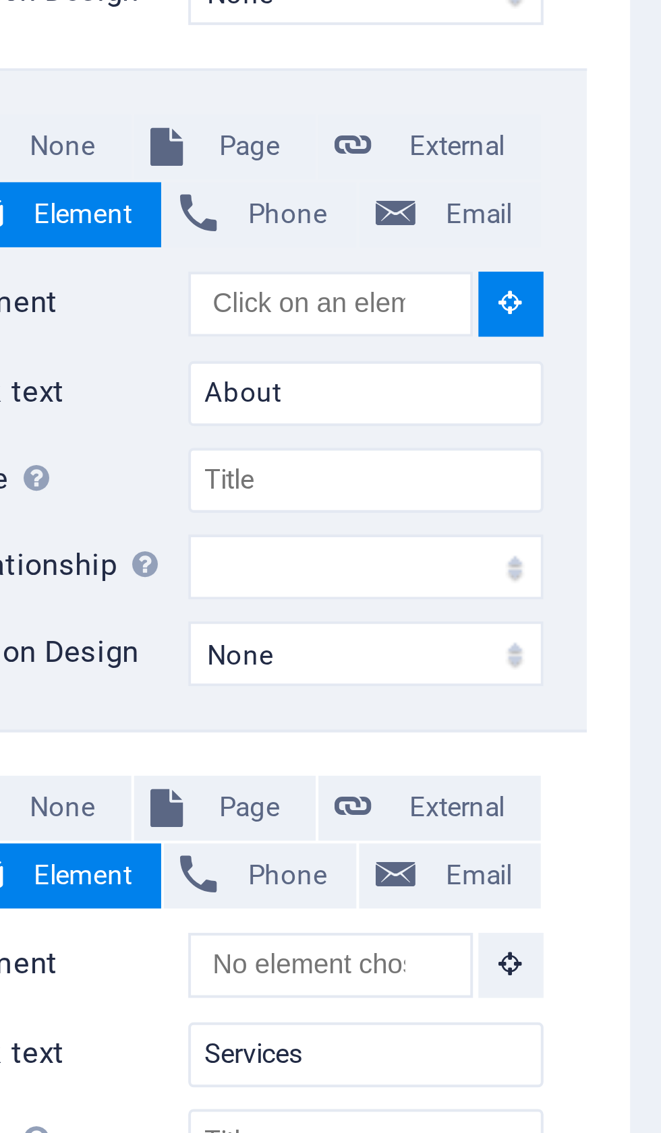
click at [217, 443] on span "External" at bounding box center [234, 451] width 34 height 16
select select
select select "blank"
select select
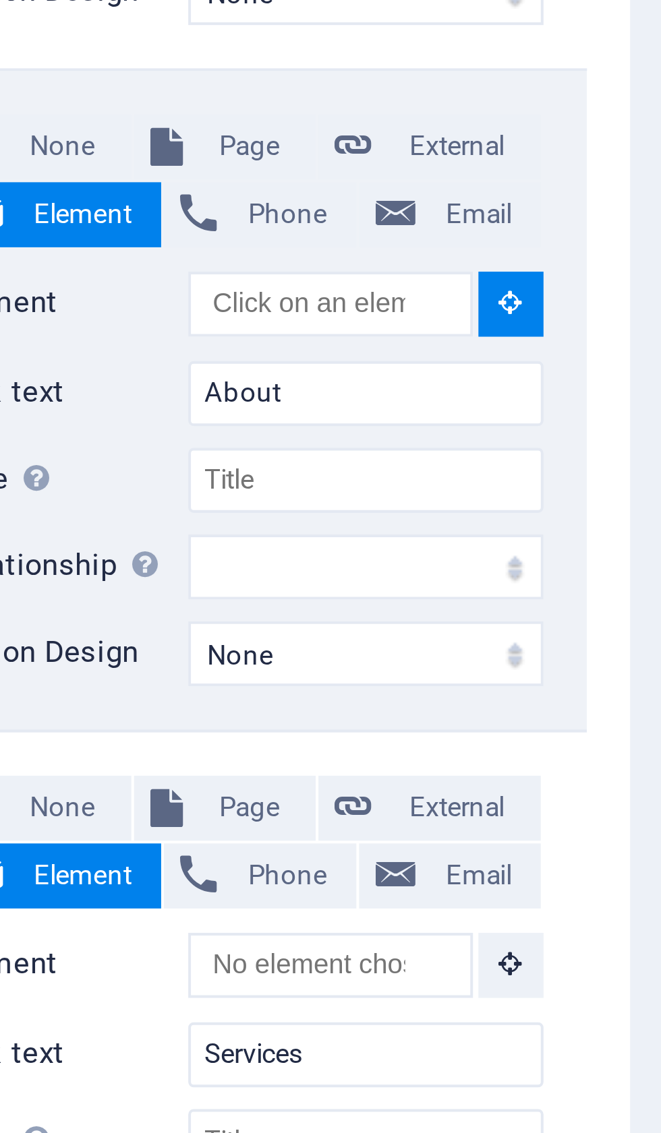
select select
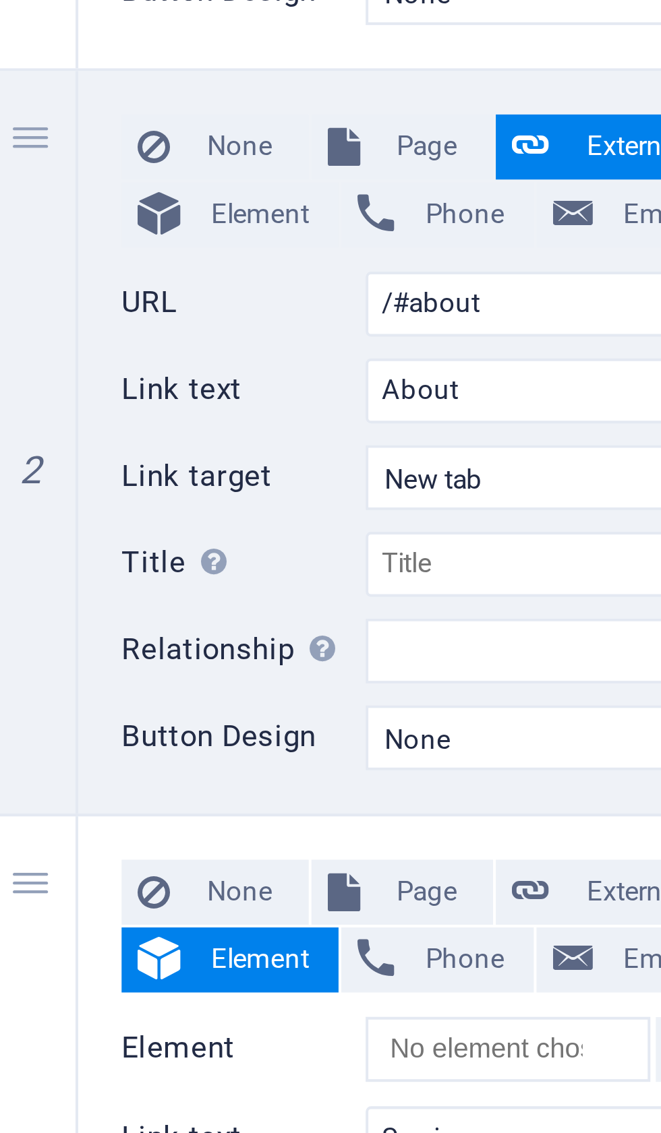
click at [125, 460] on span "Element" at bounding box center [140, 468] width 31 height 16
select select
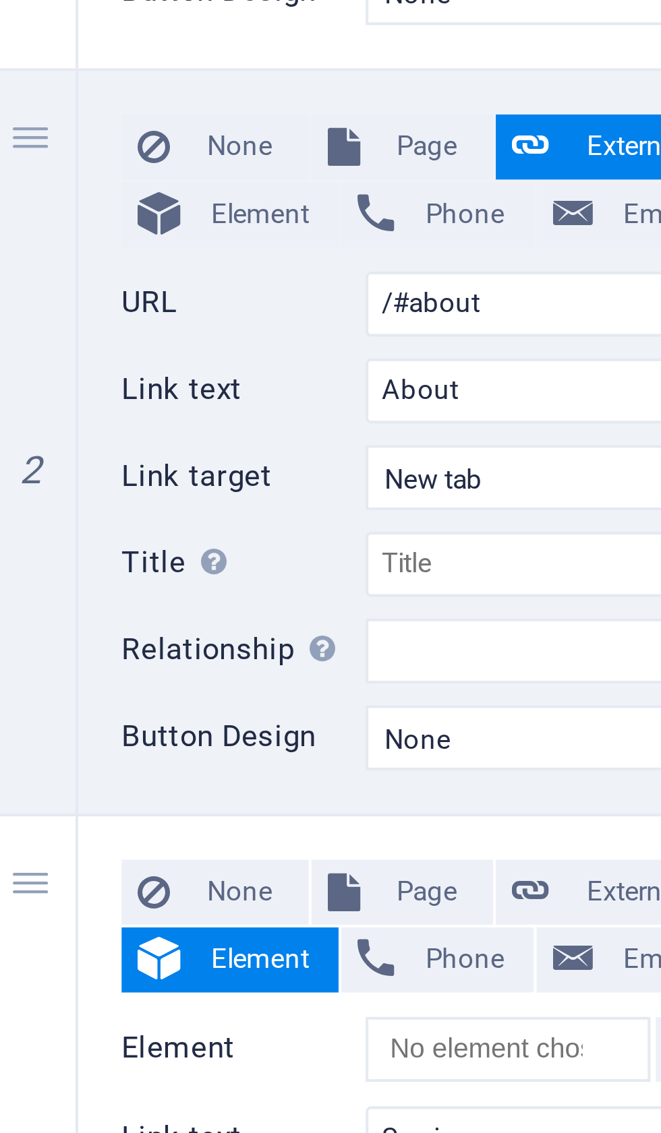
select select
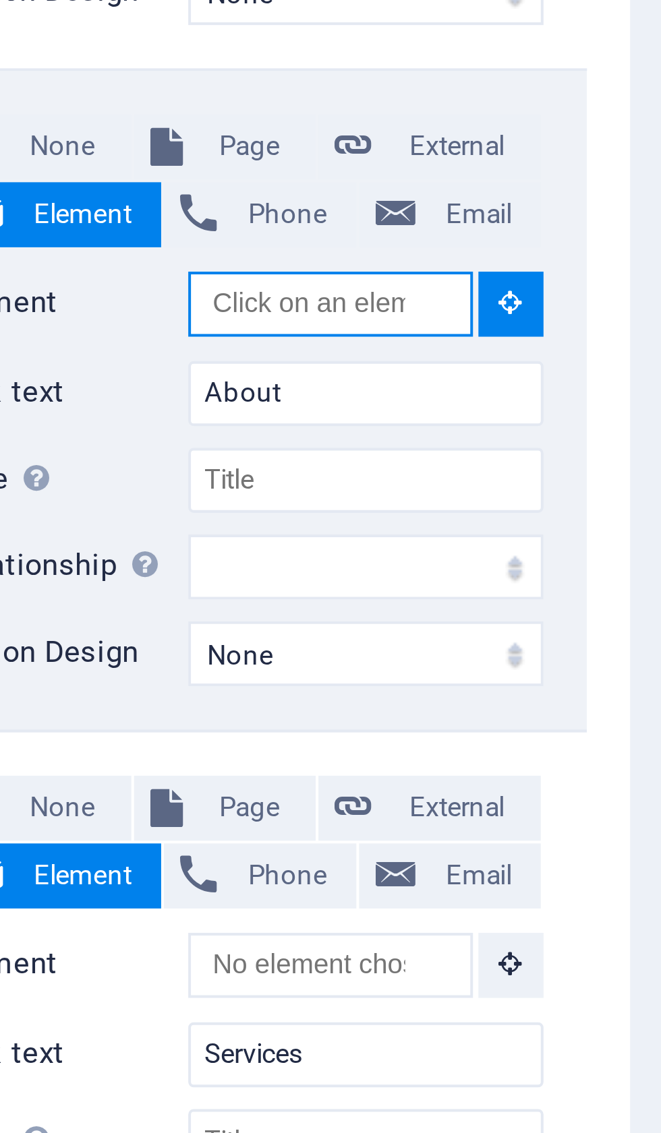
paste input "[PERSON_NAME] BNP activist in [GEOGRAPHIC_DATA],[GEOGRAPHIC_DATA][DEMOGRAPHIC_D…"
type input "[PERSON_NAME] BNP activist in [GEOGRAPHIC_DATA],[GEOGRAPHIC_DATA][DEMOGRAPHIC_D…"
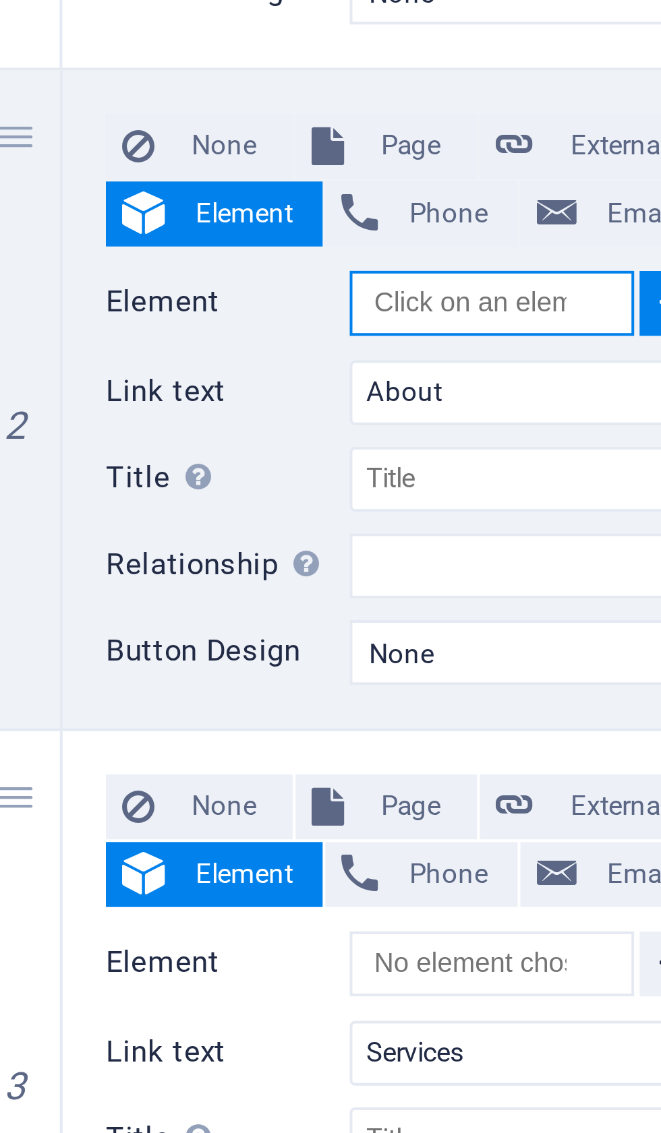
click at [167, 482] on input "Element" at bounding box center [202, 490] width 71 height 16
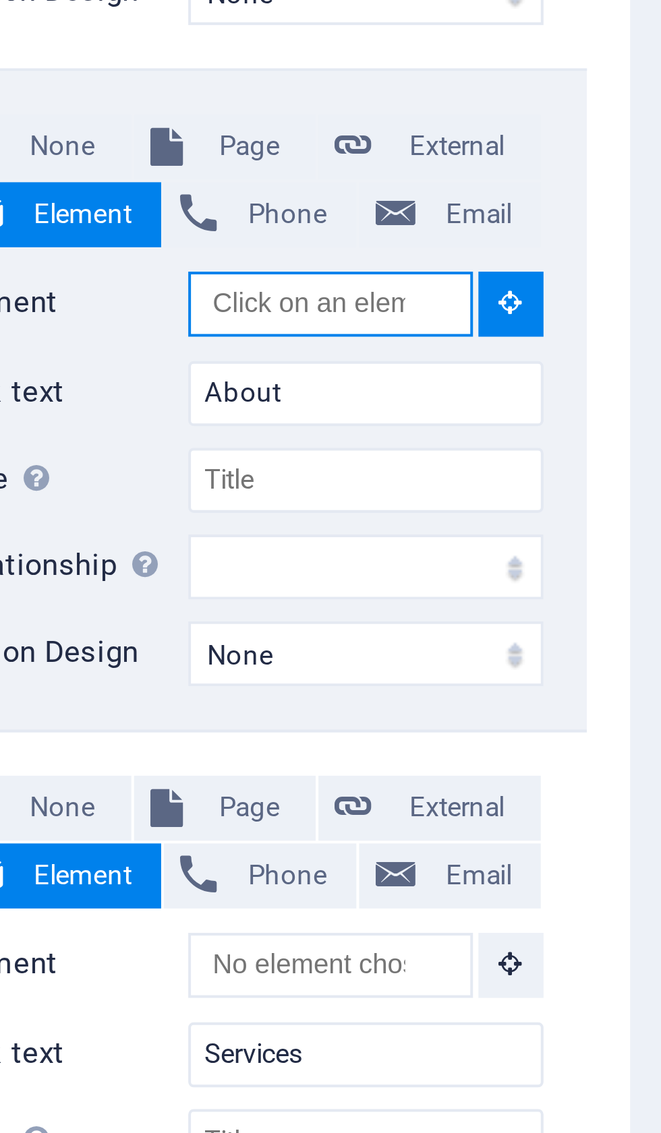
paste input "[PERSON_NAME] BNP activist in [GEOGRAPHIC_DATA],[GEOGRAPHIC_DATA][DEMOGRAPHIC_D…"
type input "Iqba"
paste input "[PERSON_NAME] BNP activist in [GEOGRAPHIC_DATA],[GEOGRAPHIC_DATA][DEMOGRAPHIC_D…"
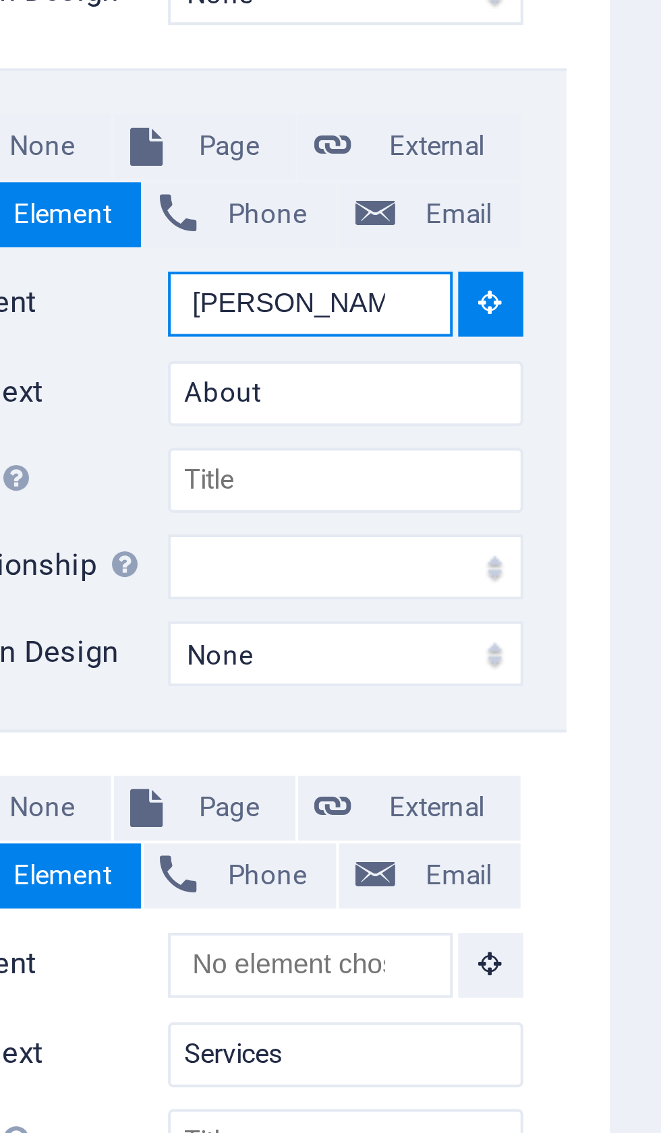
type input "[PERSON_NAME] BNP activist in [GEOGRAPHIC_DATA],[GEOGRAPHIC_DATA][DEMOGRAPHIC_D…"
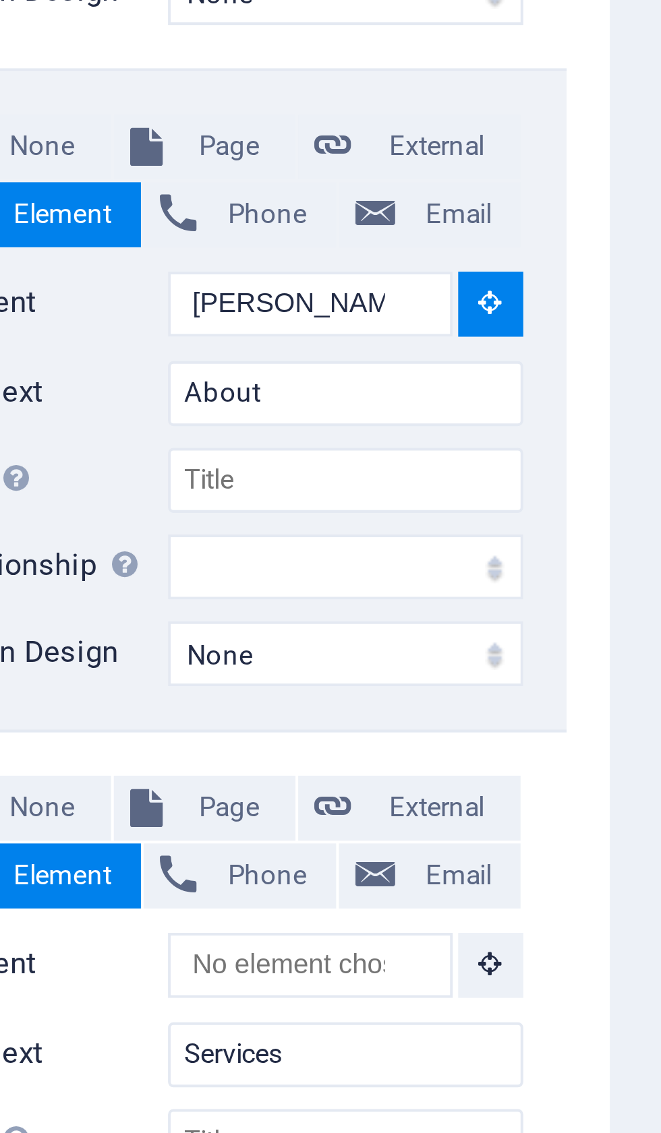
click at [245, 486] on icon at bounding box center [248, 489] width 6 height 7
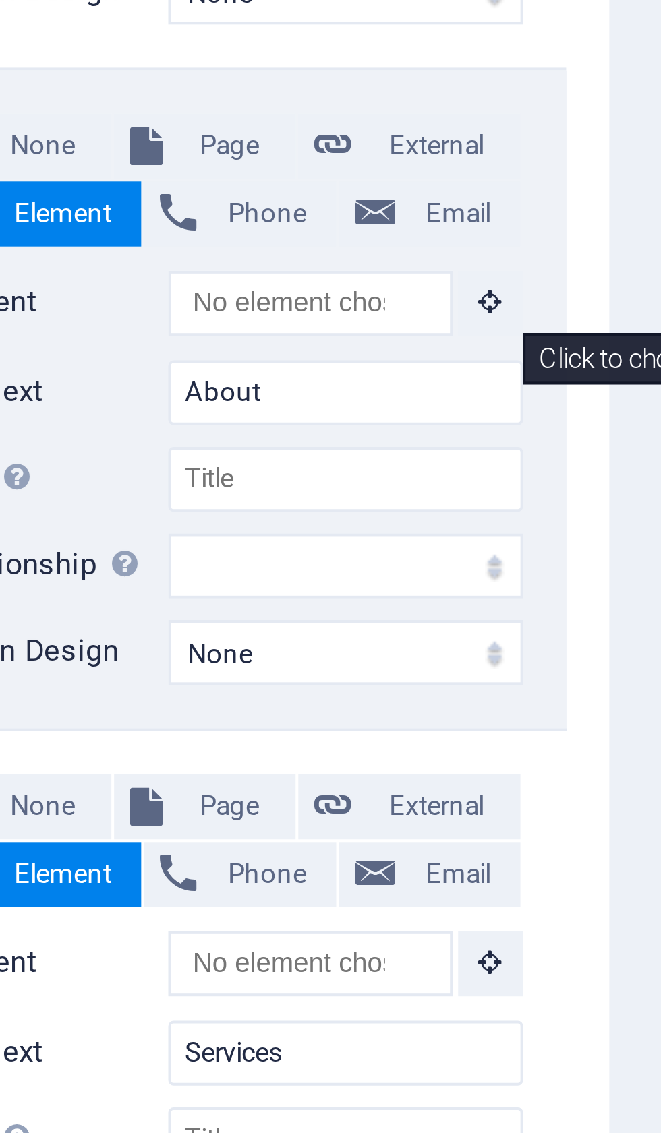
scroll to position [501, 0]
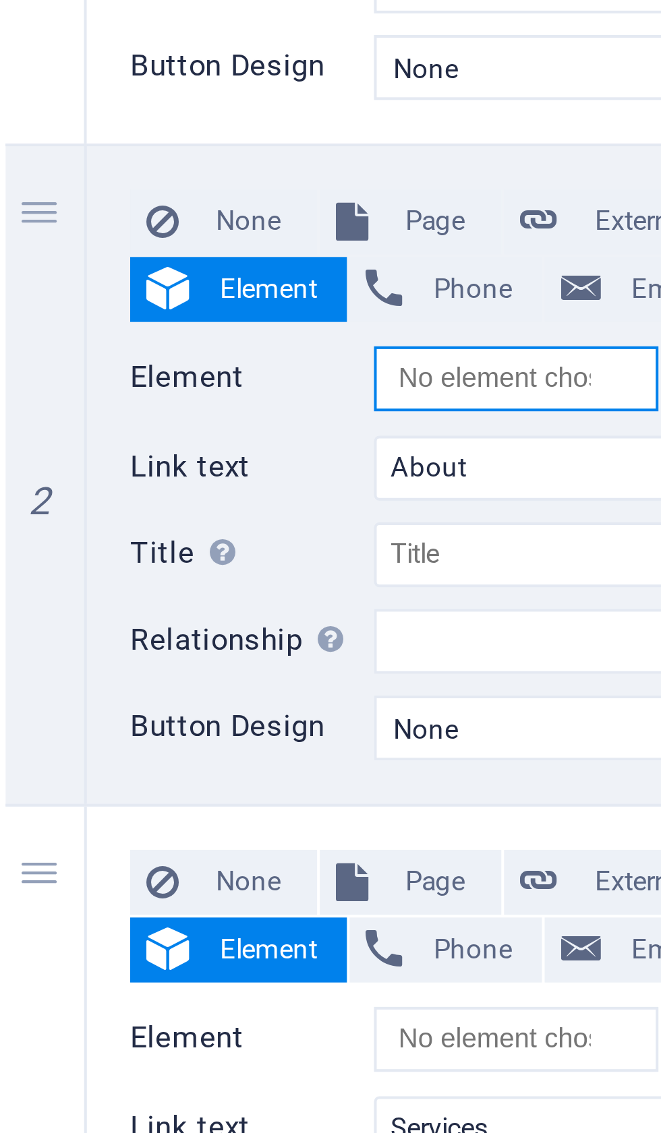
click at [167, 482] on input "Element" at bounding box center [202, 490] width 71 height 16
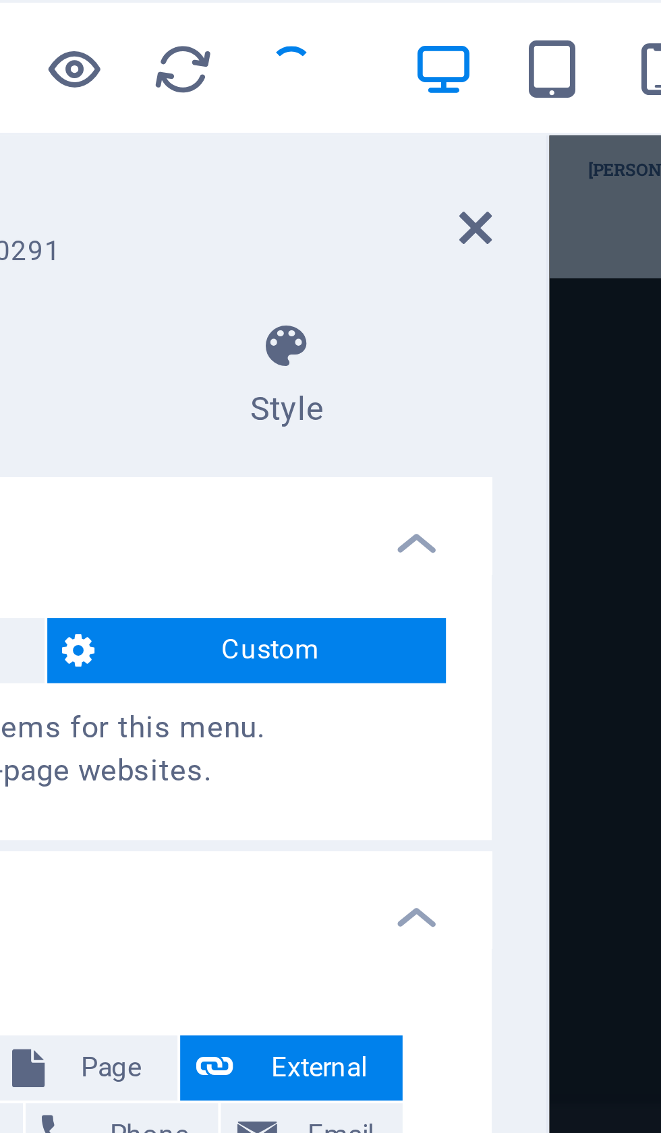
scroll to position [75, 0]
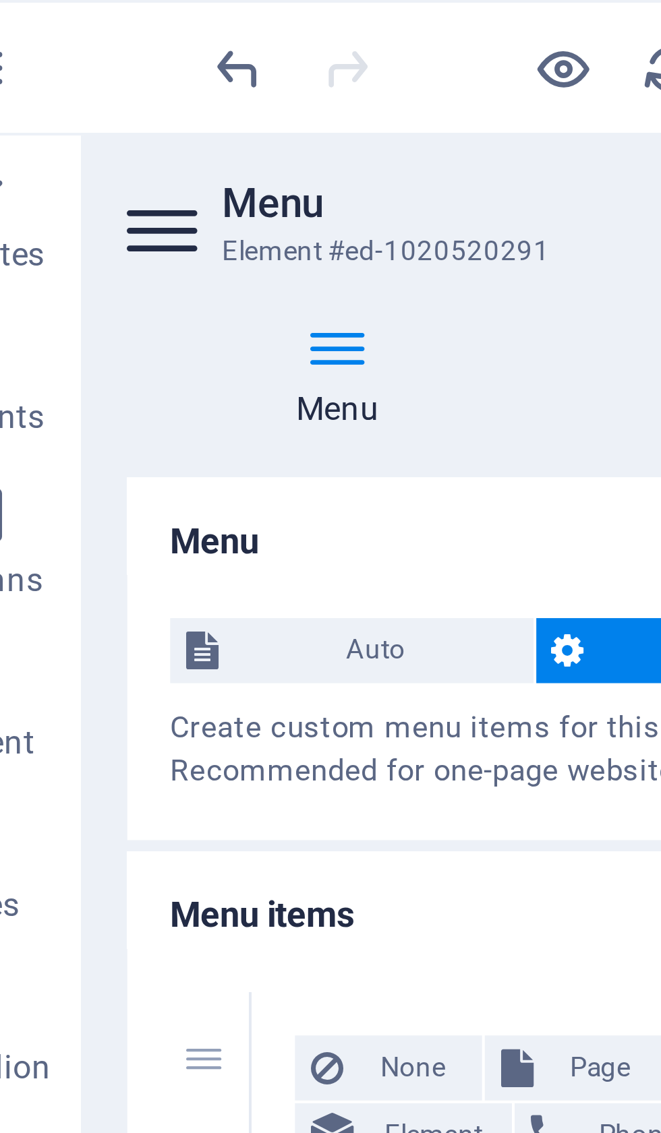
click at [85, 14] on icon "undo" at bounding box center [93, 17] width 16 height 16
select select
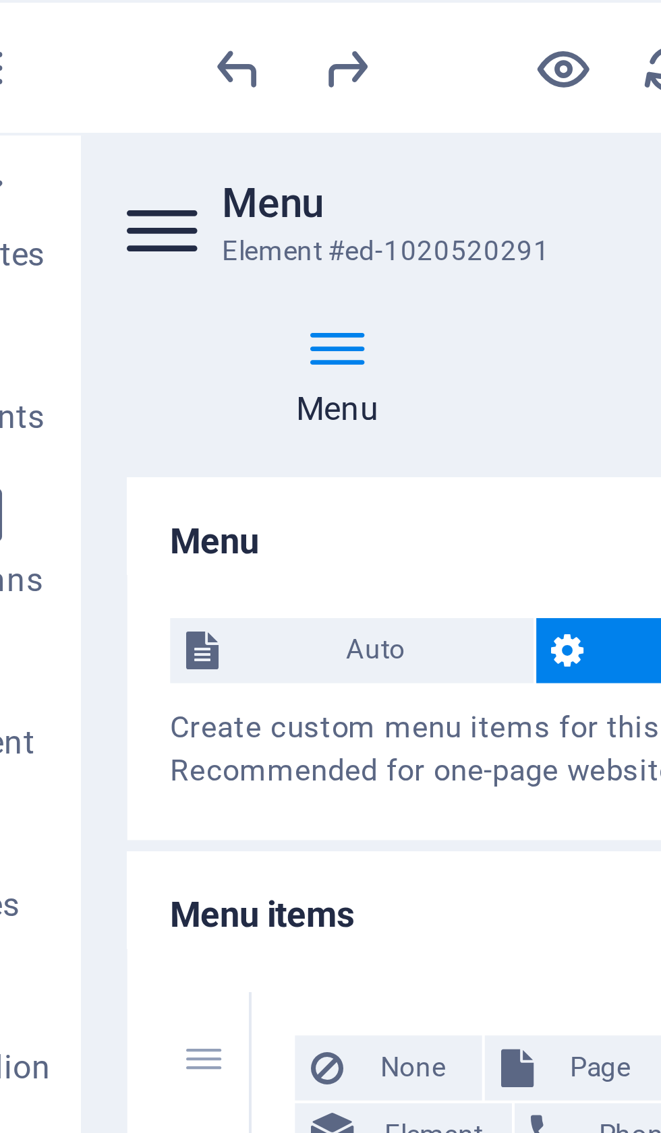
select select
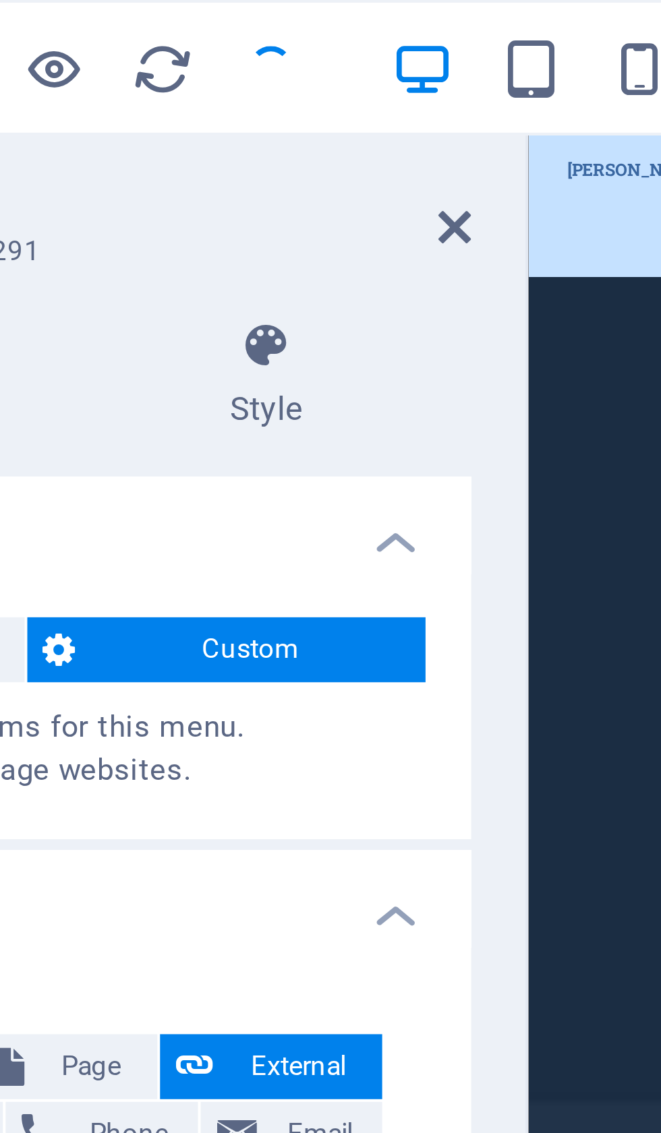
scroll to position [446, 0]
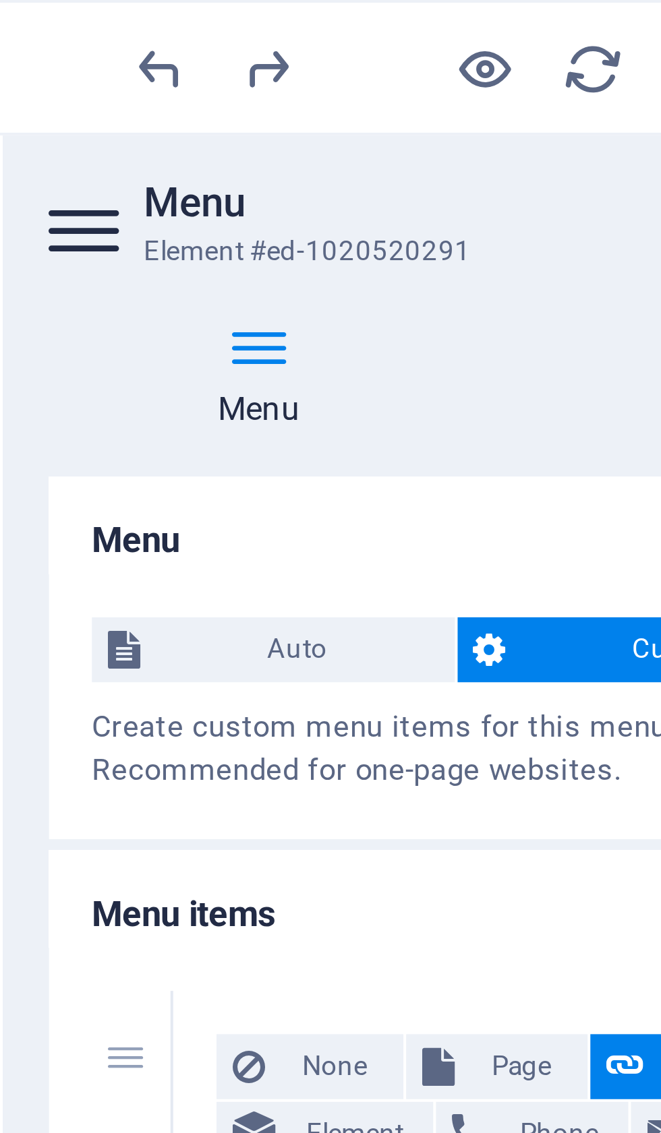
click at [85, 14] on icon "undo" at bounding box center [93, 17] width 16 height 16
select select
select select "blank"
select select
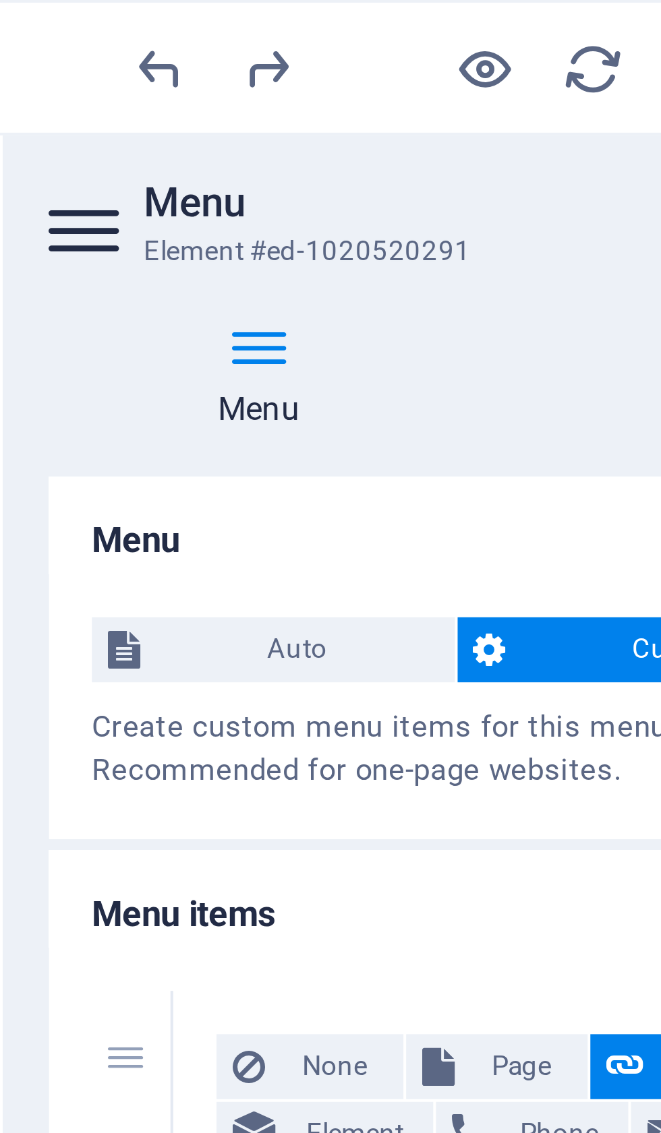
select select
click at [85, 16] on icon "undo" at bounding box center [93, 17] width 16 height 16
select select
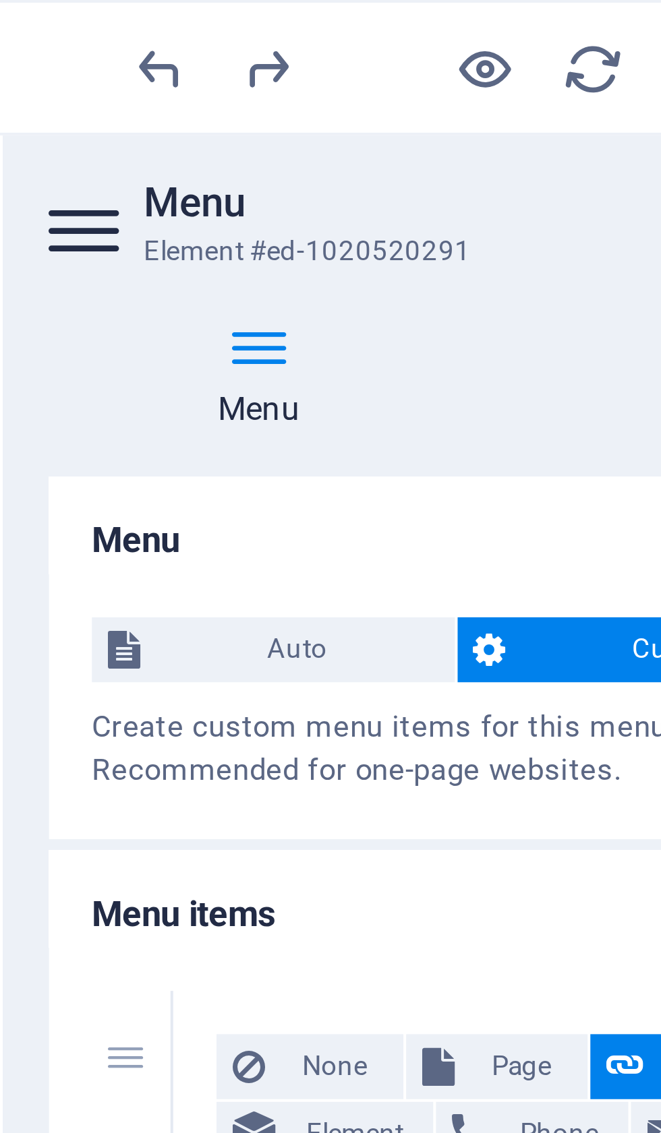
select select
click at [85, 17] on icon "undo" at bounding box center [93, 17] width 16 height 16
select select
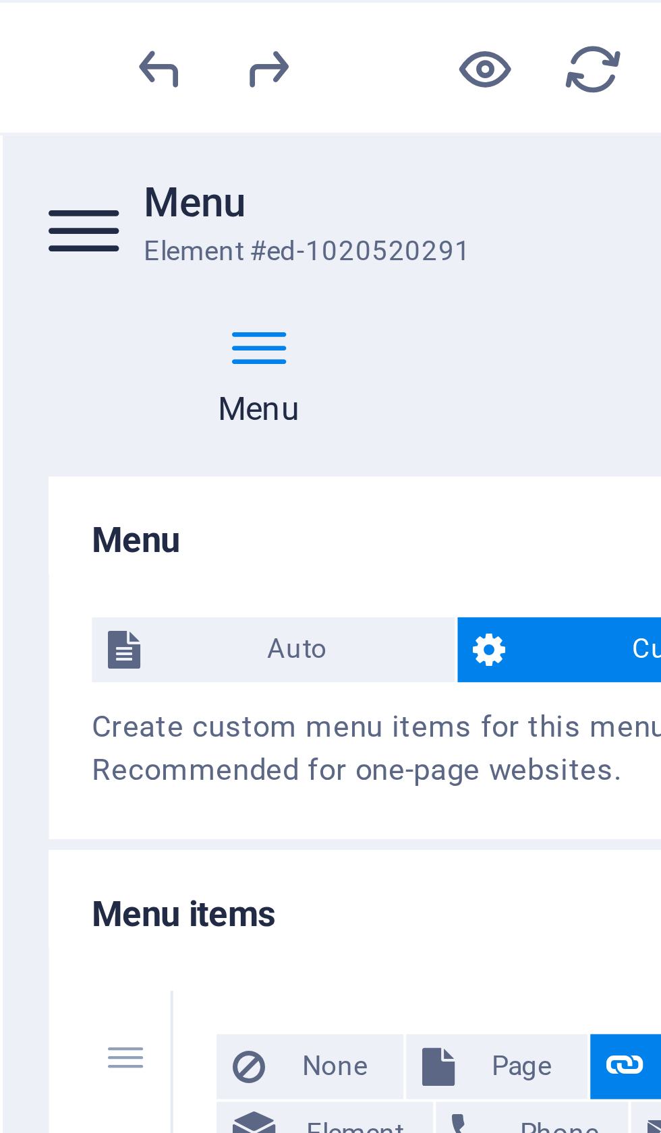
select select
click at [85, 13] on icon "undo" at bounding box center [93, 17] width 16 height 16
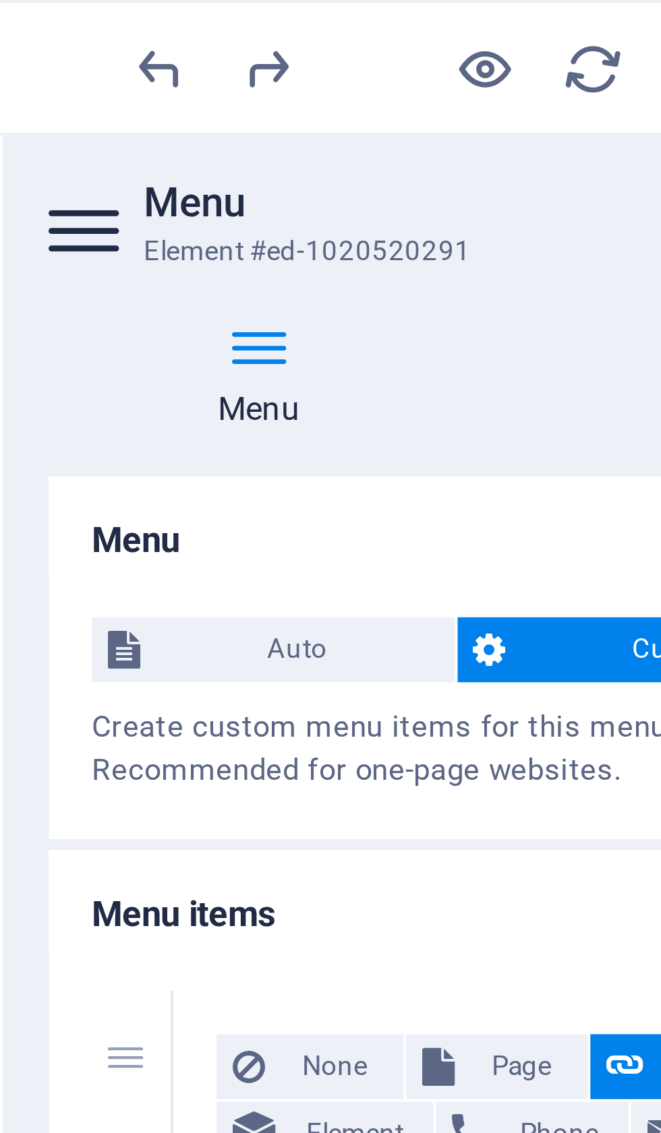
select select
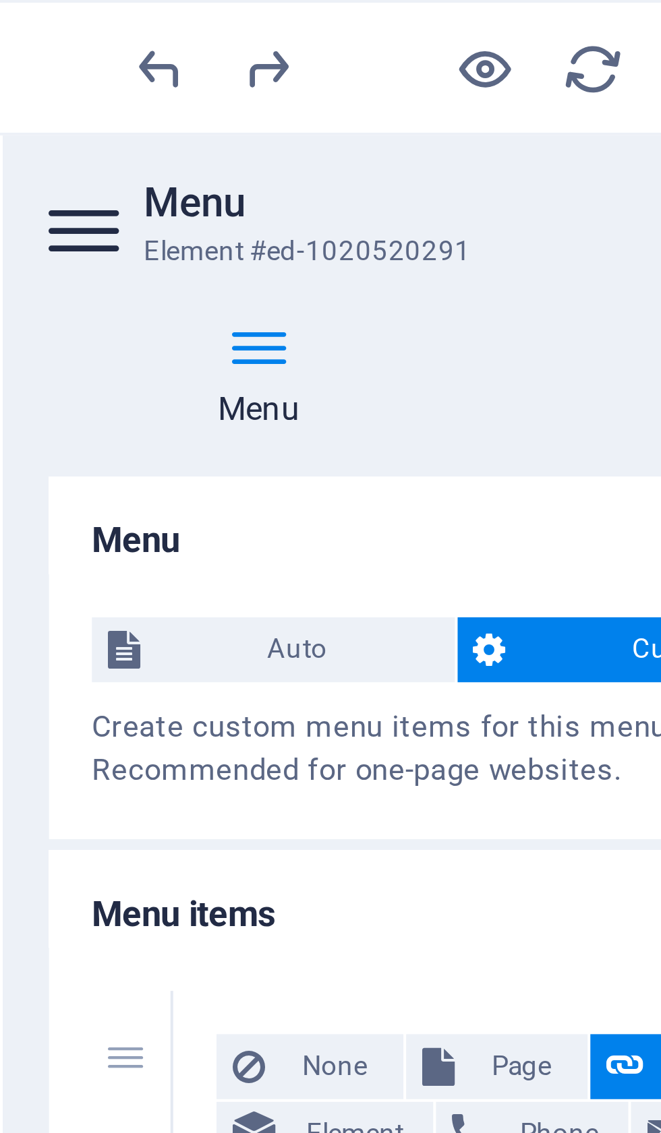
click at [85, 13] on icon "undo" at bounding box center [93, 17] width 16 height 16
select select
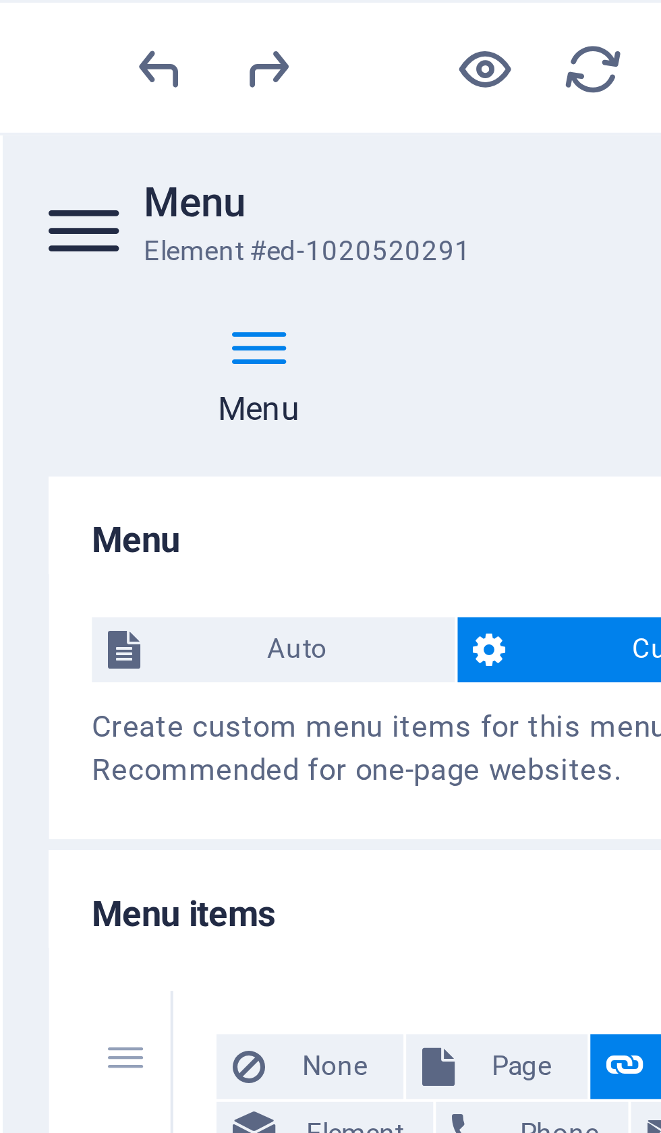
select select
click at [85, 16] on icon "undo" at bounding box center [93, 17] width 16 height 16
select select
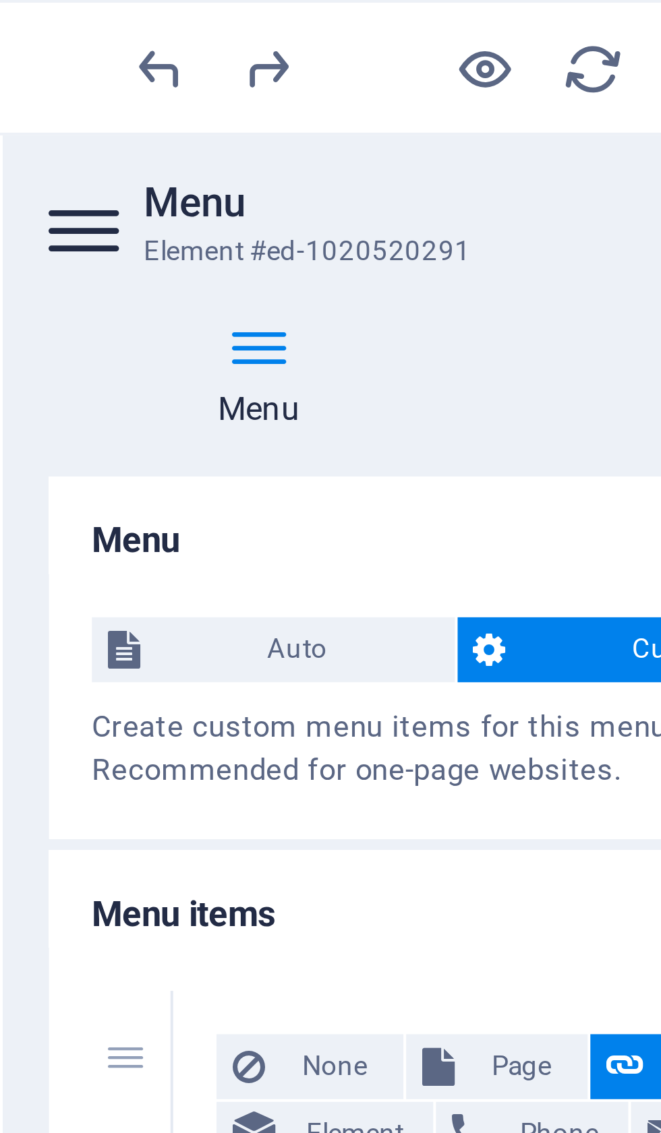
select select
click at [85, 24] on icon "undo" at bounding box center [93, 17] width 16 height 16
select select
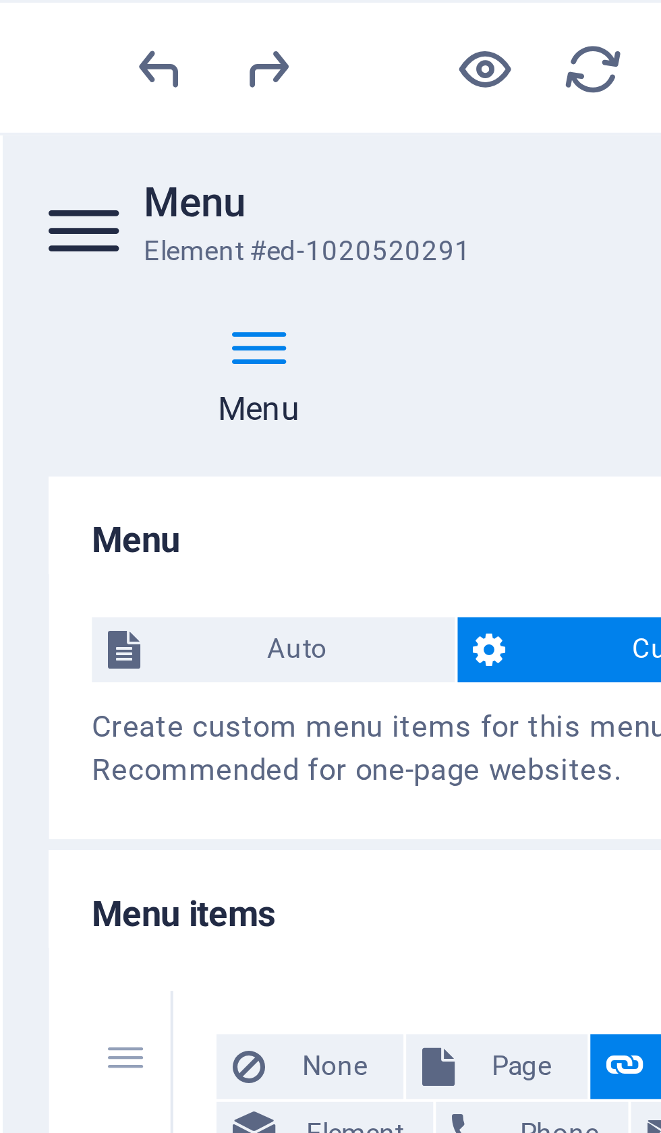
select select "blank"
select select
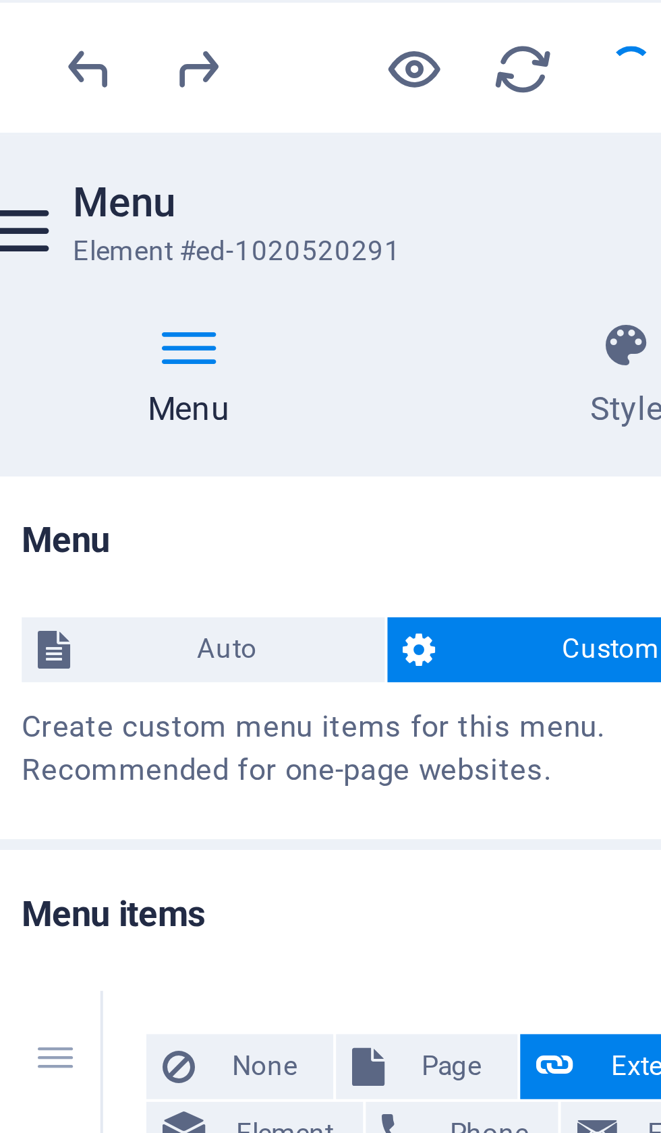
click at [85, 13] on icon "undo" at bounding box center [93, 17] width 16 height 16
select select
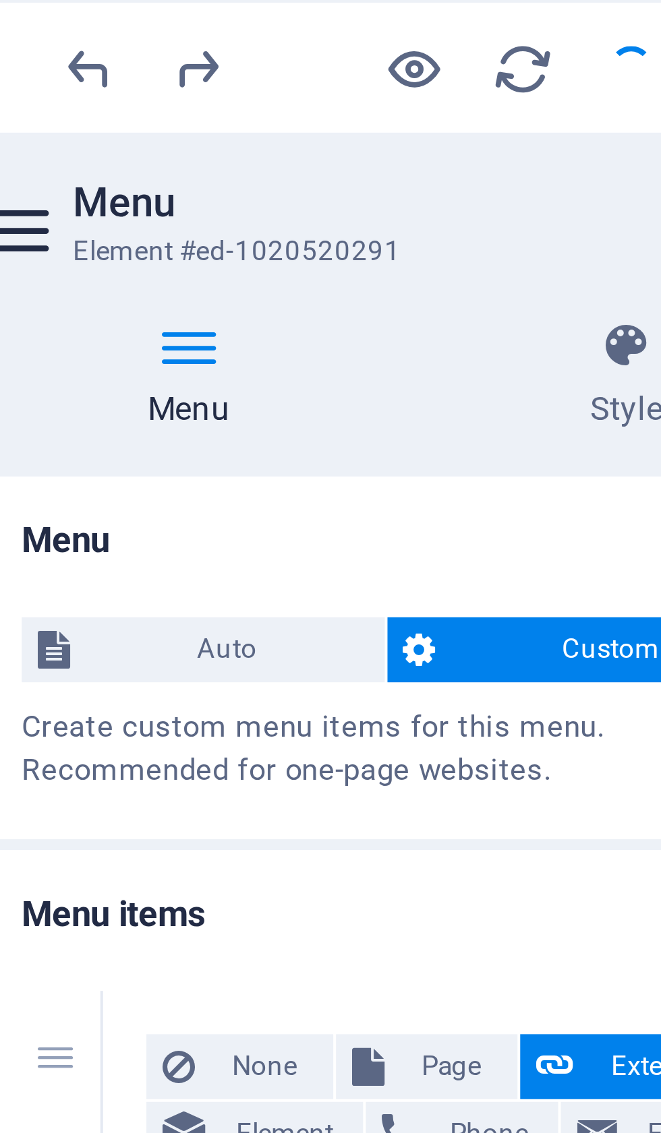
select select
click at [85, 15] on icon "undo" at bounding box center [93, 17] width 16 height 16
select select
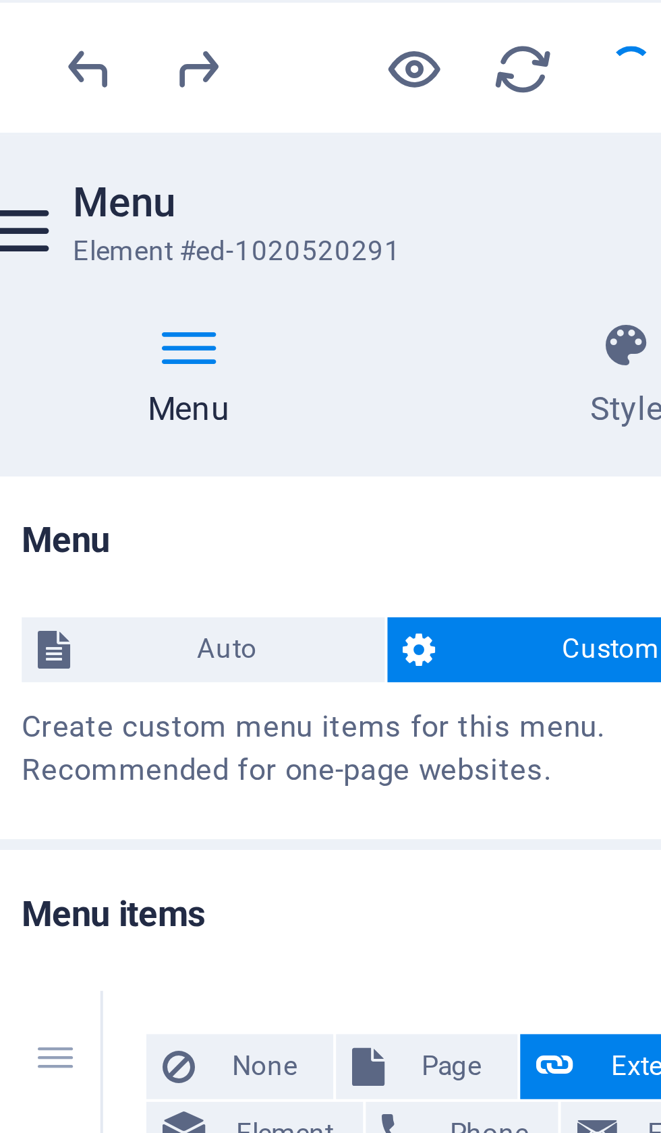
select select
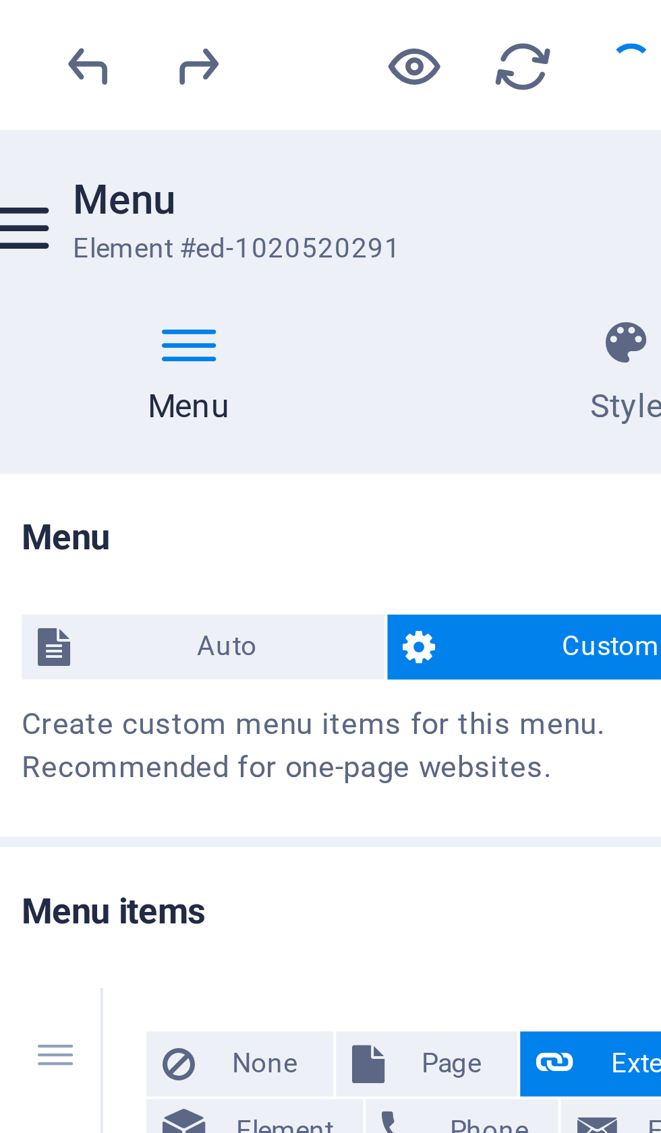
click at [85, 16] on icon "undo" at bounding box center [93, 17] width 16 height 16
select select
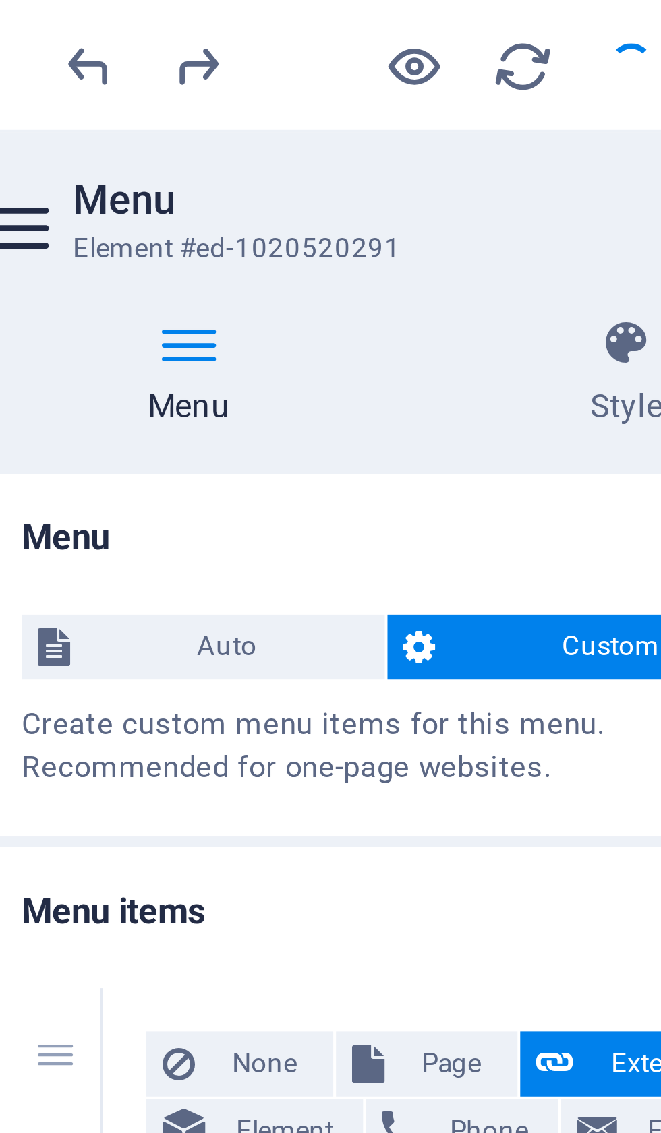
select select
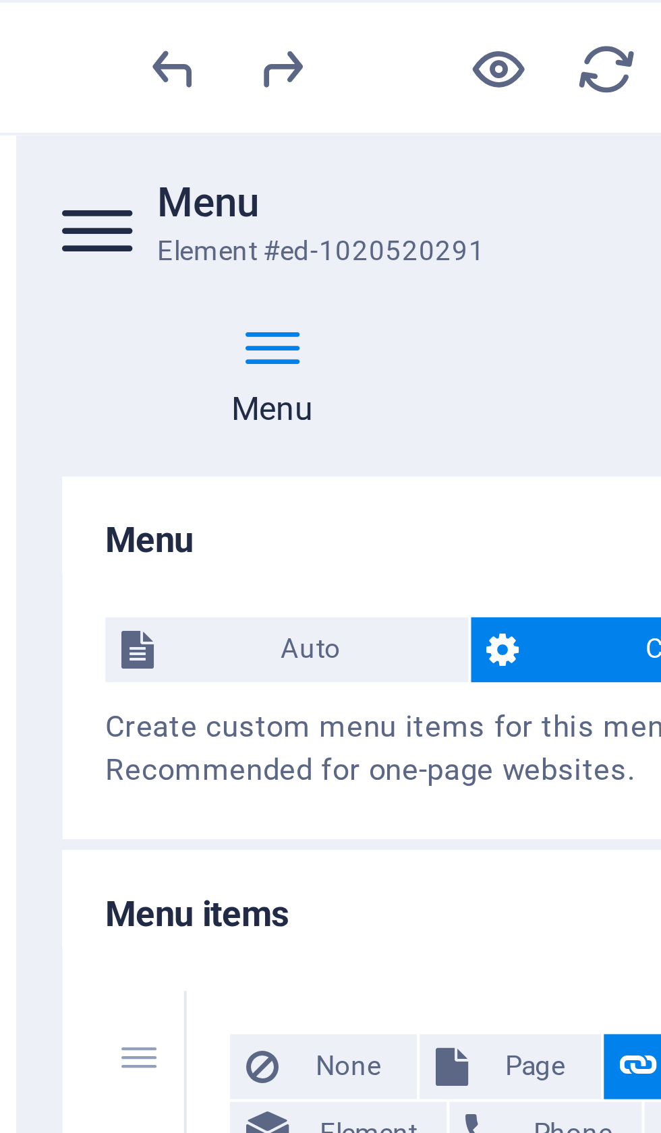
click at [85, 13] on icon "undo" at bounding box center [93, 17] width 16 height 16
select select
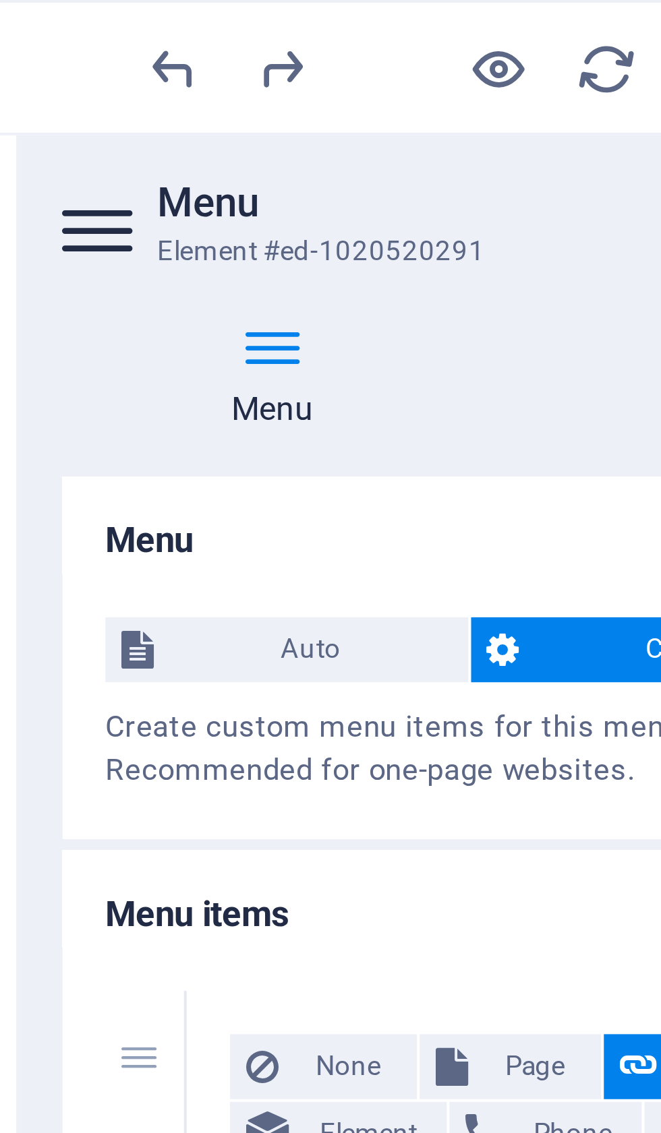
select select
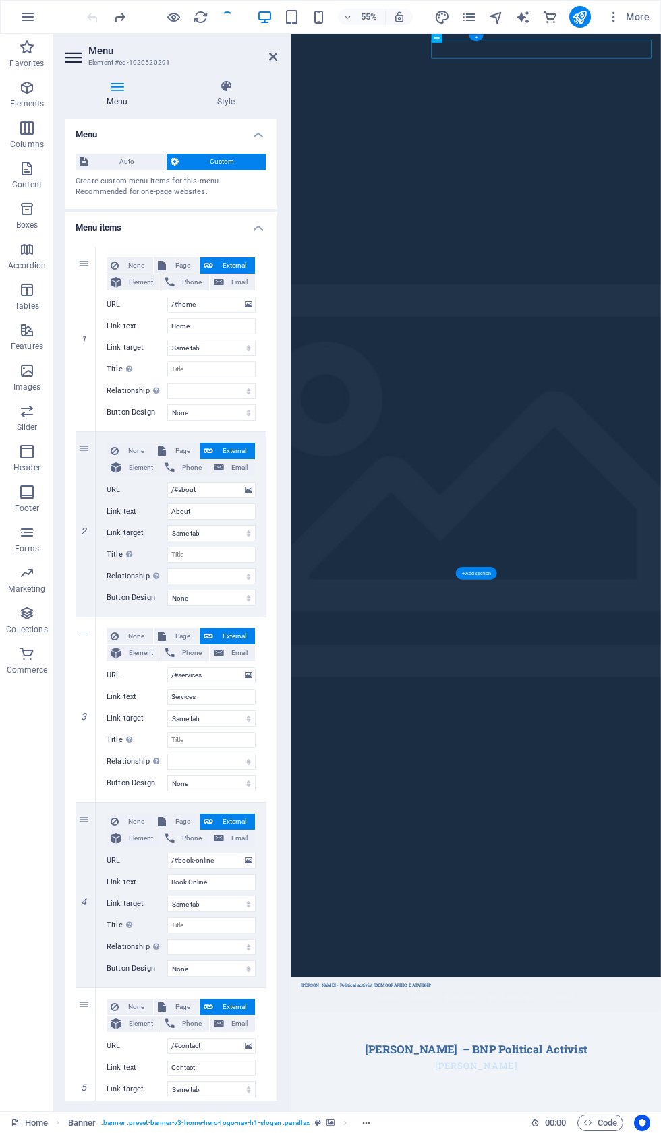
scroll to position [0, 0]
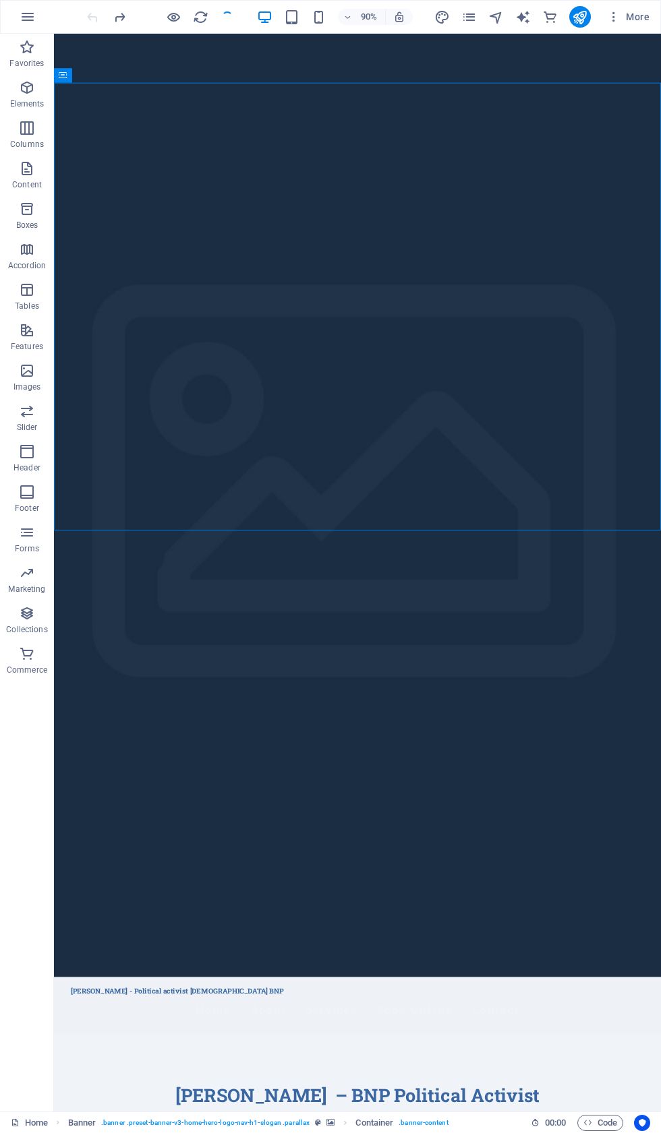
click at [442, 19] on icon "design" at bounding box center [442, 17] width 16 height 16
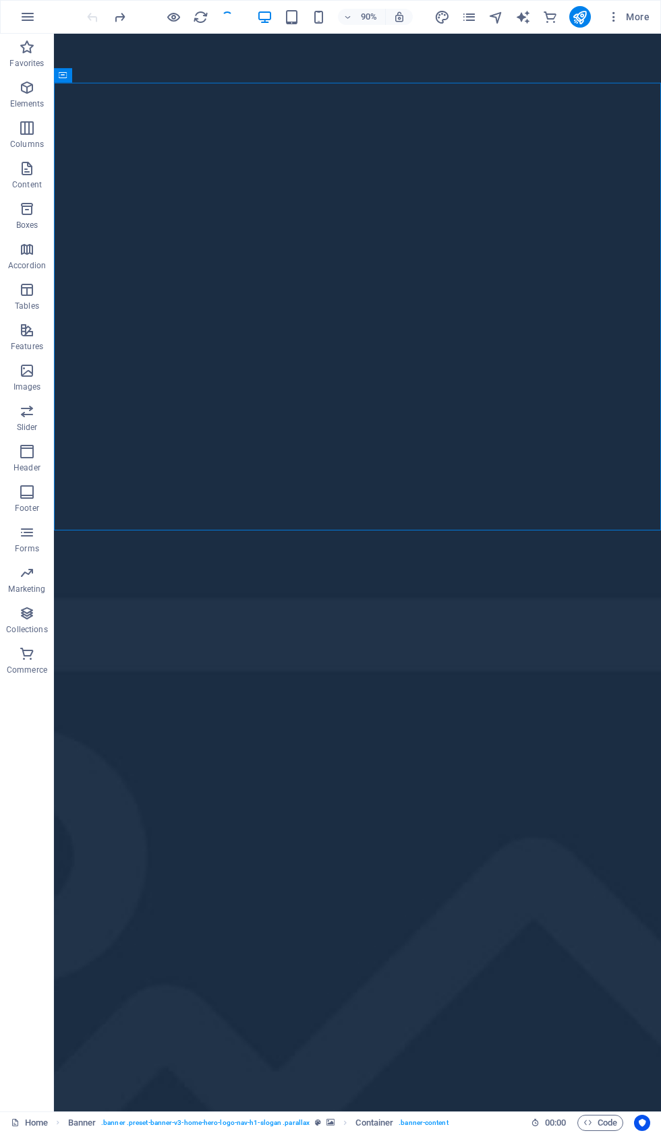
select select "px"
select select "200"
select select "px"
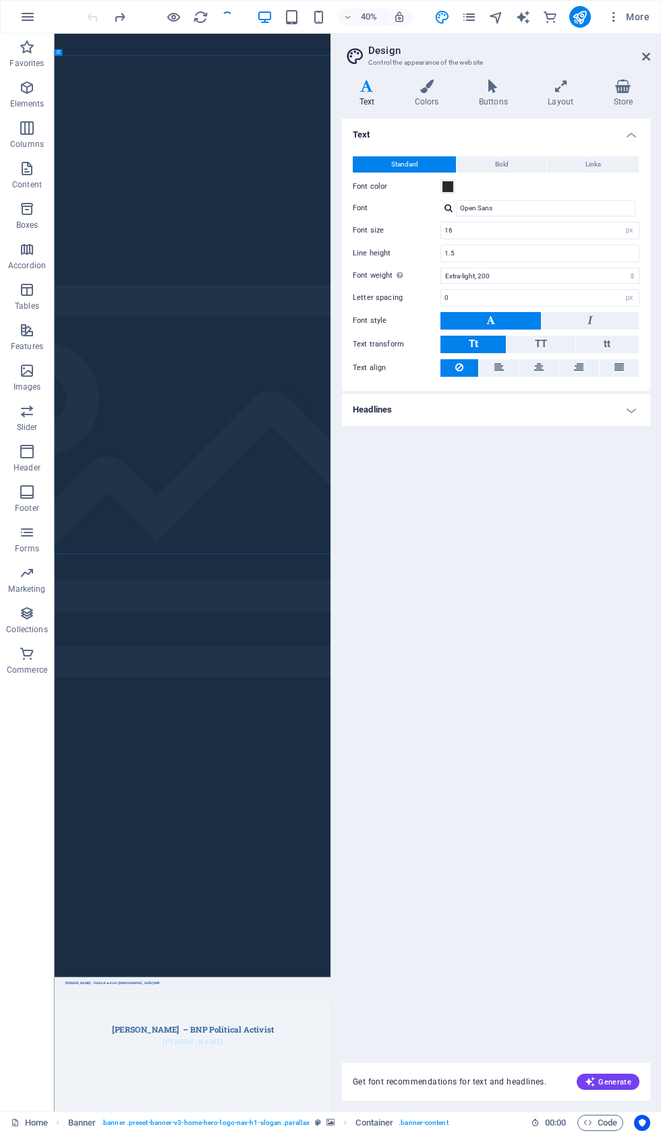
click at [657, 51] on aside "Design Control the appearance of the website Variants Text Colors Buttons Layou…" at bounding box center [495, 573] width 330 height 1078
click at [658, 52] on aside "Design Control the appearance of the website Variants Text Colors Buttons Layou…" at bounding box center [495, 573] width 330 height 1078
click at [659, 49] on aside "Design Control the appearance of the website Variants Text Colors Buttons Layou…" at bounding box center [495, 573] width 330 height 1078
click at [654, 44] on aside "Design Control the appearance of the website Variants Text Colors Buttons Layou…" at bounding box center [495, 573] width 330 height 1078
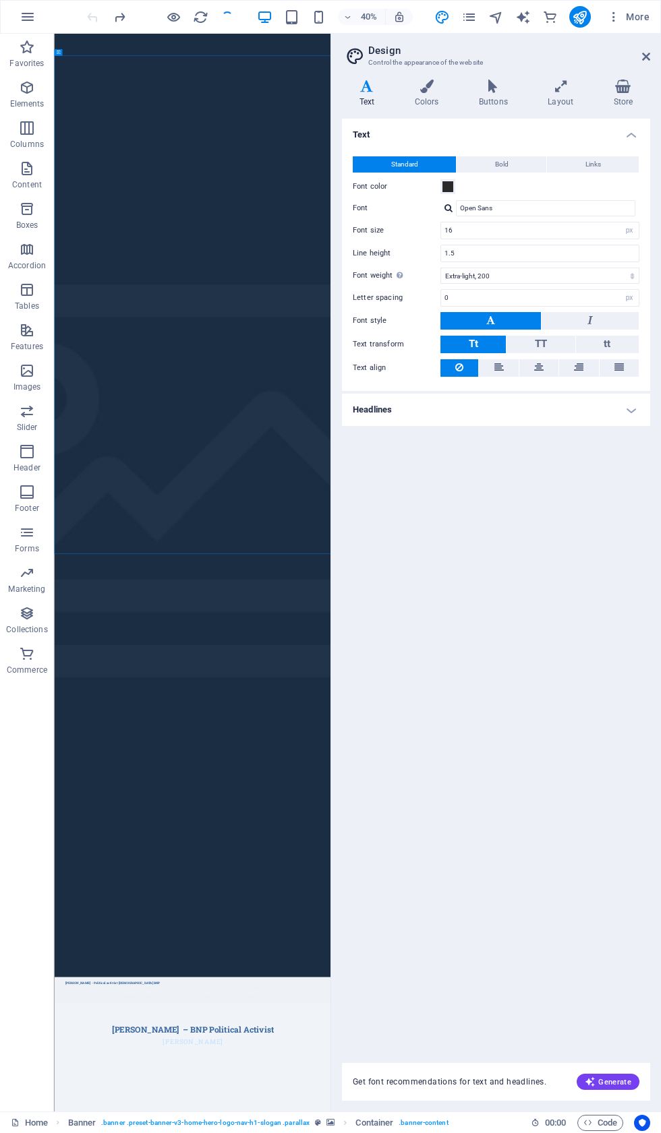
click at [660, 52] on aside "Design Control the appearance of the website Variants Text Colors Buttons Layou…" at bounding box center [495, 573] width 330 height 1078
click at [660, 50] on aside "Design Control the appearance of the website Variants Text Colors Buttons Layou…" at bounding box center [495, 573] width 330 height 1078
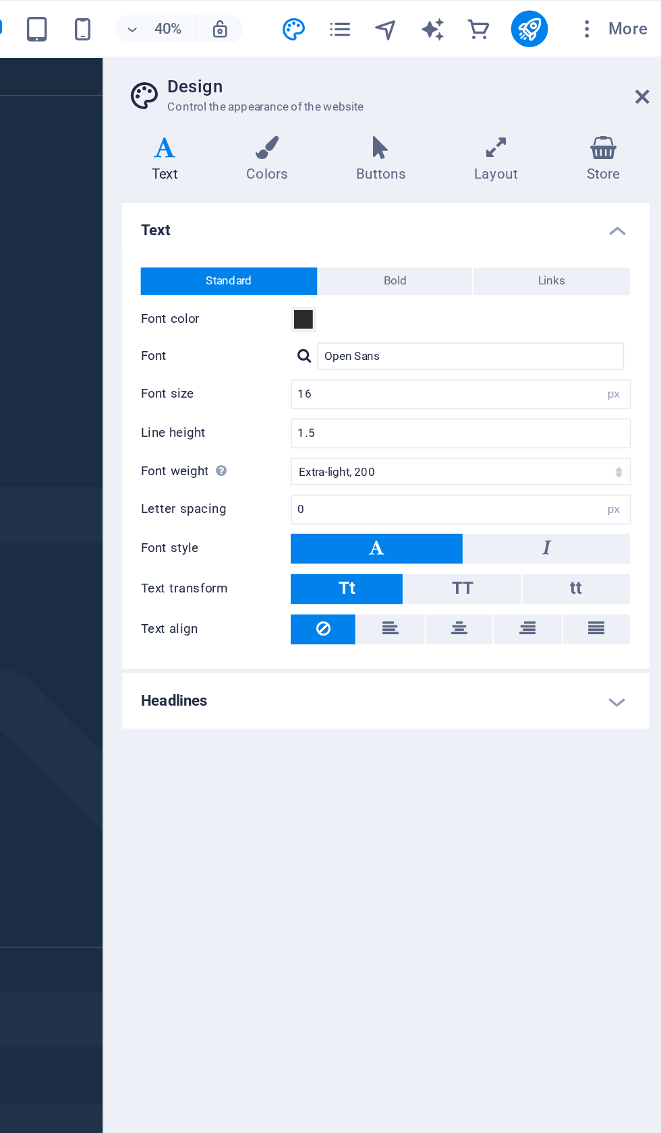
click at [386, 55] on aside "Design Control the appearance of the website Variants Text Colors Buttons Layou…" at bounding box center [495, 573] width 330 height 1078
click at [386, 52] on aside "Design Control the appearance of the website Variants Text Colors Buttons Layou…" at bounding box center [495, 573] width 330 height 1078
click at [382, 51] on aside "Design Control the appearance of the website Variants Text Colors Buttons Layou…" at bounding box center [495, 573] width 330 height 1078
click at [383, 49] on aside "Design Control the appearance of the website Variants Text Colors Buttons Layou…" at bounding box center [495, 573] width 330 height 1078
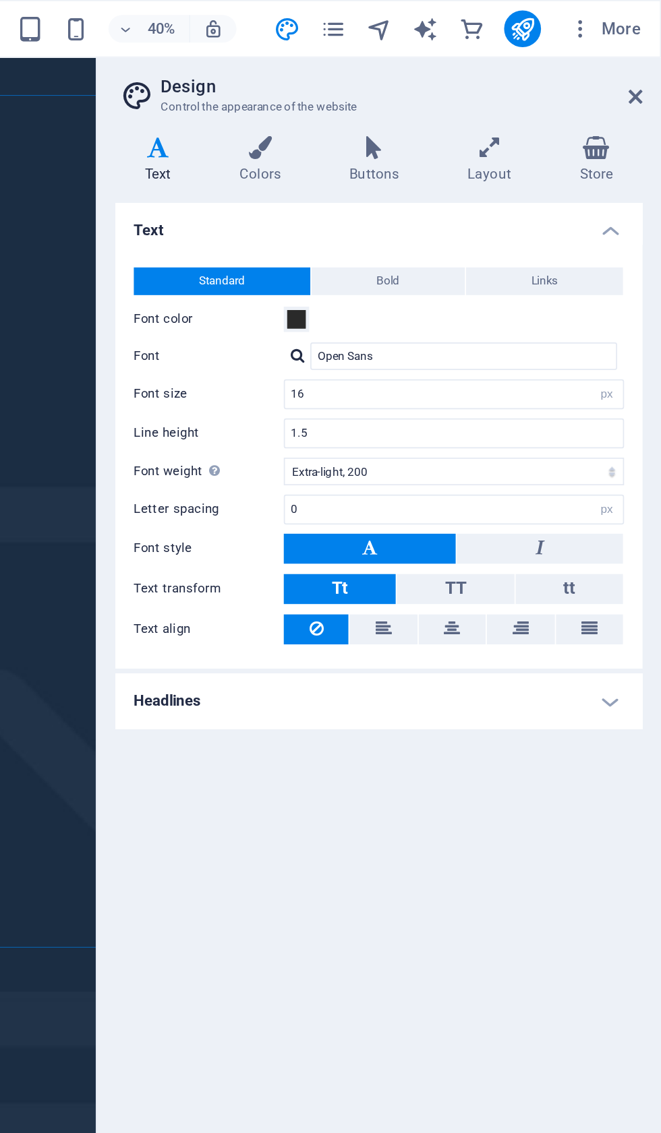
click at [384, 45] on aside "Design Control the appearance of the website Variants Text Colors Buttons Layou…" at bounding box center [495, 573] width 330 height 1078
click at [381, 48] on aside "Design Control the appearance of the website Variants Text Colors Buttons Layou…" at bounding box center [495, 573] width 330 height 1078
click at [380, 58] on aside "Design Control the appearance of the website Variants Text Colors Buttons Layou…" at bounding box center [495, 573] width 330 height 1078
click at [382, 45] on aside "Design Control the appearance of the website Variants Text Colors Buttons Layou…" at bounding box center [495, 573] width 330 height 1078
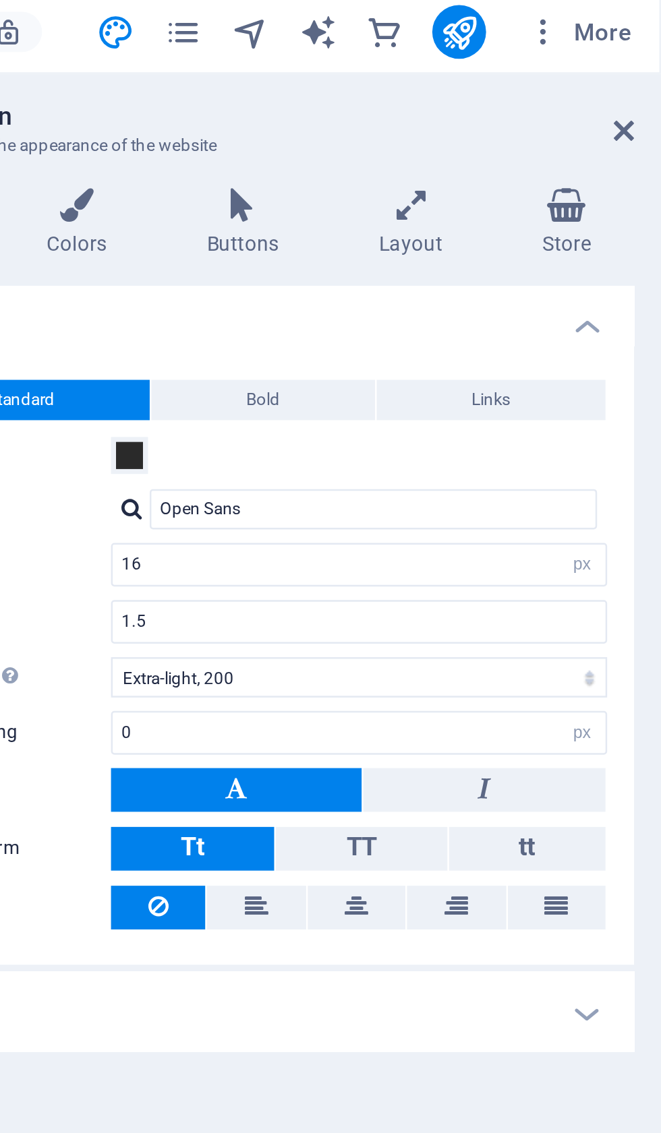
click at [642, 53] on icon at bounding box center [646, 56] width 8 height 11
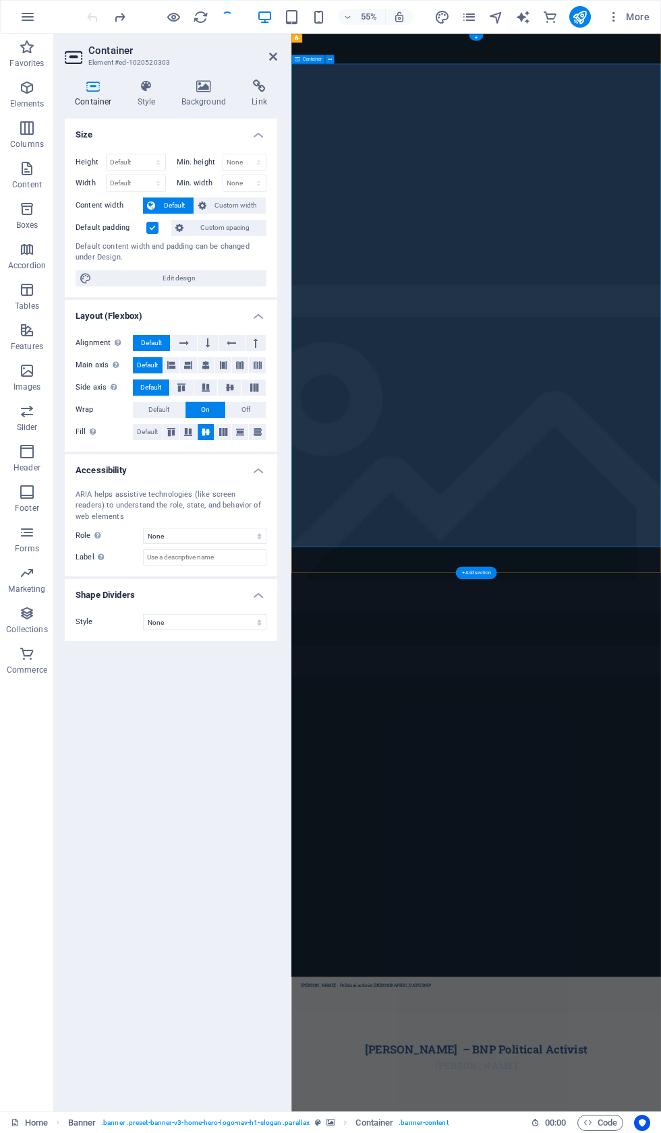
click at [207, 86] on icon at bounding box center [203, 86] width 65 height 13
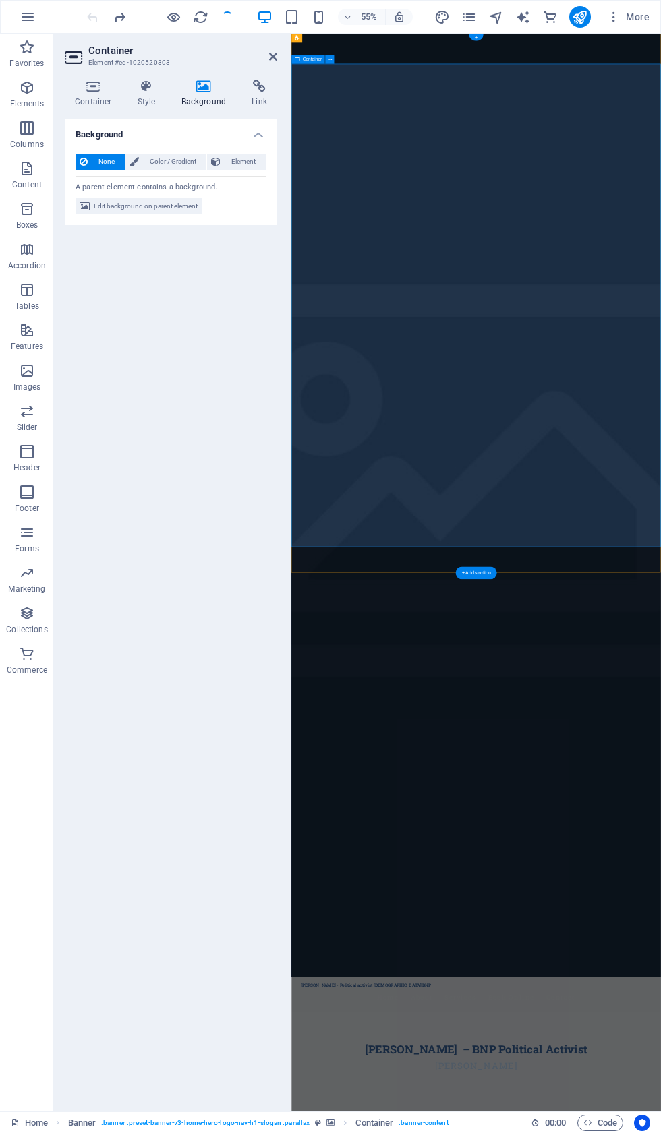
click at [150, 208] on span "Edit background on parent element" at bounding box center [146, 206] width 104 height 16
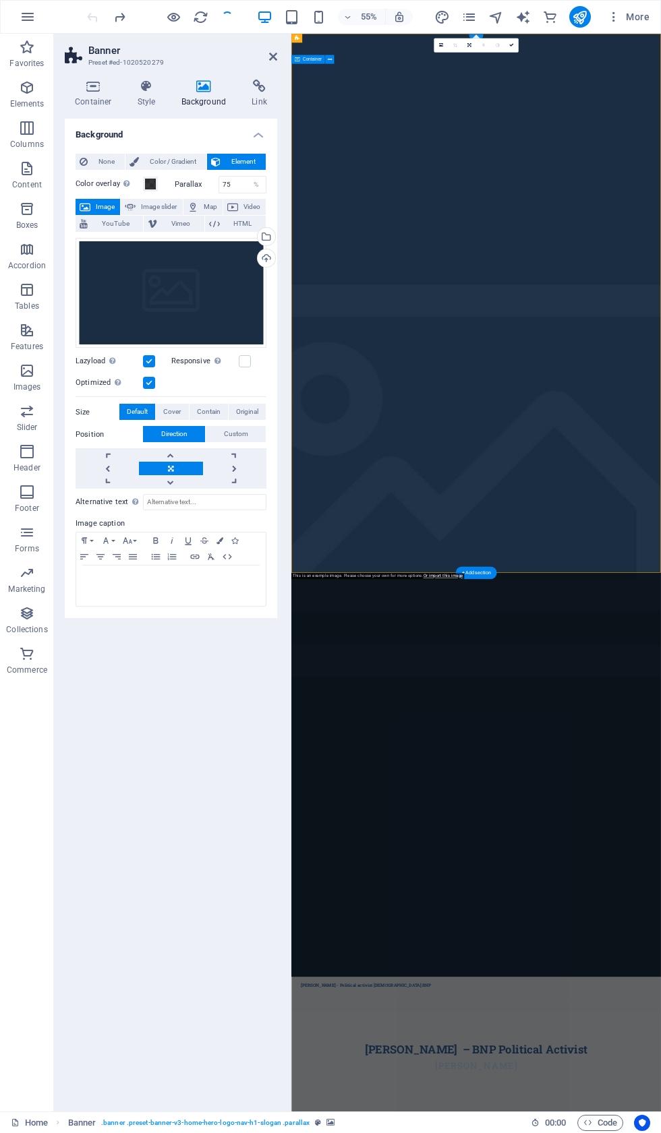
click at [267, 261] on div "Upload" at bounding box center [265, 259] width 20 height 20
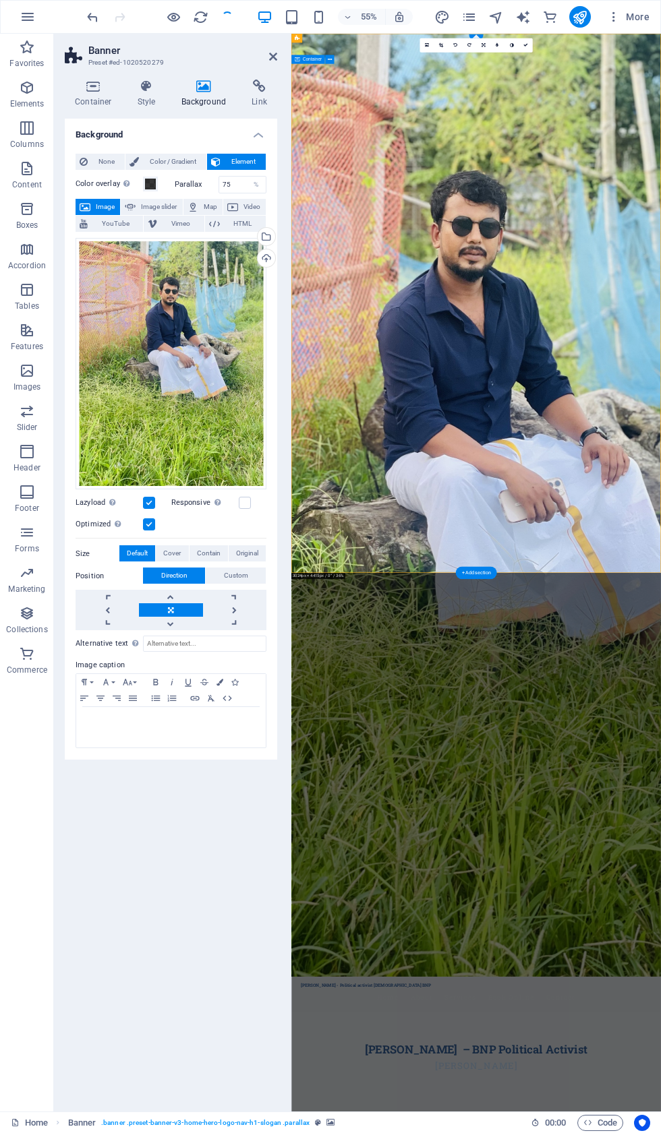
click at [273, 259] on div "Upload" at bounding box center [265, 259] width 20 height 20
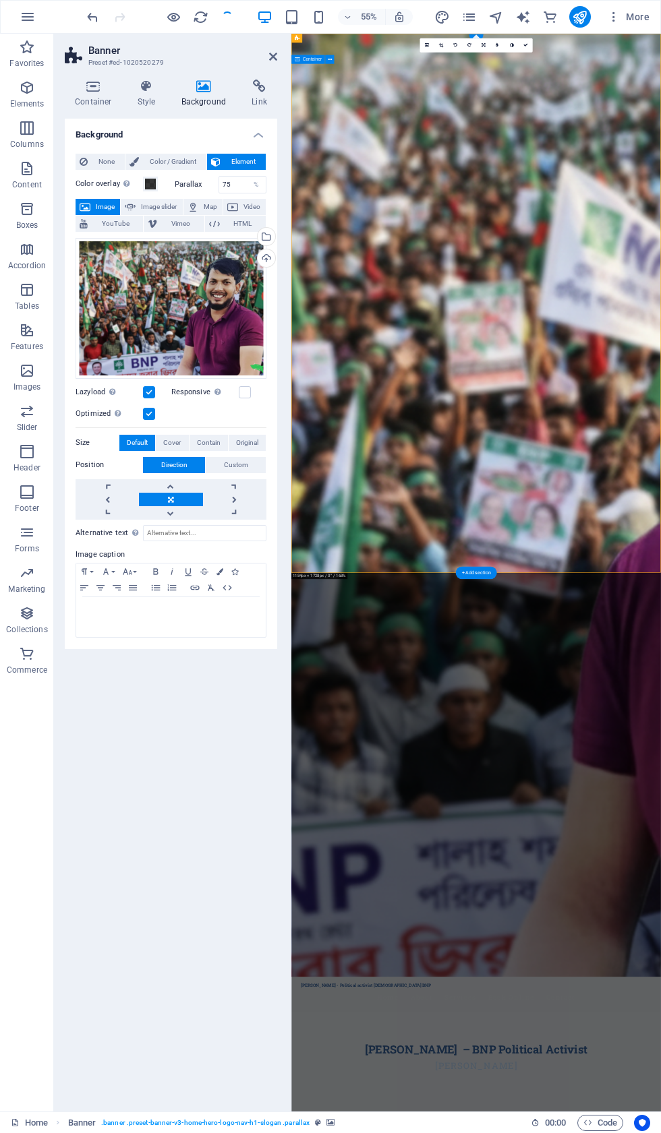
click at [176, 436] on span "Cover" at bounding box center [172, 443] width 18 height 16
click at [130, 419] on label "Optimized Images are compressed to improve page speed." at bounding box center [108, 414] width 67 height 16
click at [0, 0] on input "Optimized Images are compressed to improve page speed." at bounding box center [0, 0] width 0 height 0
click at [149, 409] on label at bounding box center [149, 414] width 12 height 12
click at [0, 0] on input "Optimized Images are compressed to improve page speed." at bounding box center [0, 0] width 0 height 0
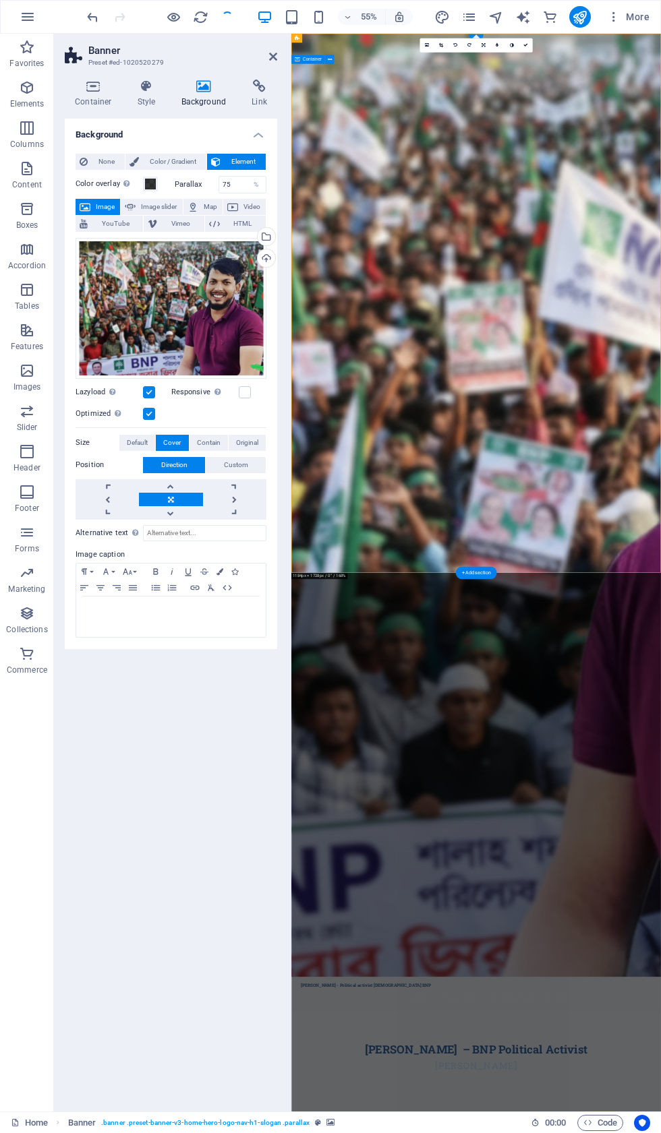
click at [135, 443] on span "Default" at bounding box center [137, 443] width 21 height 16
click at [251, 441] on span "Original" at bounding box center [247, 443] width 22 height 16
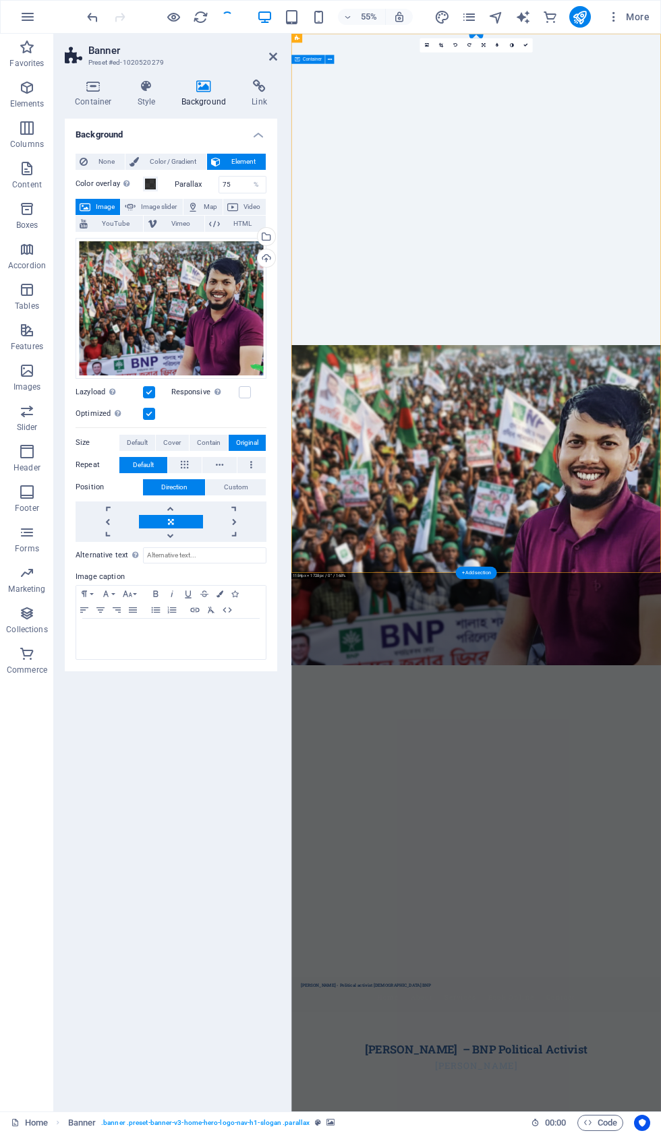
click at [221, 436] on button "Contain" at bounding box center [208, 443] width 38 height 16
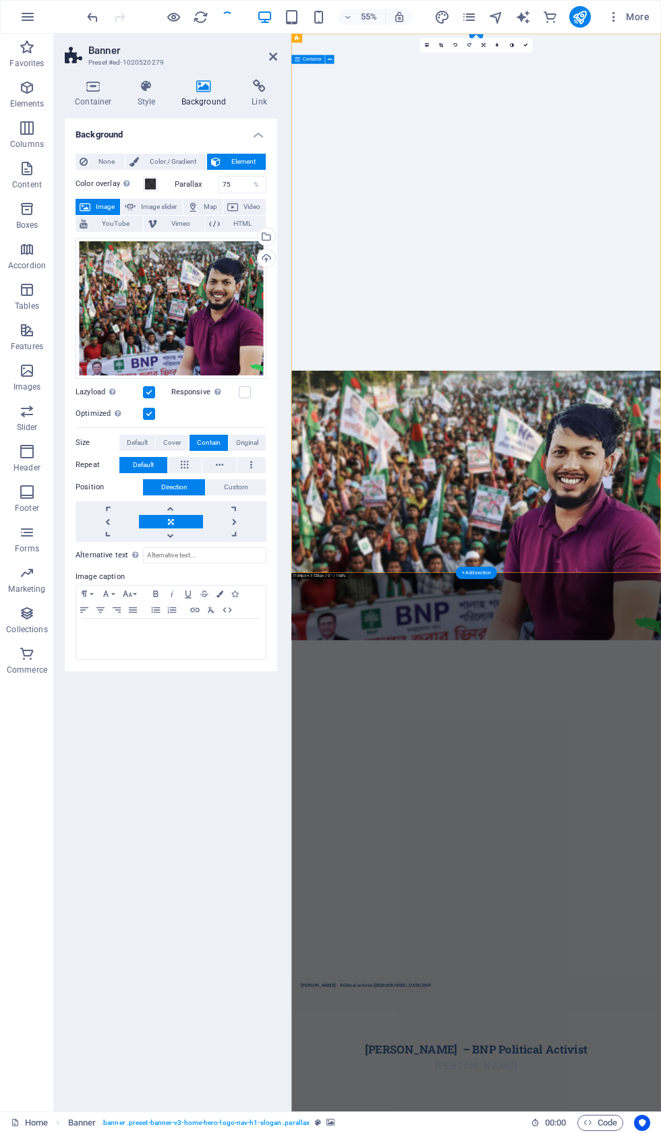
click at [187, 438] on button "Cover" at bounding box center [172, 443] width 32 height 16
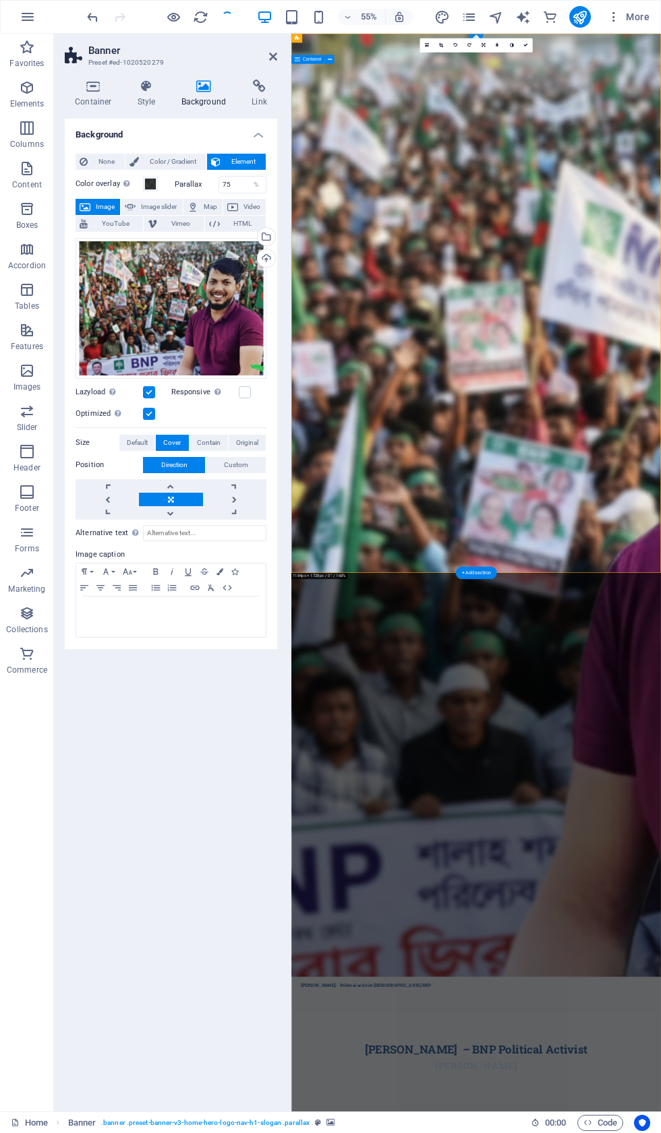
click at [141, 443] on span "Default" at bounding box center [137, 443] width 21 height 16
click at [94, 86] on icon at bounding box center [93, 86] width 57 height 13
